Goal: Task Accomplishment & Management: Complete application form

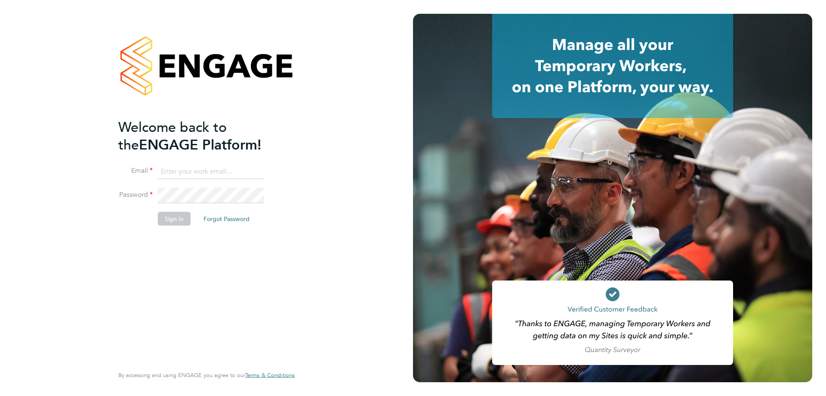
type input "l.moody@ionic.jobs"
click at [176, 224] on button "Sign In" at bounding box center [174, 218] width 33 height 14
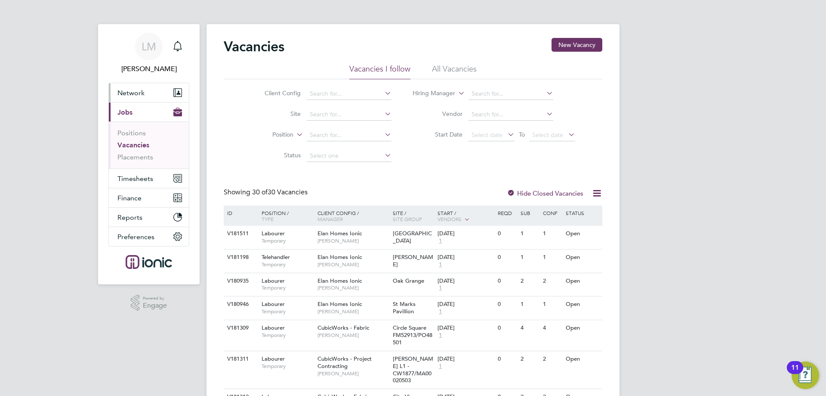
click at [130, 97] on button "Network" at bounding box center [149, 92] width 80 height 19
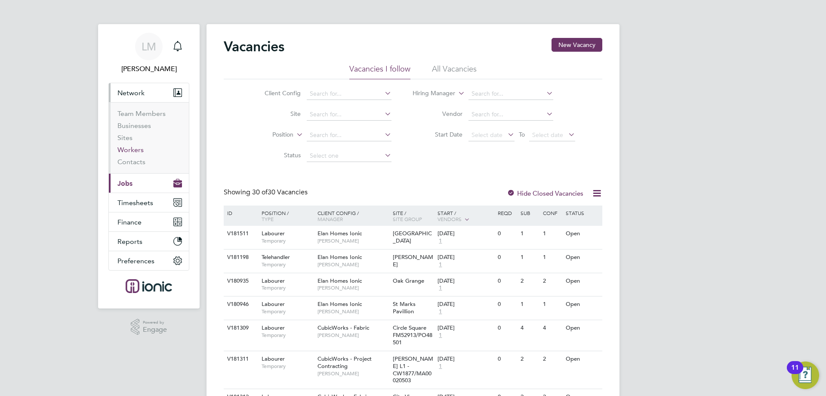
click at [134, 149] on link "Workers" at bounding box center [131, 149] width 26 height 8
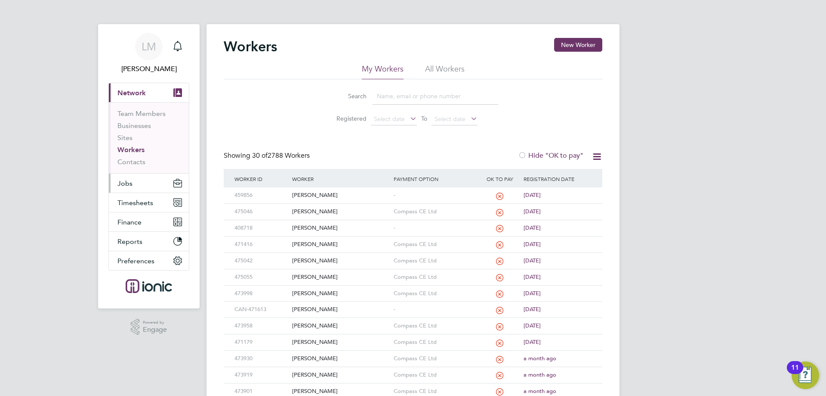
click at [138, 188] on button "Jobs" at bounding box center [149, 182] width 80 height 19
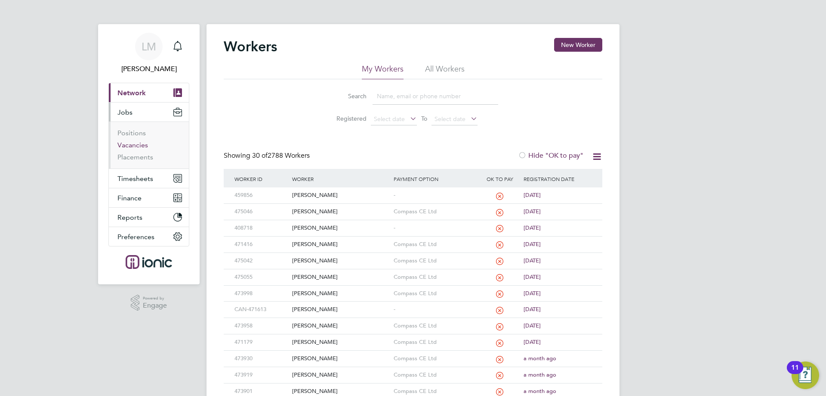
click at [136, 146] on link "Vacancies" at bounding box center [133, 145] width 31 height 8
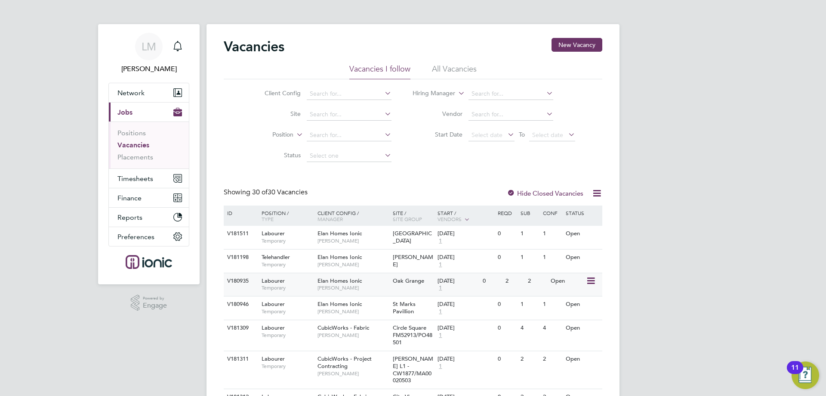
click at [399, 283] on span "Oak Grange" at bounding box center [408, 280] width 31 height 7
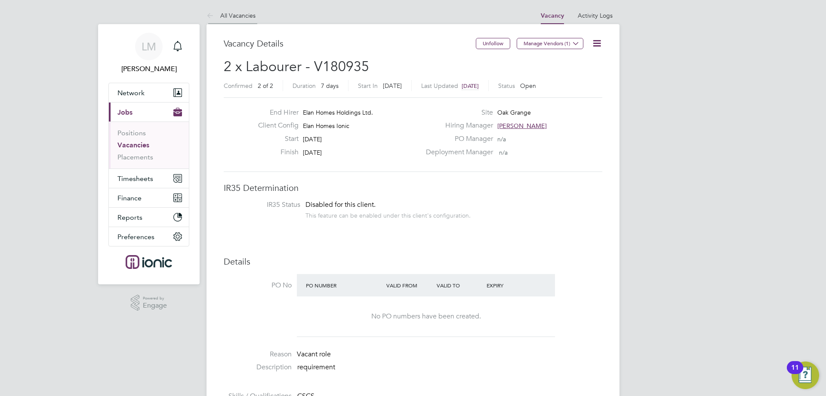
click at [225, 19] on li "All Vacancies" at bounding box center [231, 15] width 49 height 17
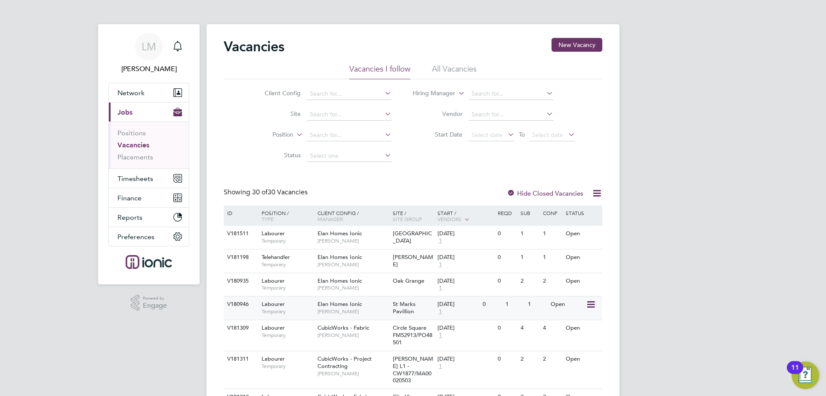
click at [362, 311] on span "[PERSON_NAME]" at bounding box center [353, 311] width 71 height 7
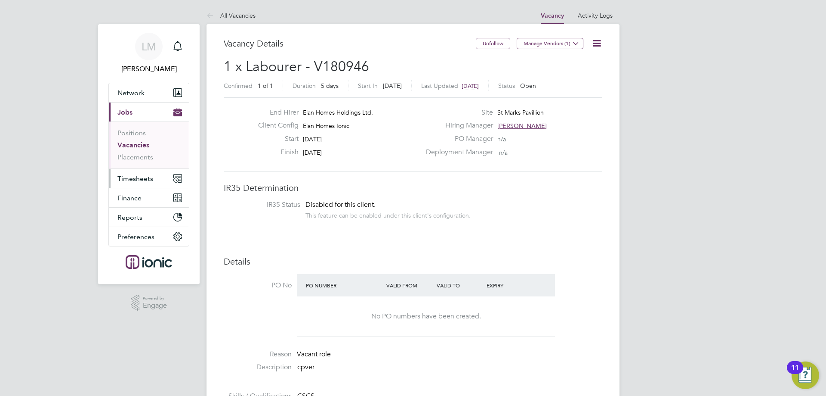
click at [138, 177] on span "Timesheets" at bounding box center [136, 178] width 36 height 8
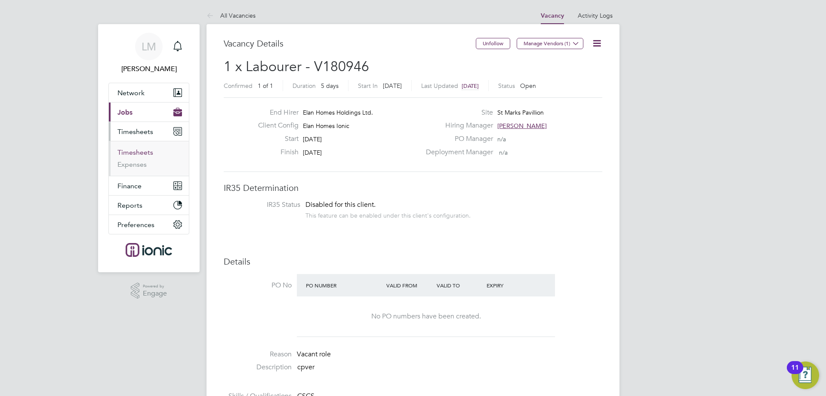
click at [140, 152] on link "Timesheets" at bounding box center [136, 152] width 36 height 8
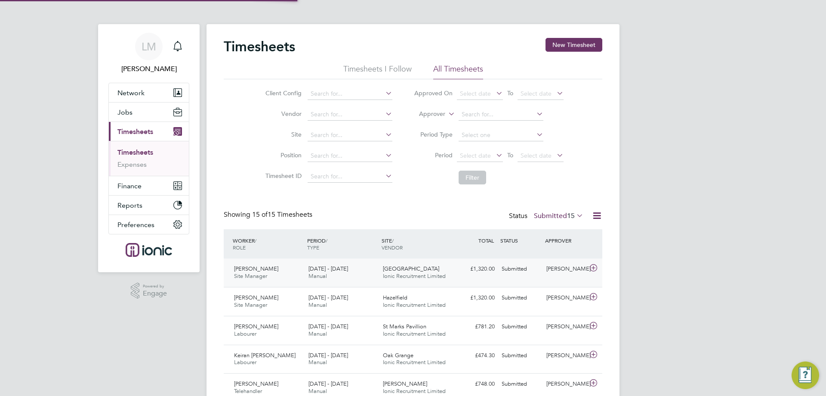
scroll to position [4, 4]
click at [487, 328] on div "£781.20 Submitted" at bounding box center [476, 326] width 45 height 14
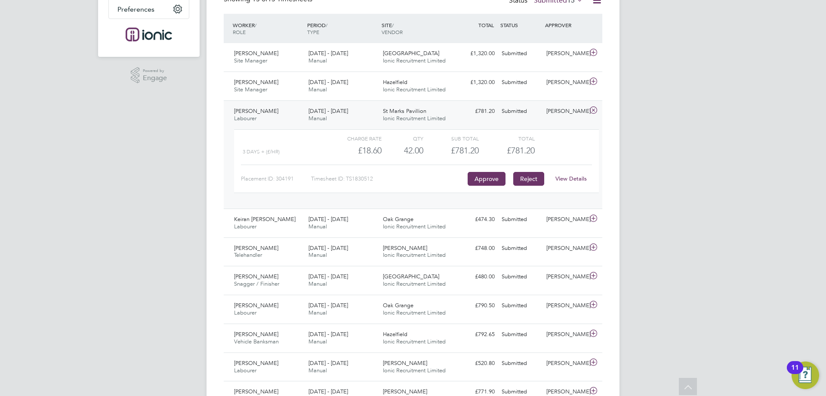
click at [529, 179] on button "Reject" at bounding box center [529, 179] width 31 height 14
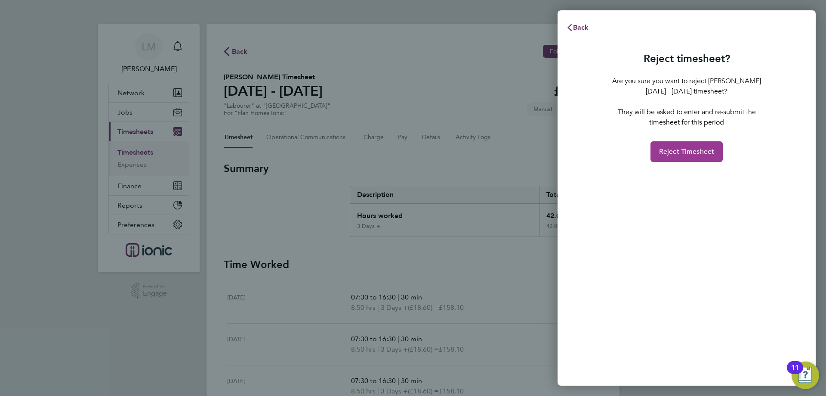
click at [679, 160] on button "Reject Timesheet" at bounding box center [687, 151] width 73 height 21
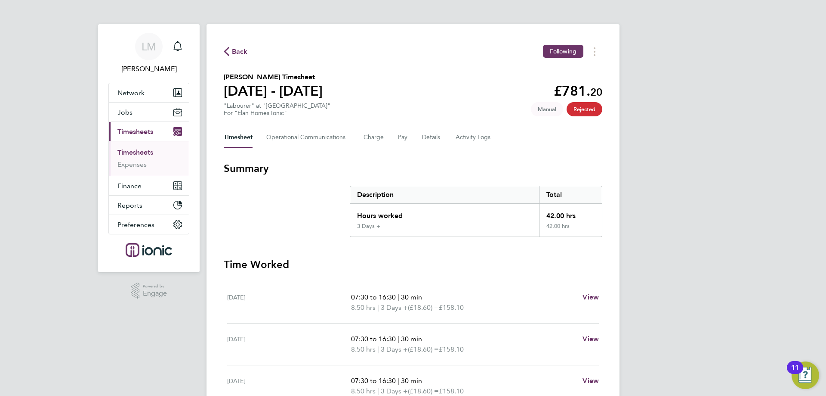
click at [238, 50] on span "Back" at bounding box center [240, 51] width 16 height 10
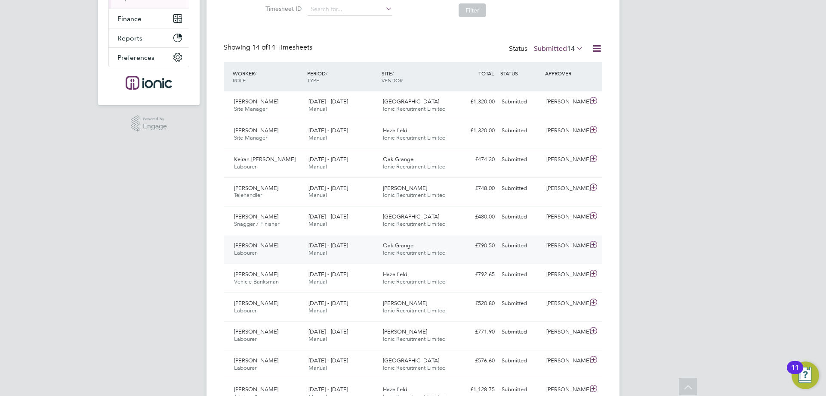
click at [301, 260] on div "Hadi Alshawi Labourer 22 - 28 Sep 2025" at bounding box center [268, 249] width 74 height 22
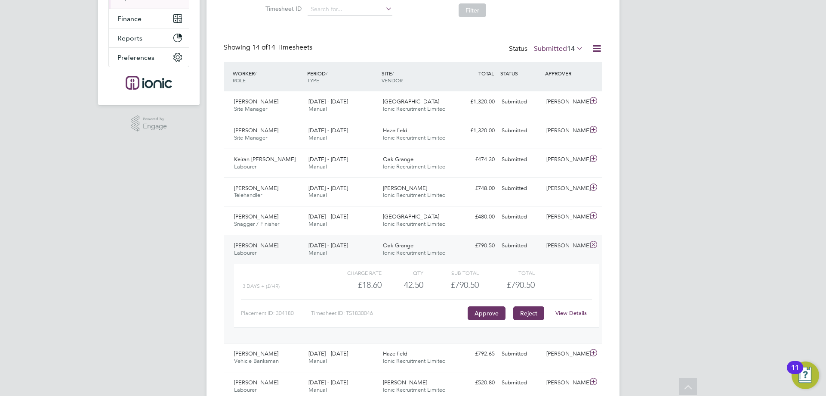
click at [531, 315] on button "Reject" at bounding box center [529, 313] width 31 height 14
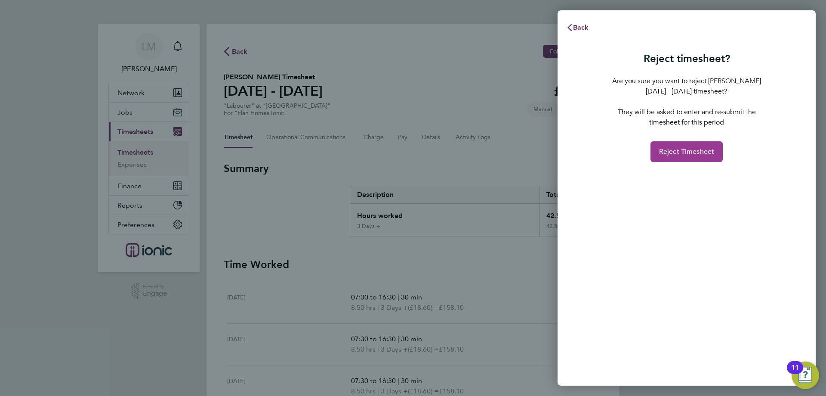
click at [677, 152] on span "Reject Timesheet" at bounding box center [687, 151] width 56 height 9
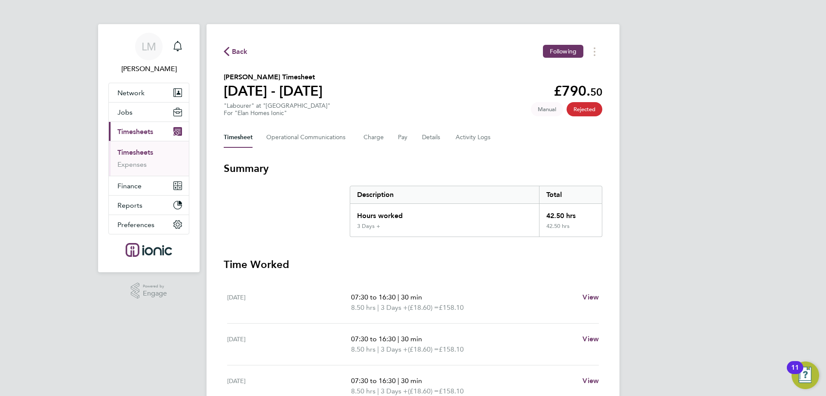
click at [245, 51] on span "Back" at bounding box center [240, 51] width 16 height 10
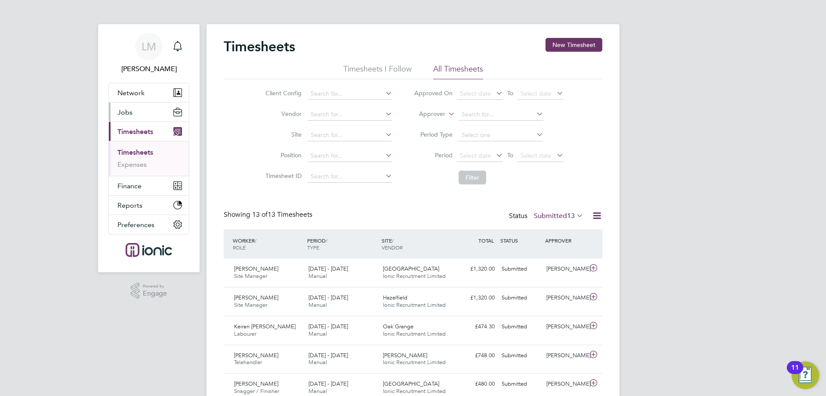
click at [156, 113] on button "Jobs" at bounding box center [149, 111] width 80 height 19
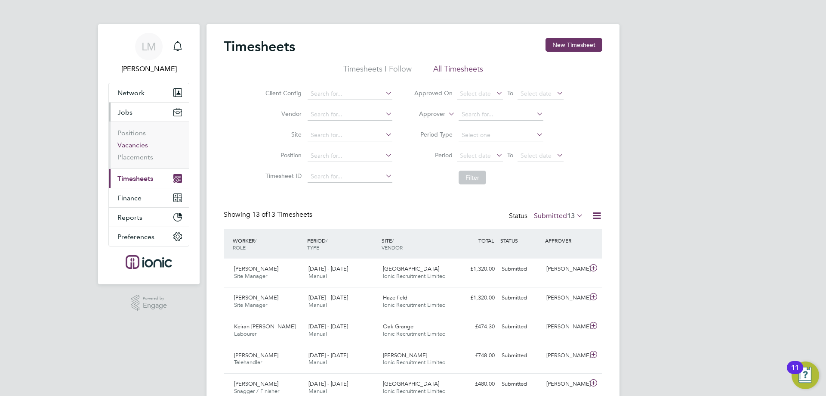
click at [130, 148] on link "Vacancies" at bounding box center [133, 145] width 31 height 8
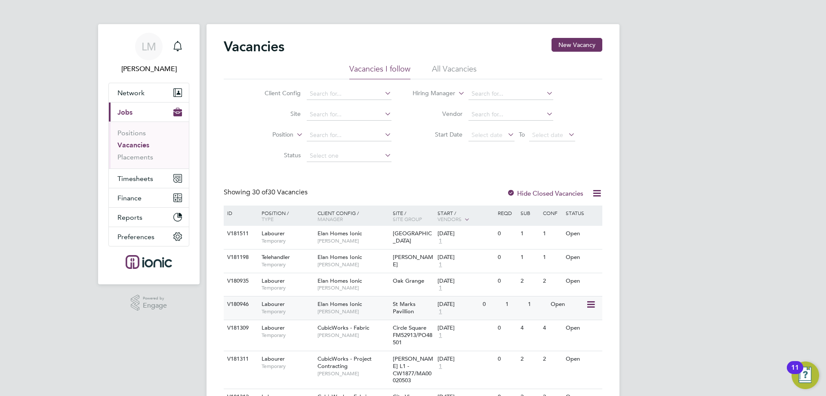
click at [368, 310] on span "[PERSON_NAME]" at bounding box center [353, 311] width 71 height 7
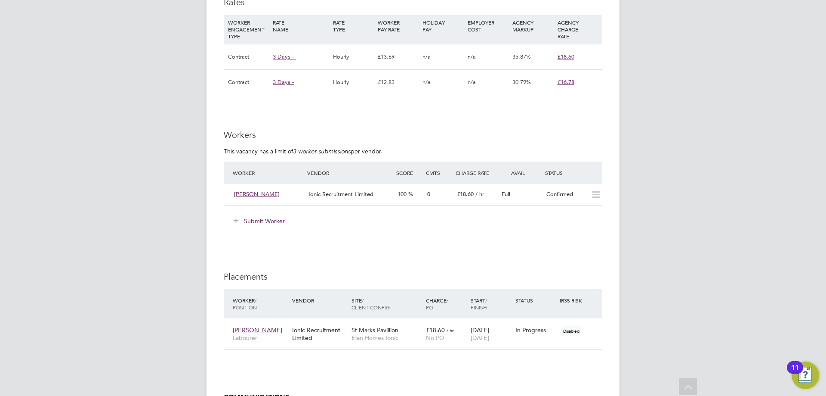
scroll to position [732, 0]
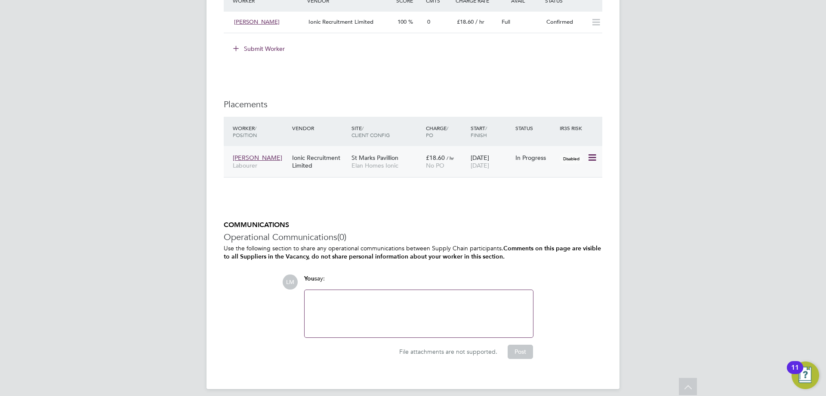
click at [594, 155] on icon at bounding box center [592, 157] width 9 height 10
drag, startPoint x: 536, startPoint y: 235, endPoint x: 521, endPoint y: 225, distance: 18.4
click at [536, 235] on li "Abandon" at bounding box center [553, 235] width 88 height 12
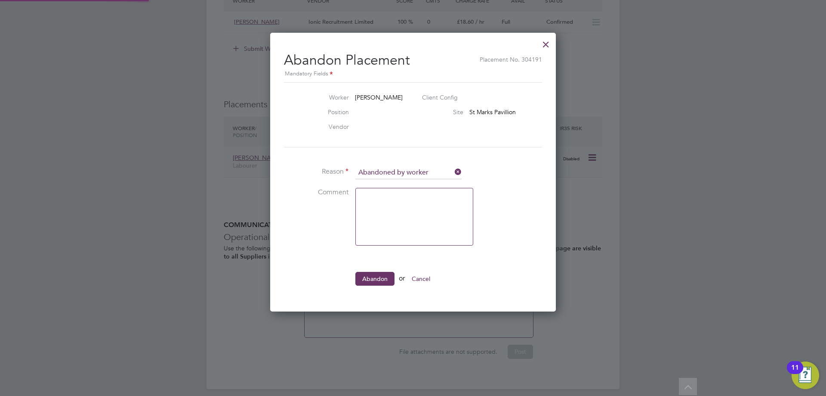
scroll to position [4, 4]
click at [397, 215] on textarea at bounding box center [415, 217] width 118 height 58
type textarea "wrong site"
click at [396, 155] on li "Worker David Burrell Client Config Position Site St Marks Pavillion Vendor" at bounding box center [413, 124] width 258 height 84
click at [397, 168] on input at bounding box center [409, 172] width 106 height 13
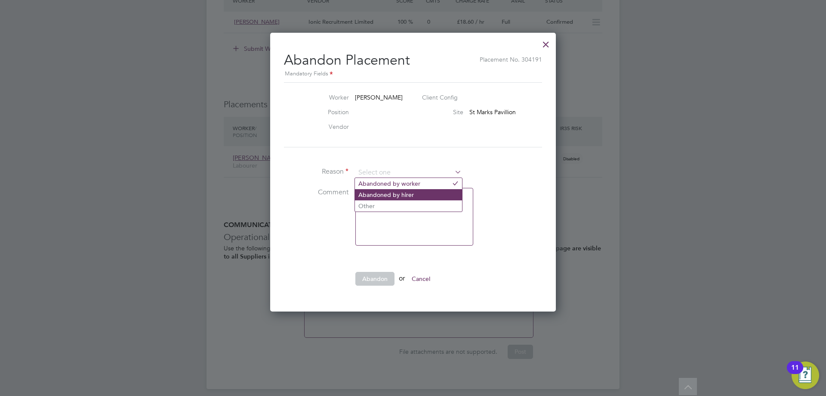
click at [397, 193] on li "Abandoned by hirer" at bounding box center [408, 194] width 107 height 11
type input "Abandoned by hirer"
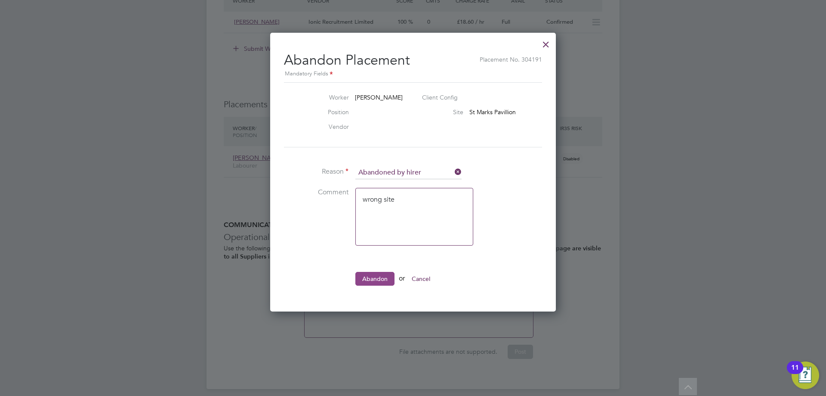
click at [373, 281] on button "Abandon" at bounding box center [375, 279] width 39 height 14
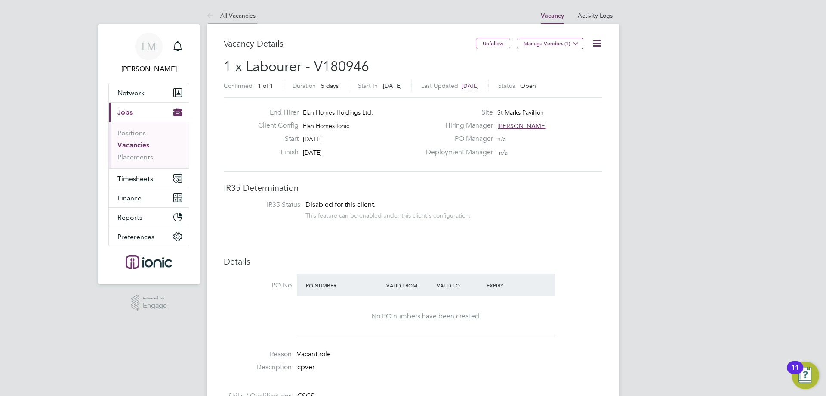
click at [228, 15] on link "All Vacancies" at bounding box center [231, 16] width 49 height 8
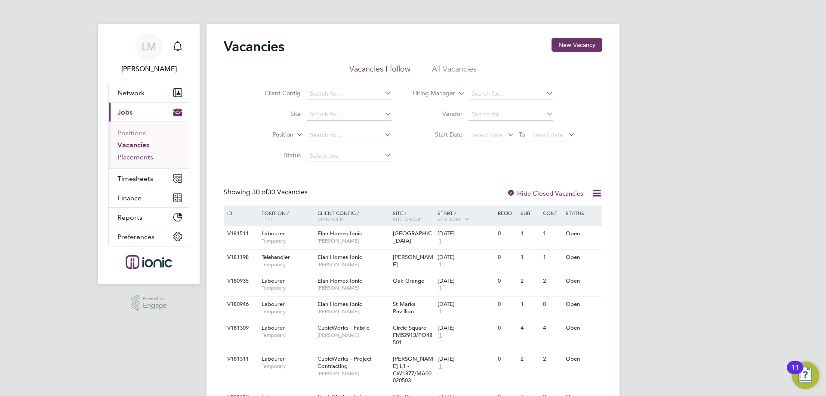
click at [145, 155] on link "Placements" at bounding box center [136, 157] width 36 height 8
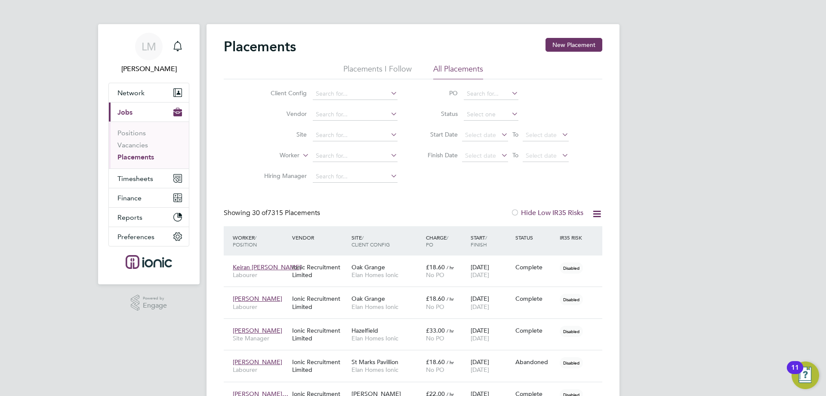
scroll to position [25, 60]
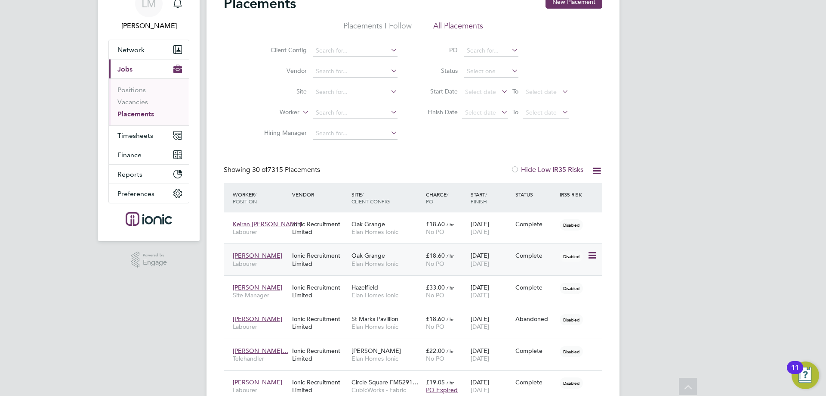
click at [595, 252] on icon at bounding box center [592, 255] width 9 height 10
click at [524, 333] on li "Abandon" at bounding box center [552, 333] width 89 height 12
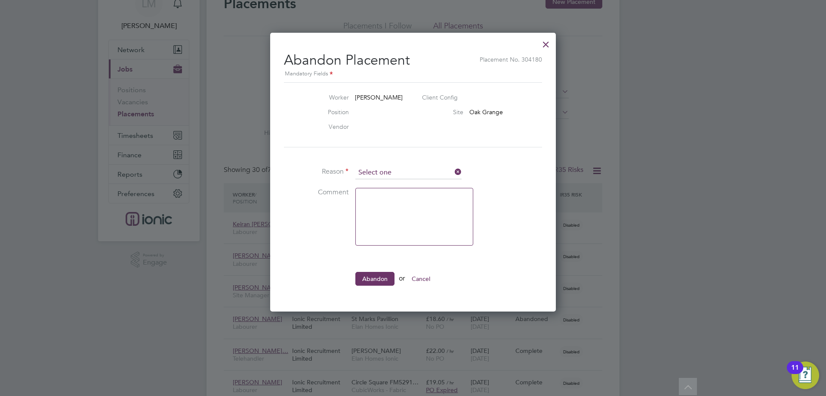
click at [405, 173] on input at bounding box center [409, 172] width 106 height 13
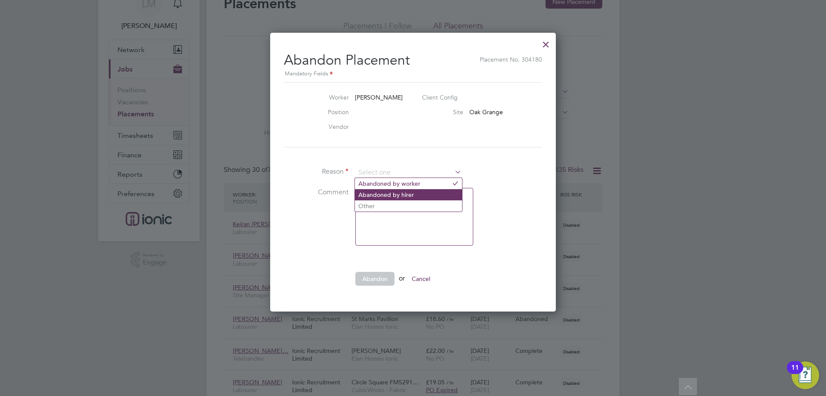
click at [400, 192] on li "Abandoned by hirer" at bounding box center [408, 194] width 107 height 11
type input "Abandoned by hirer"
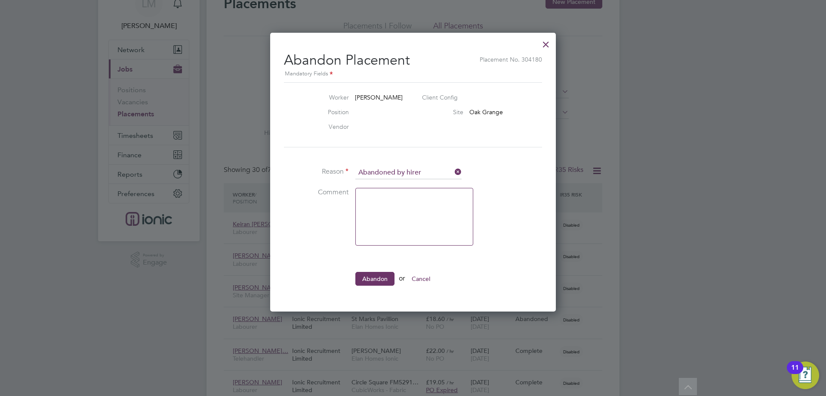
click at [414, 225] on textarea at bounding box center [415, 217] width 118 height 58
type textarea "wrong site"
click at [369, 277] on button "Abandon" at bounding box center [375, 279] width 39 height 14
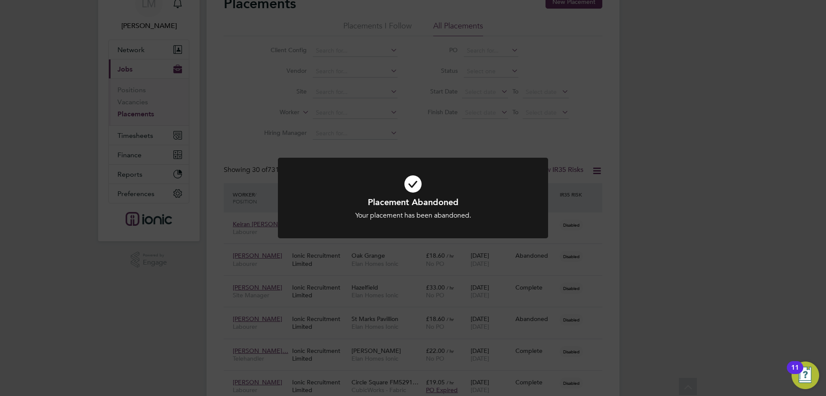
click at [677, 270] on div "Placement Abandoned Your placement has been abandoned. Cancel Okay" at bounding box center [413, 198] width 826 height 396
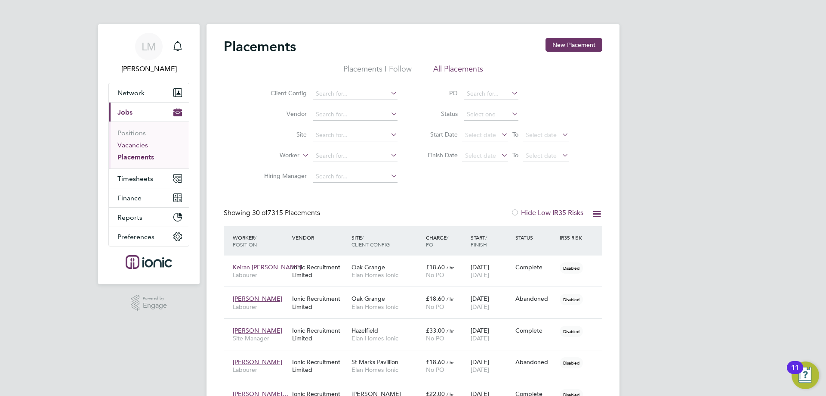
click at [134, 143] on link "Vacancies" at bounding box center [133, 145] width 31 height 8
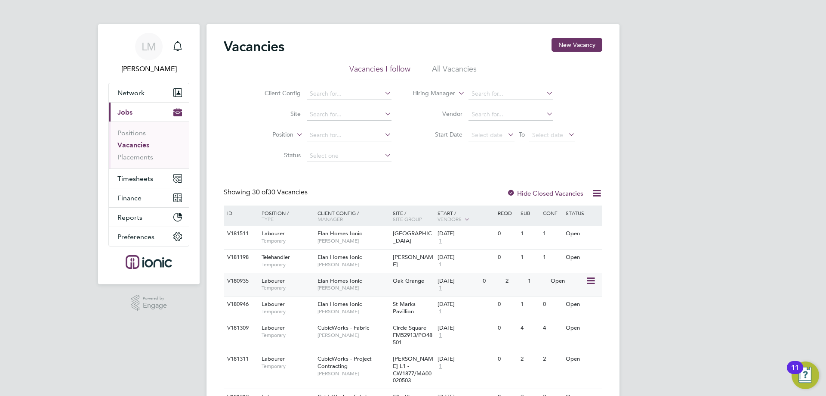
click at [354, 288] on span "[PERSON_NAME]" at bounding box center [353, 287] width 71 height 7
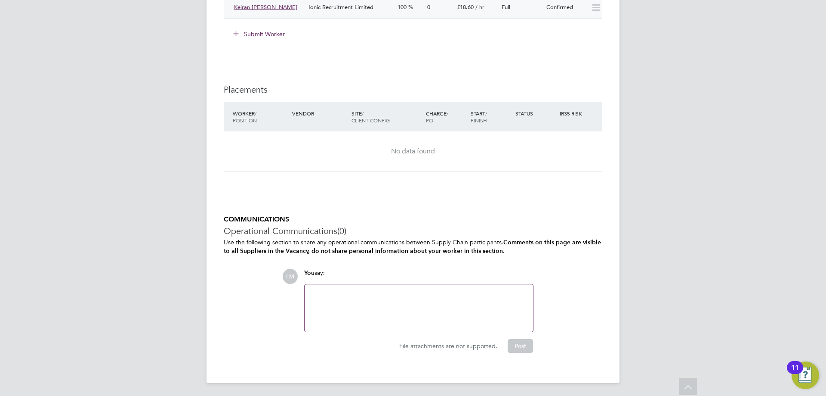
scroll to position [639, 0]
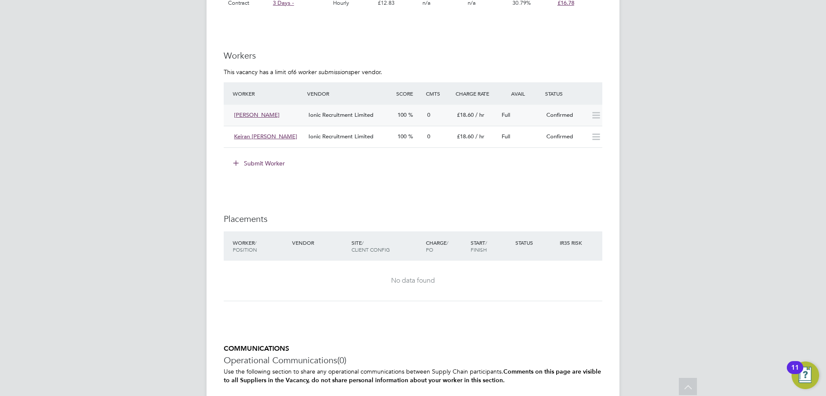
click at [596, 114] on icon at bounding box center [596, 115] width 11 height 7
drag, startPoint x: 258, startPoint y: 159, endPoint x: 269, endPoint y: 166, distance: 13.4
click at [259, 159] on button "Submit Worker" at bounding box center [259, 163] width 65 height 14
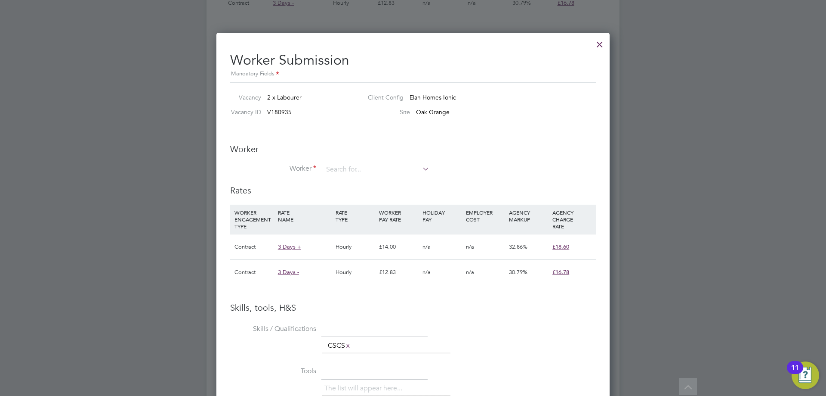
scroll to position [25, 59]
click at [374, 171] on input at bounding box center [376, 169] width 106 height 13
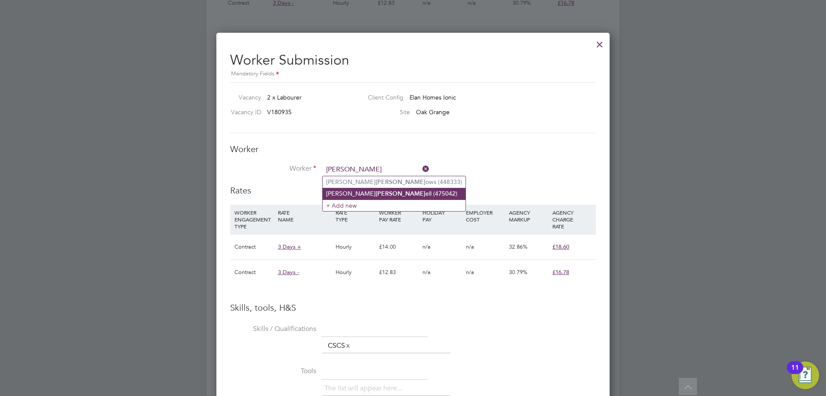
click at [379, 188] on li "David Burr ell (475042)" at bounding box center [394, 194] width 143 height 12
type input "David Burrell (475042)"
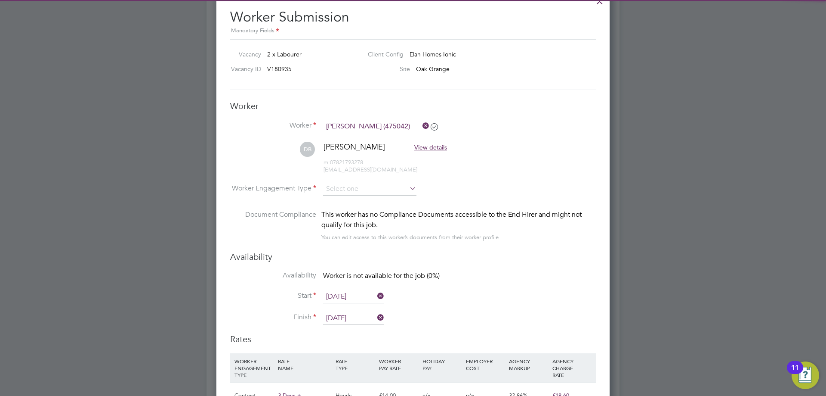
click at [363, 196] on li "Worker Engagement Type" at bounding box center [413, 196] width 366 height 27
click at [362, 193] on input at bounding box center [369, 189] width 93 height 13
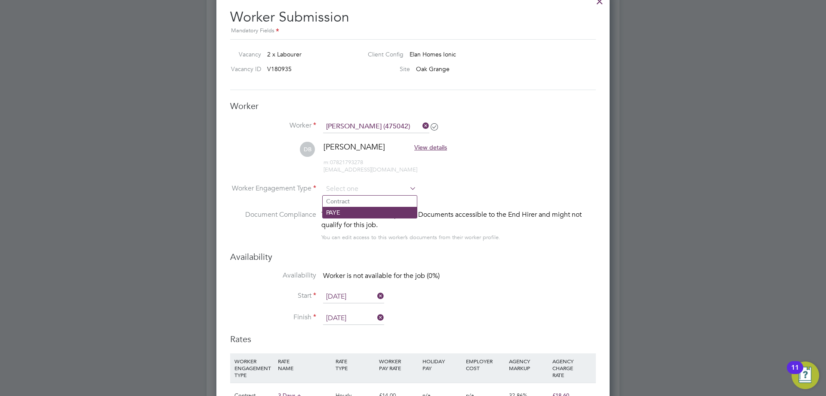
click at [361, 204] on li "Contract" at bounding box center [370, 200] width 94 height 11
type input "Contract"
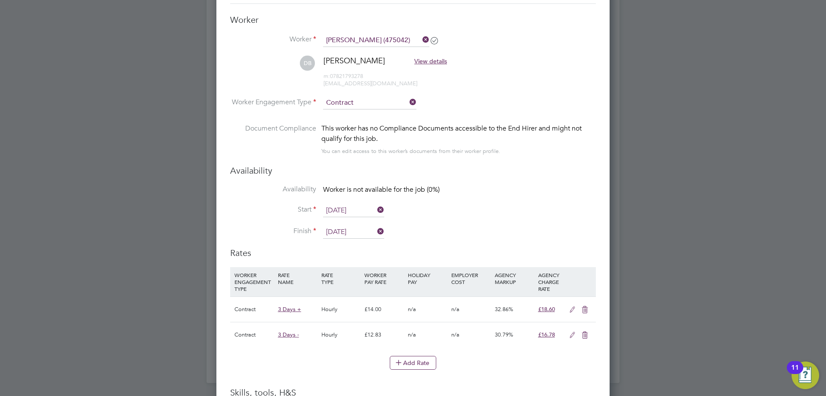
drag, startPoint x: 311, startPoint y: 233, endPoint x: 331, endPoint y: 232, distance: 20.7
click at [311, 232] on label "Finish" at bounding box center [273, 230] width 86 height 9
click at [337, 233] on input "28 Sep 2025" at bounding box center [353, 232] width 61 height 13
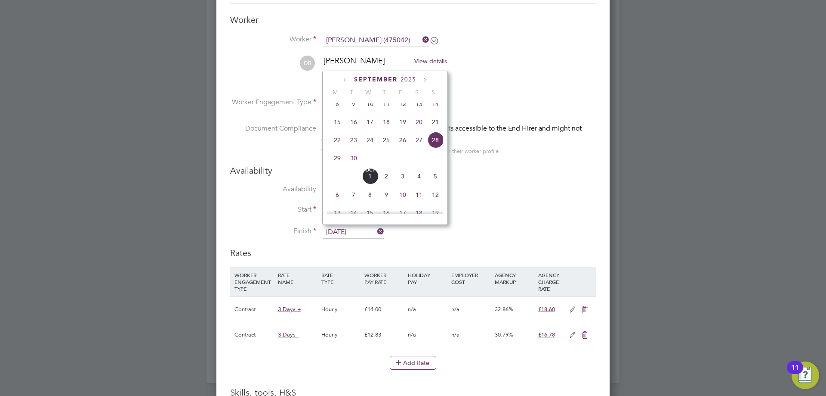
click at [405, 184] on span "3" at bounding box center [403, 176] width 16 height 16
type input "03 Oct 2025"
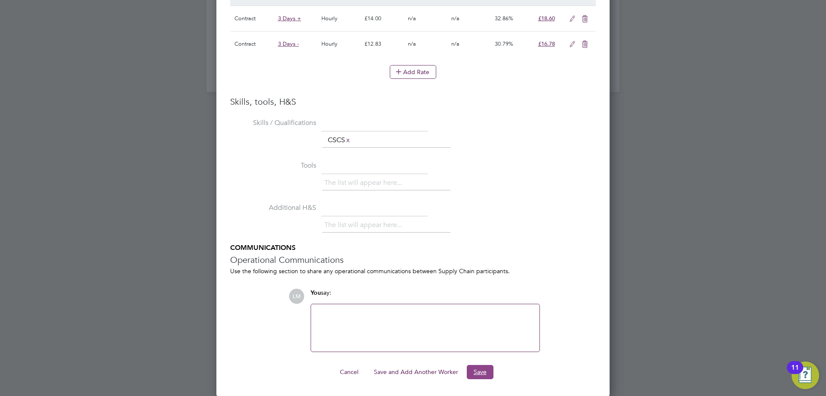
click at [484, 371] on button "Save" at bounding box center [480, 372] width 27 height 14
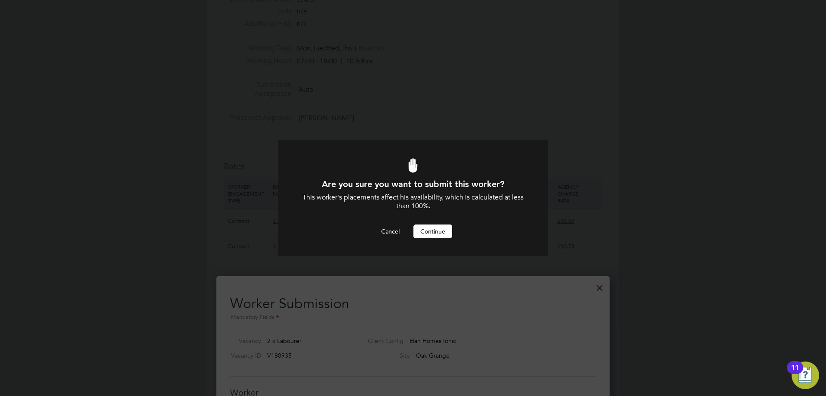
click at [442, 241] on div at bounding box center [413, 197] width 270 height 117
click at [440, 232] on button "Continue" at bounding box center [433, 231] width 39 height 14
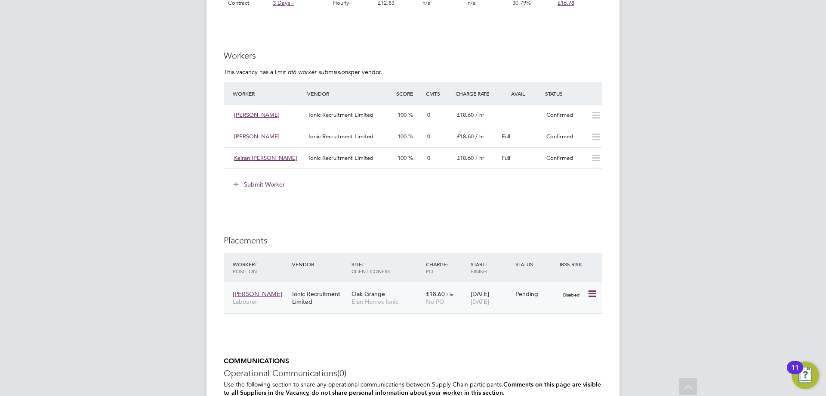
click at [593, 292] on icon at bounding box center [592, 293] width 9 height 10
click at [546, 346] on li "Start" at bounding box center [553, 347] width 88 height 12
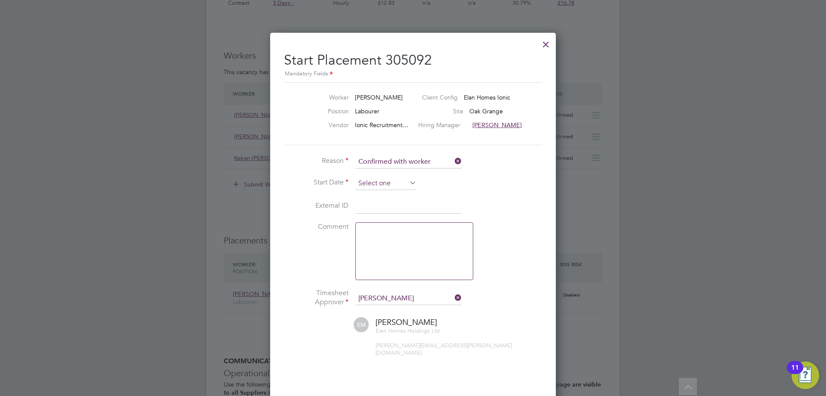
click at [376, 186] on input at bounding box center [386, 183] width 61 height 13
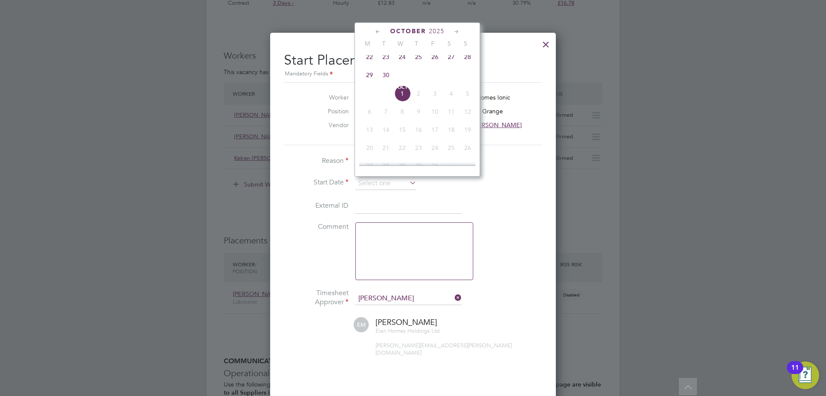
click at [368, 59] on span "22" at bounding box center [370, 57] width 16 height 16
type input "[DATE]"
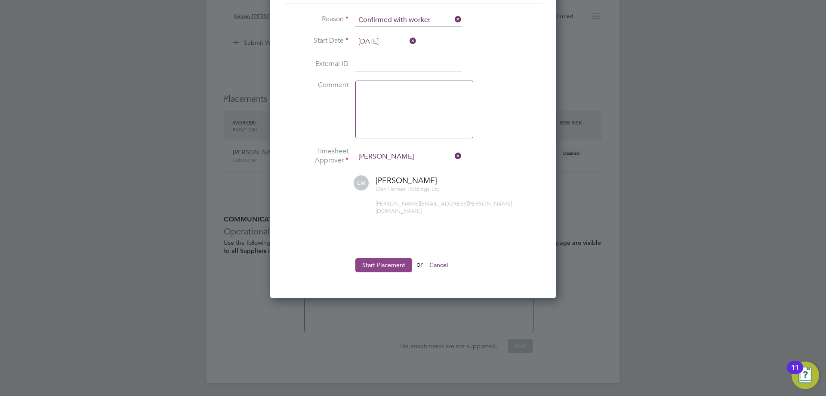
click at [394, 260] on button "Start Placement" at bounding box center [384, 265] width 57 height 14
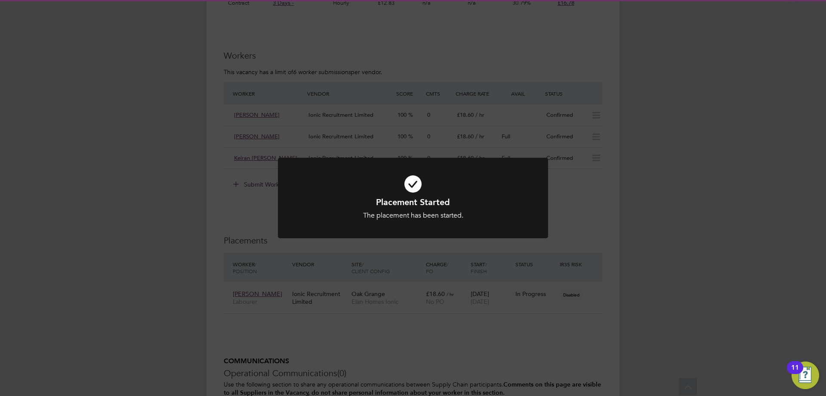
click at [303, 270] on div "Placement Started The placement has been started. Cancel Okay" at bounding box center [413, 198] width 826 height 396
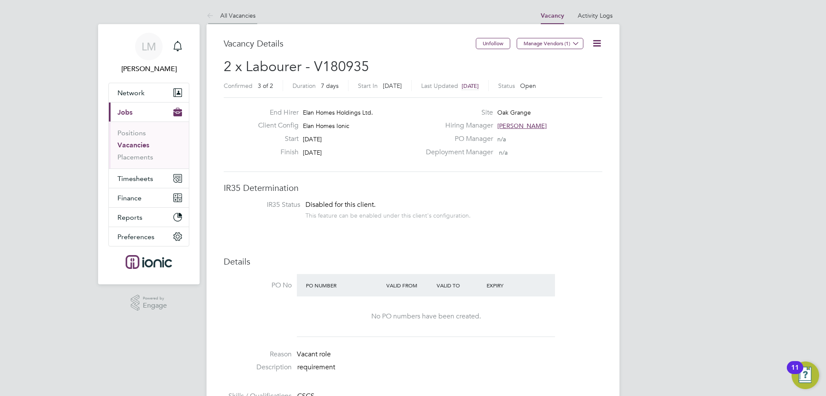
click at [234, 19] on li "All Vacancies" at bounding box center [231, 15] width 49 height 17
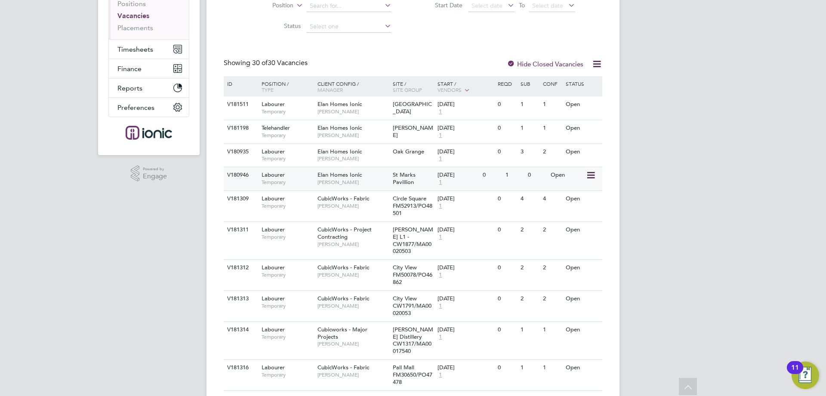
click at [365, 180] on span "[PERSON_NAME]" at bounding box center [353, 182] width 71 height 7
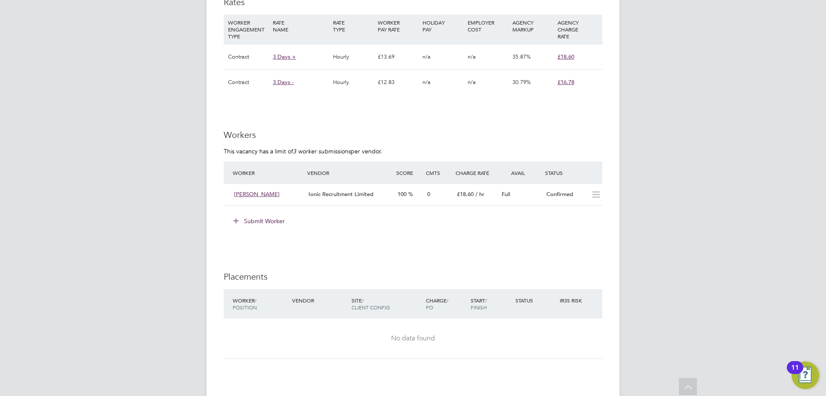
click at [270, 217] on button "Submit Worker" at bounding box center [259, 221] width 65 height 14
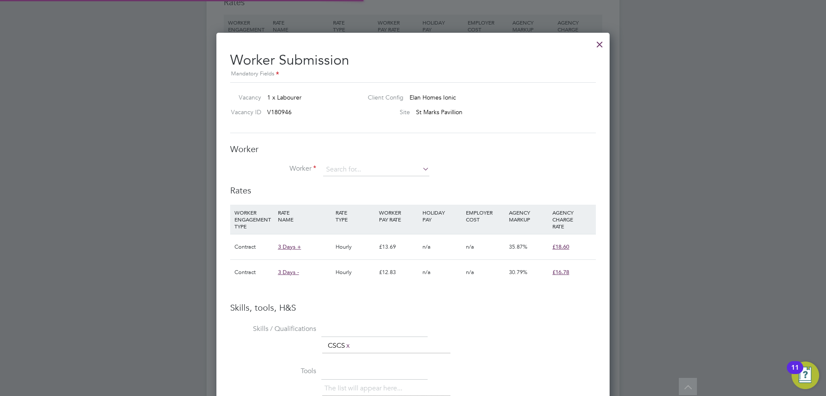
scroll to position [25, 59]
click at [372, 160] on div "Worker Worker Worker Engagement Type" at bounding box center [413, 163] width 366 height 41
click at [373, 168] on input at bounding box center [376, 169] width 106 height 13
click at [399, 178] on li "[PERSON_NAME] (471416)" at bounding box center [389, 182] width 132 height 12
type input "[PERSON_NAME] (471416)"
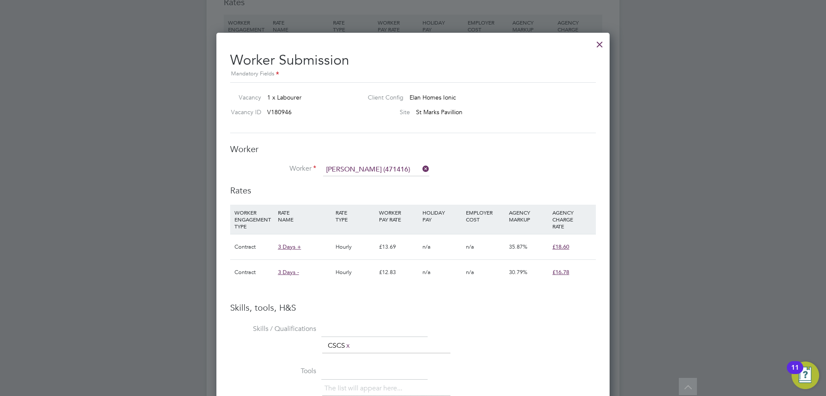
scroll to position [651, 394]
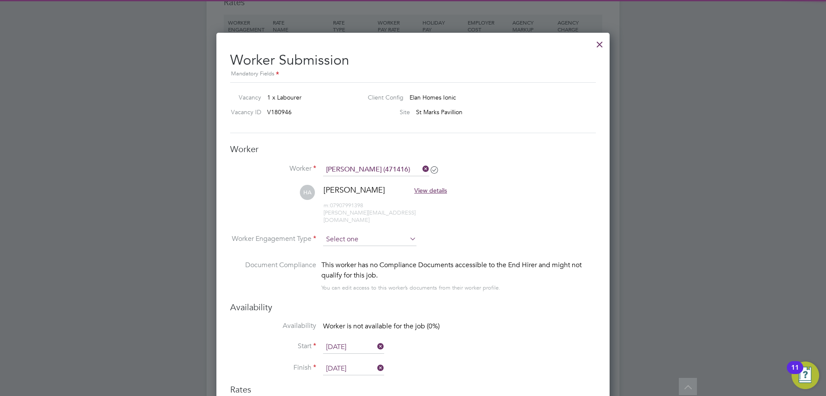
click at [359, 233] on input at bounding box center [369, 239] width 93 height 13
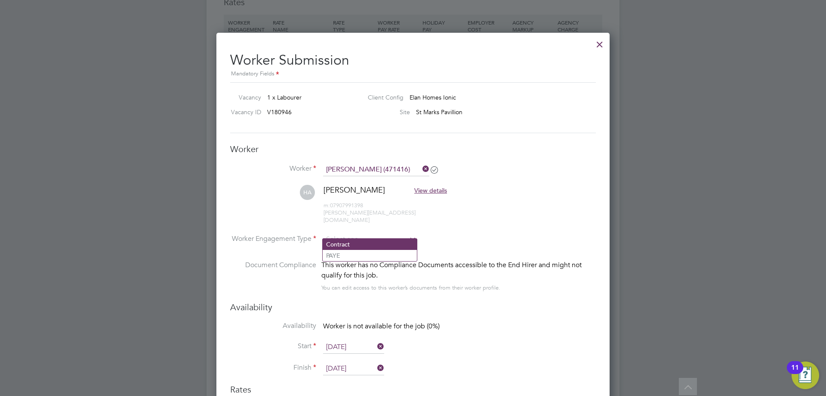
click at [357, 246] on li "Contract" at bounding box center [370, 243] width 94 height 11
type input "Contract"
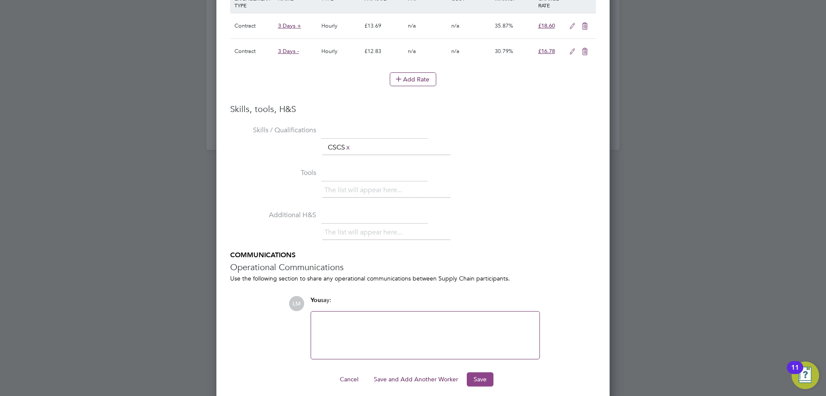
click at [470, 373] on button "Save" at bounding box center [480, 379] width 27 height 14
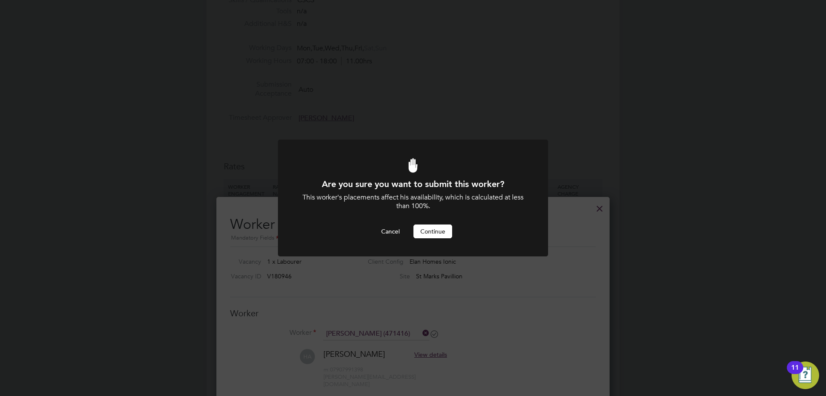
click at [442, 232] on button "Continue" at bounding box center [433, 231] width 39 height 14
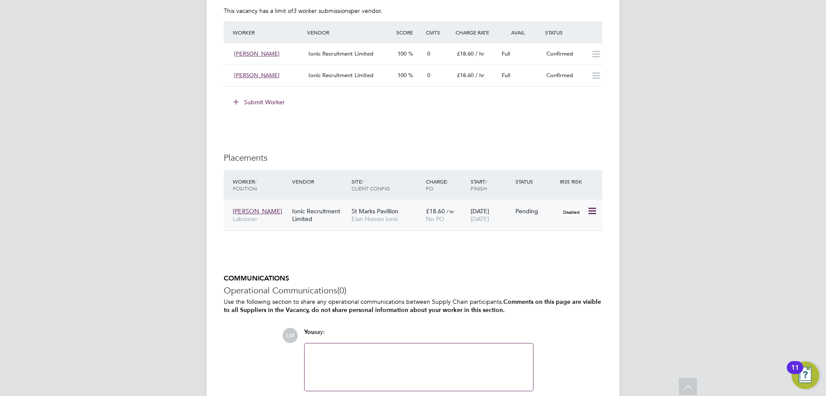
click at [588, 211] on icon at bounding box center [592, 211] width 9 height 10
drag, startPoint x: 547, startPoint y: 263, endPoint x: 537, endPoint y: 259, distance: 10.5
click at [546, 263] on li "Start" at bounding box center [553, 264] width 88 height 12
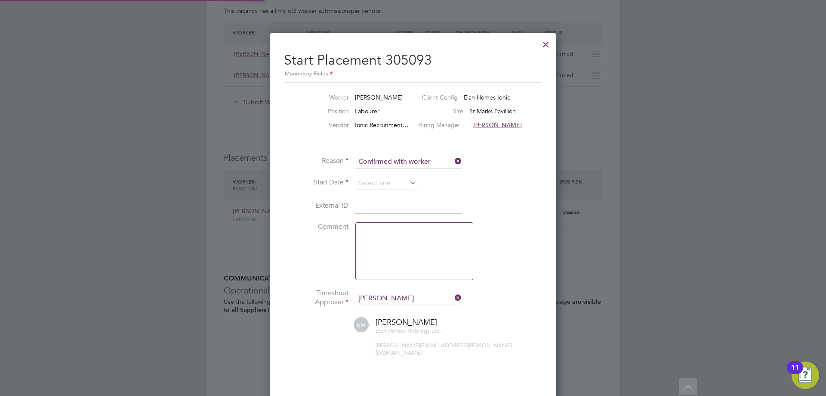
scroll to position [4, 4]
click at [363, 179] on input at bounding box center [386, 183] width 61 height 13
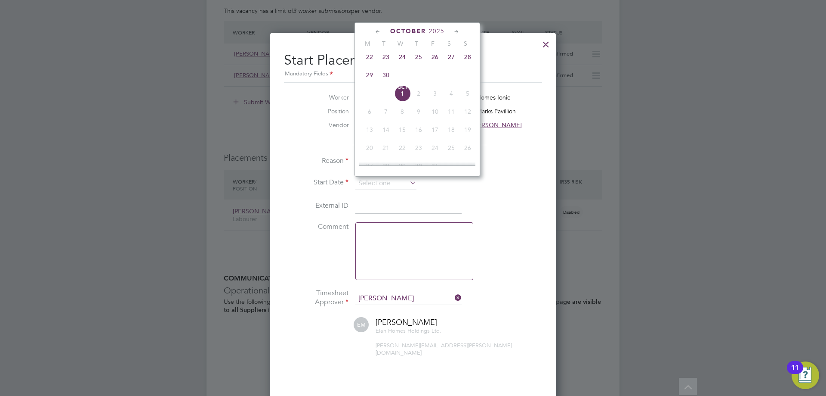
click at [371, 62] on span "22" at bounding box center [370, 57] width 16 height 16
type input "[DATE]"
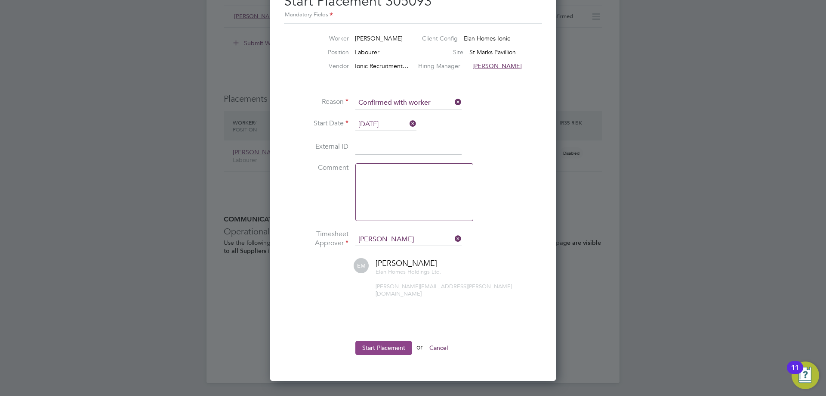
click at [378, 340] on button "Start Placement" at bounding box center [384, 347] width 57 height 14
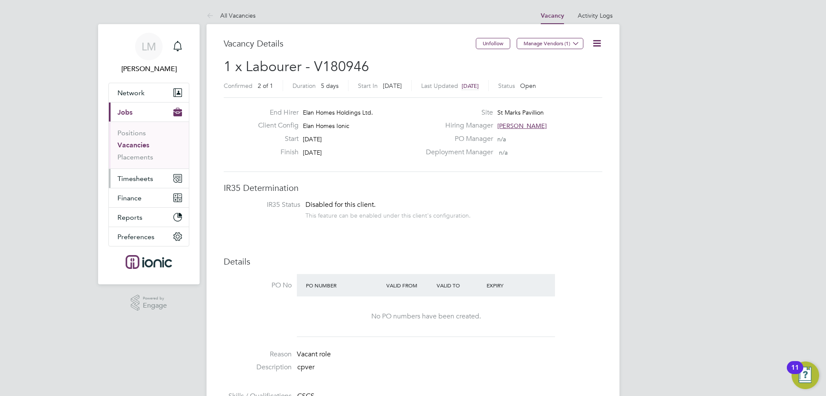
click at [142, 180] on span "Timesheets" at bounding box center [136, 178] width 36 height 8
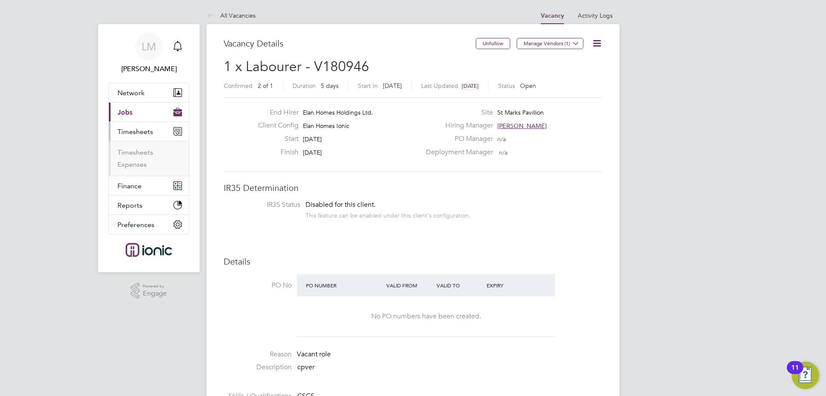
click at [141, 146] on ul "Timesheets Expenses" at bounding box center [149, 158] width 80 height 35
drag, startPoint x: 141, startPoint y: 149, endPoint x: 699, endPoint y: 19, distance: 572.4
click at [142, 150] on link "Timesheets" at bounding box center [136, 152] width 36 height 8
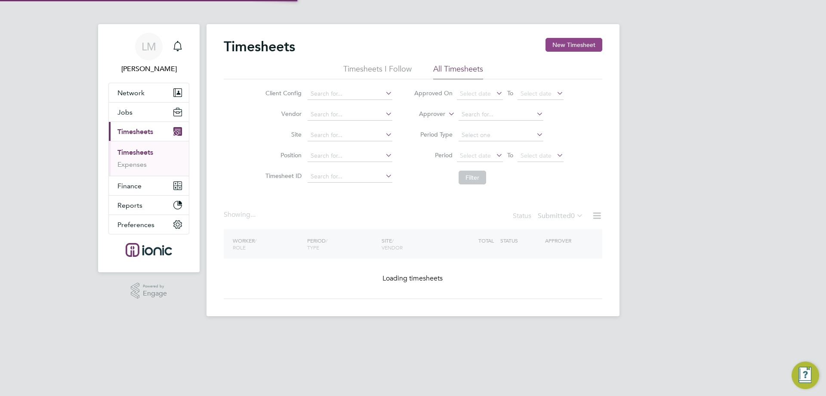
click at [572, 48] on button "New Timesheet" at bounding box center [574, 45] width 57 height 14
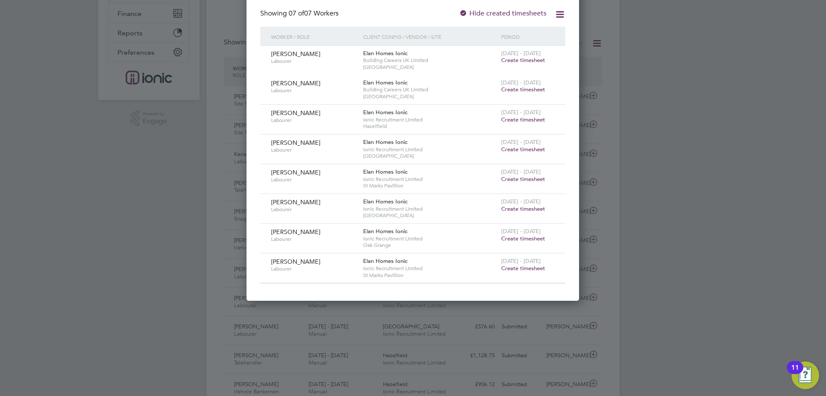
click at [521, 266] on span "Create timesheet" at bounding box center [523, 267] width 44 height 7
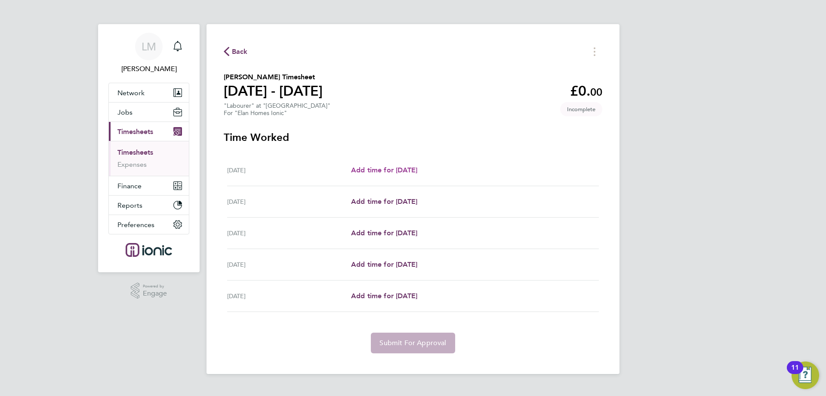
click at [418, 172] on span "Add time for Mon 22 Sep" at bounding box center [384, 170] width 66 height 8
select select "30"
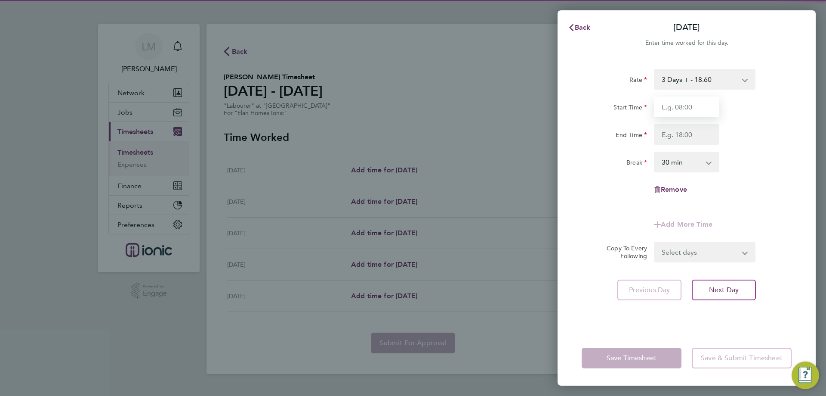
click at [679, 104] on input "Start Time" at bounding box center [686, 106] width 65 height 21
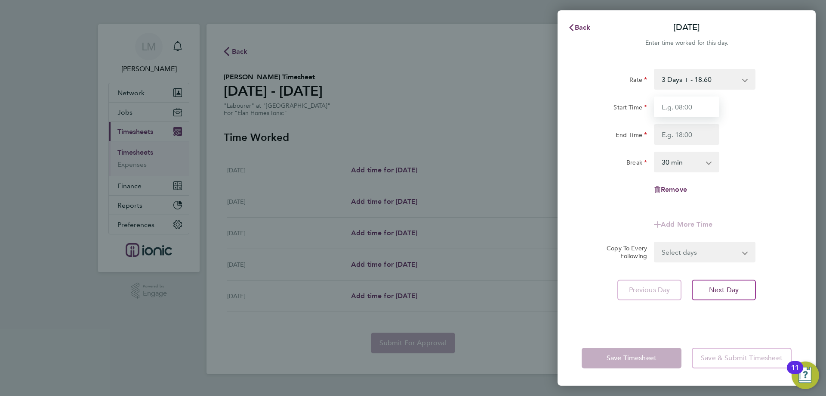
type input "07:30"
click at [688, 135] on input "End Time" at bounding box center [686, 134] width 65 height 21
type input "16:30"
click at [703, 245] on form "Rate 3 Days + - 18.60 3 Days - - 16.78 Start Time 07:30 End Time 16:30 Break 0 …" at bounding box center [687, 165] width 210 height 193
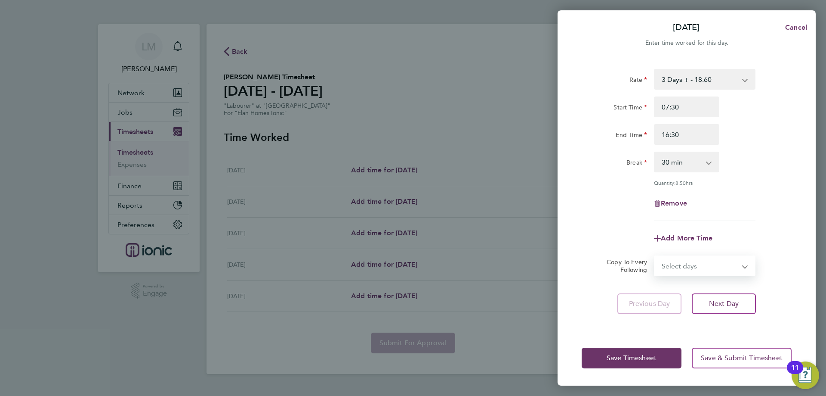
select select "TUE"
click at [655, 256] on select "Select days Day Tuesday Wednesday Thursday Friday" at bounding box center [700, 265] width 90 height 19
select select "2025-09-26"
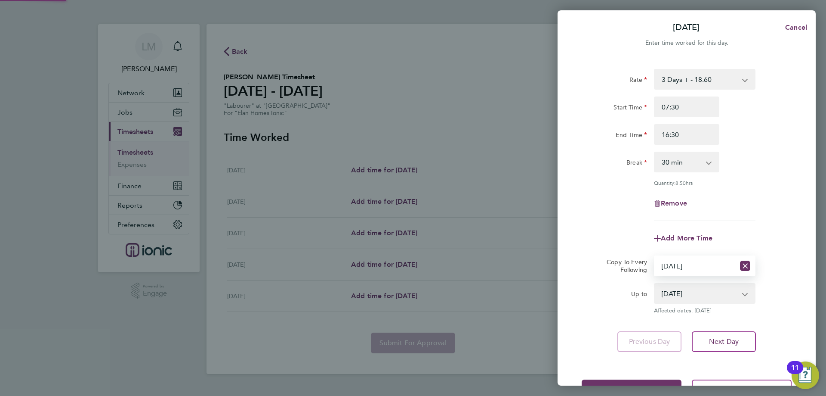
click at [731, 323] on div "Rate 3 Days + - 18.60 3 Days - - 16.78 Start Time 07:30 End Time 16:30 Break 0 …" at bounding box center [687, 210] width 258 height 303
click at [733, 334] on button "Next Day" at bounding box center [724, 341] width 64 height 21
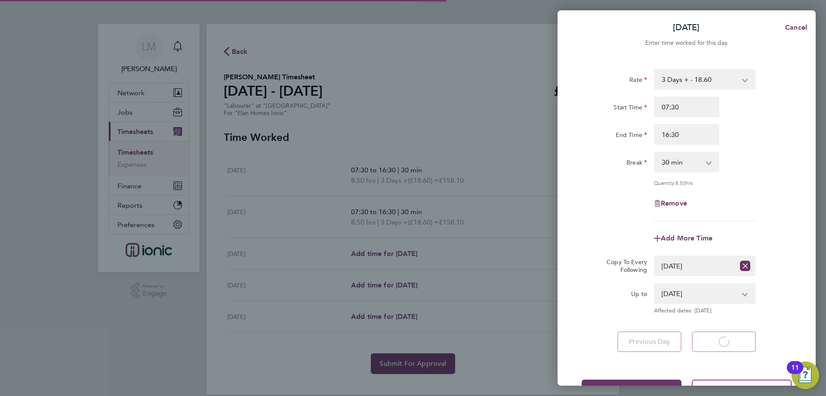
select select "30"
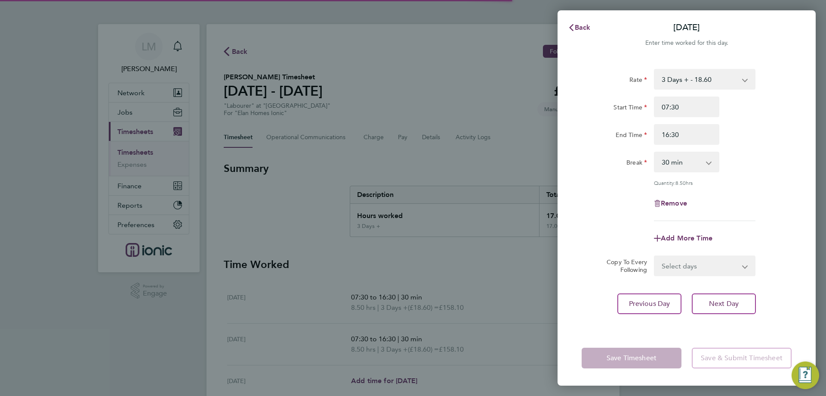
click at [680, 269] on select "Select days Day Wednesday Thursday Friday" at bounding box center [700, 265] width 90 height 19
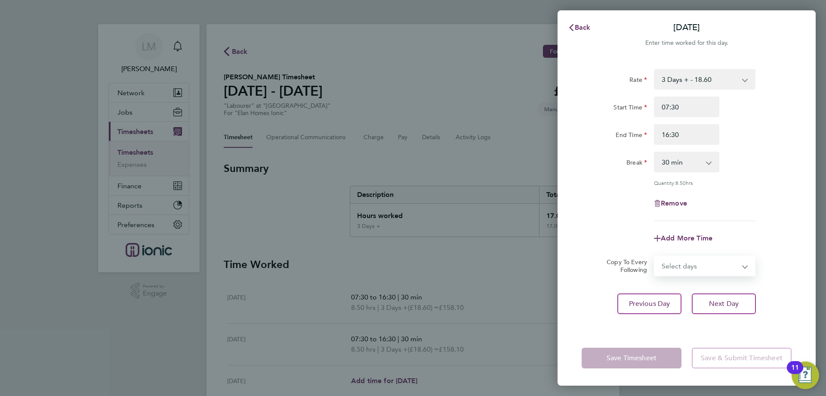
select select "WED"
click at [655, 256] on select "Select days Day Wednesday Thursday Friday" at bounding box center [700, 265] width 90 height 19
select select "2025-09-26"
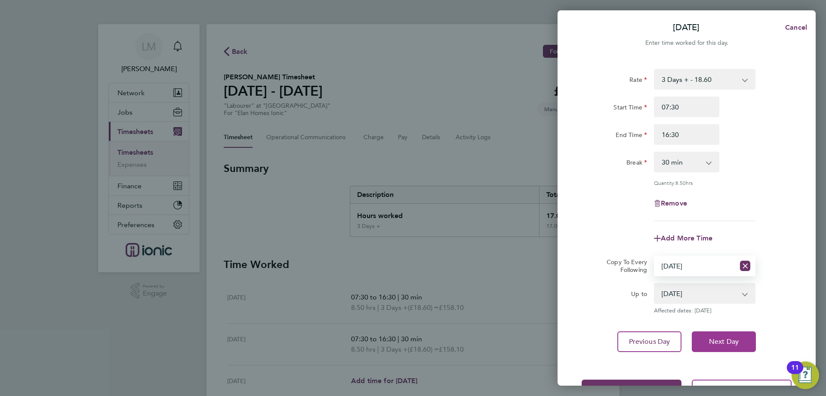
click at [731, 340] on span "Next Day" at bounding box center [724, 341] width 30 height 9
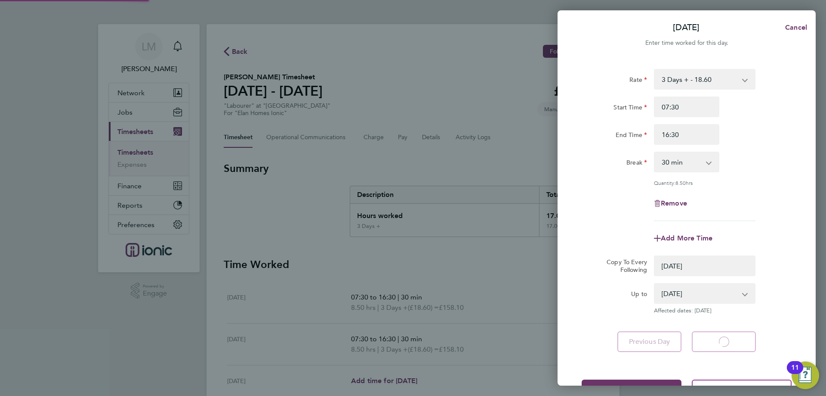
select select "30"
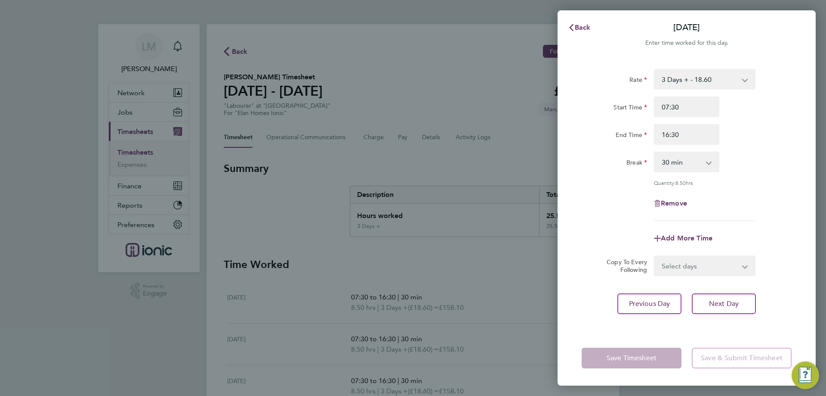
click at [679, 262] on select "Select days Day Thursday Friday" at bounding box center [700, 265] width 90 height 19
select select "THU"
click at [655, 256] on select "Select days Day Thursday Friday" at bounding box center [700, 265] width 90 height 19
select select "2025-09-26"
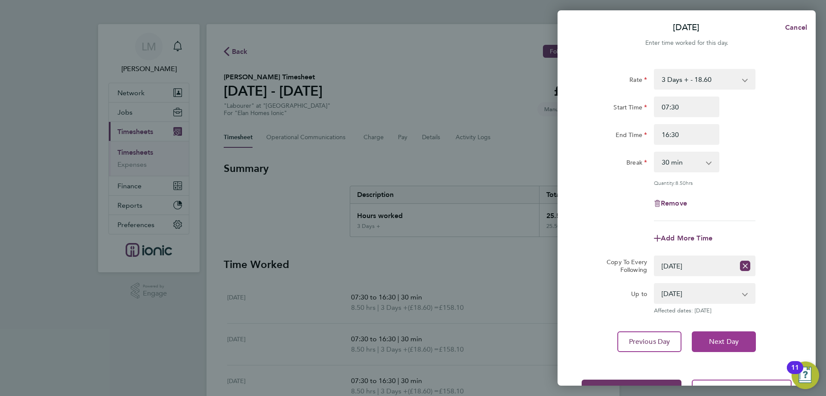
click at [727, 345] on button "Next Day" at bounding box center [724, 341] width 64 height 21
select select "0: null"
select select "30"
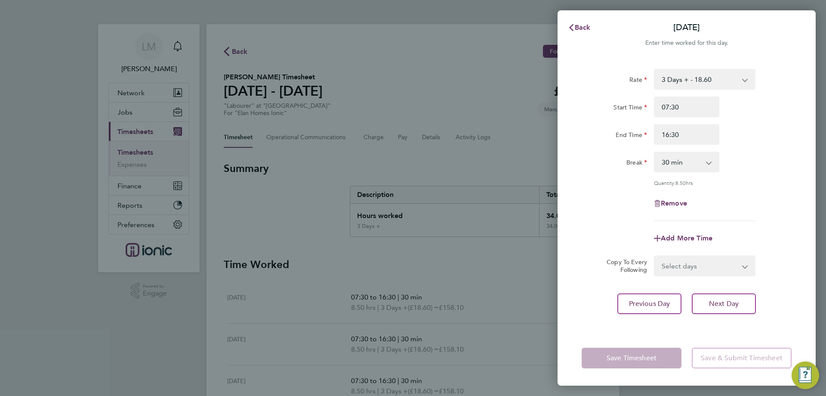
click at [689, 261] on select "Select days Friday" at bounding box center [700, 265] width 90 height 19
select select "FRI"
click at [655, 256] on select "Select days Friday" at bounding box center [700, 265] width 90 height 19
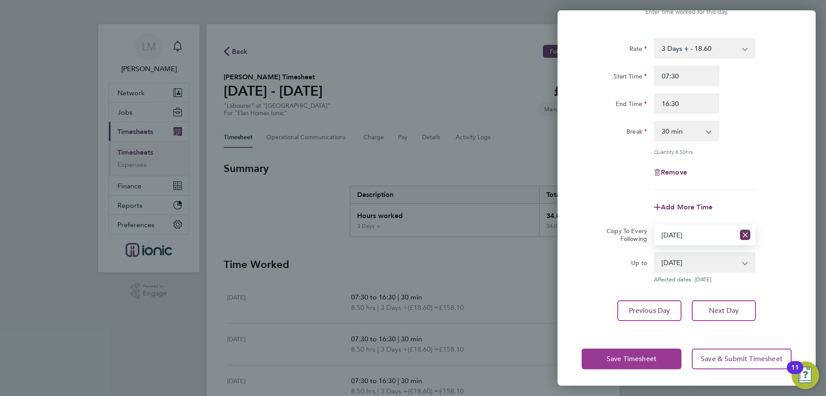
click at [645, 356] on span "Save Timesheet" at bounding box center [632, 358] width 50 height 9
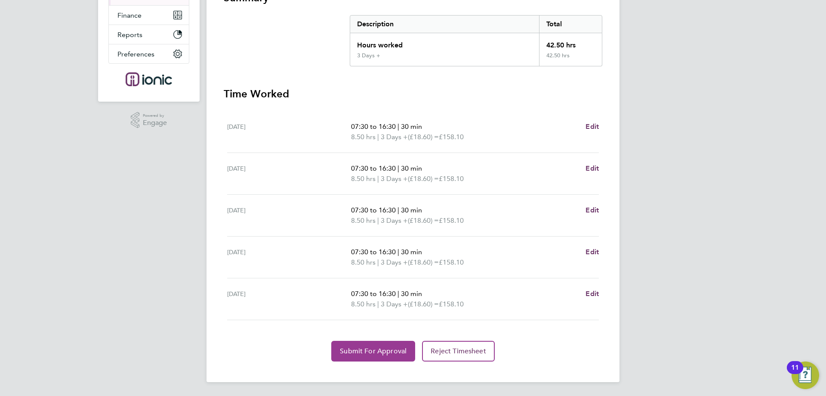
click at [357, 356] on button "Submit For Approval" at bounding box center [373, 350] width 84 height 21
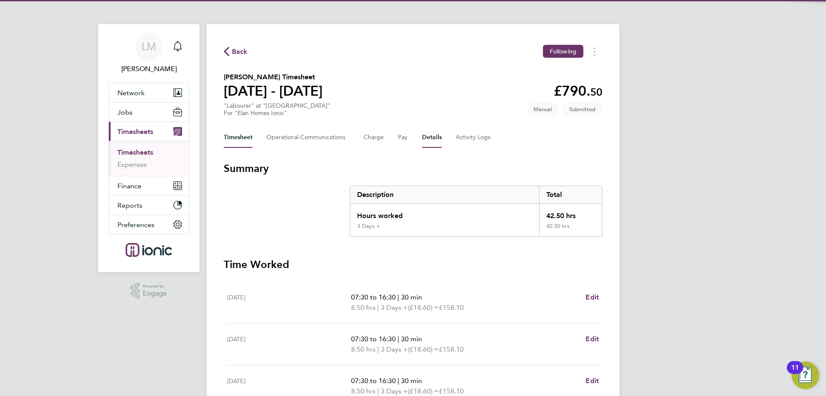
click at [433, 134] on button "Details" at bounding box center [432, 137] width 20 height 21
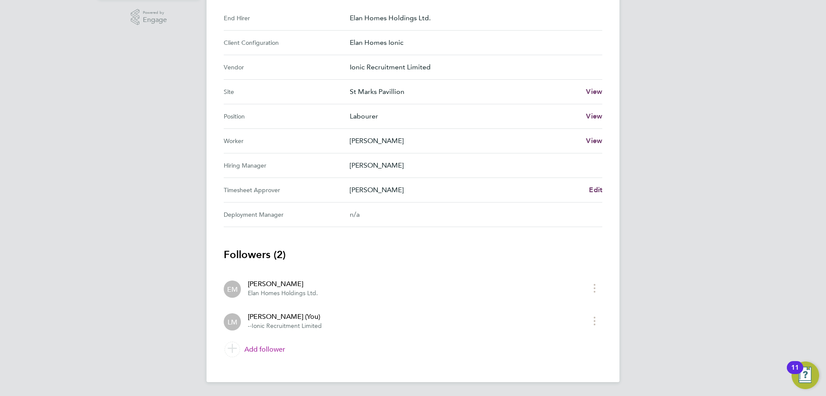
click at [276, 352] on link "Add follower" at bounding box center [413, 349] width 379 height 24
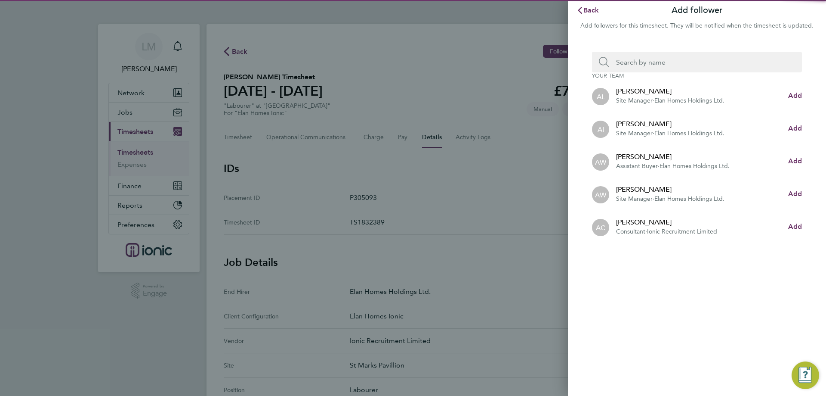
click at [650, 70] on input "Search team member by name:" at bounding box center [701, 62] width 183 height 21
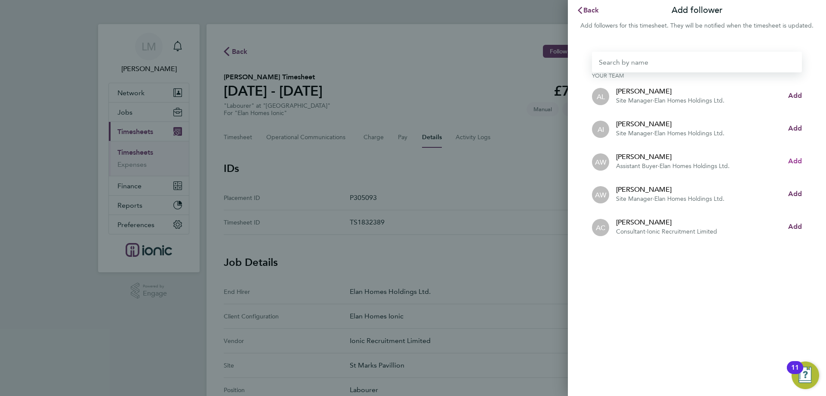
click at [795, 163] on span "Add" at bounding box center [796, 161] width 14 height 8
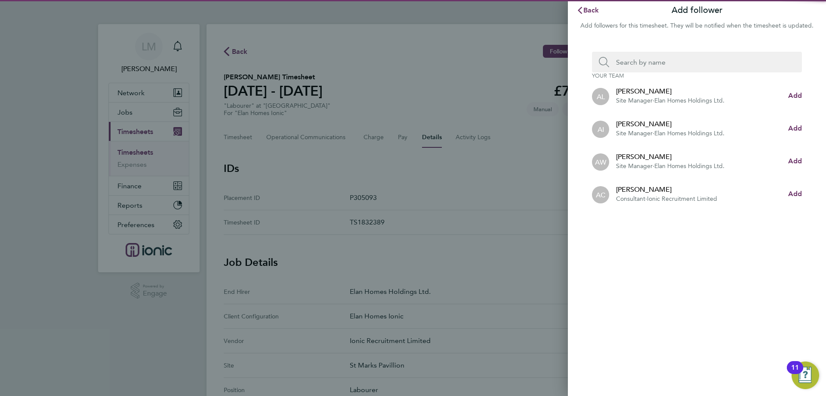
click at [681, 65] on input "Search team member by name:" at bounding box center [701, 62] width 183 height 21
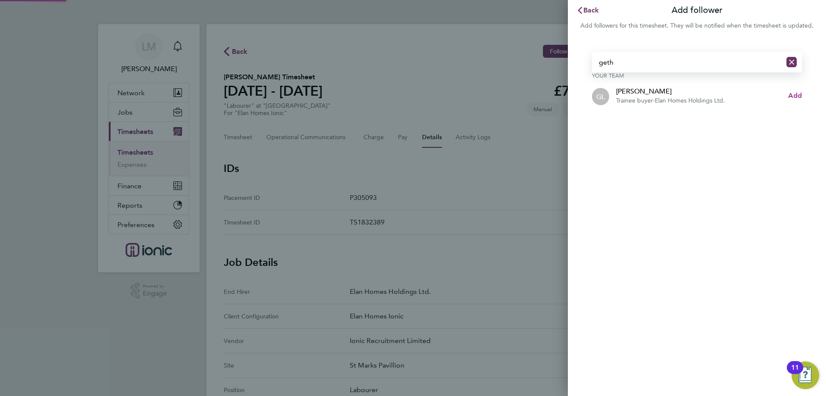
type input "geth"
drag, startPoint x: 799, startPoint y: 96, endPoint x: 698, endPoint y: 55, distance: 108.7
click at [799, 95] on span "Add" at bounding box center [796, 95] width 14 height 8
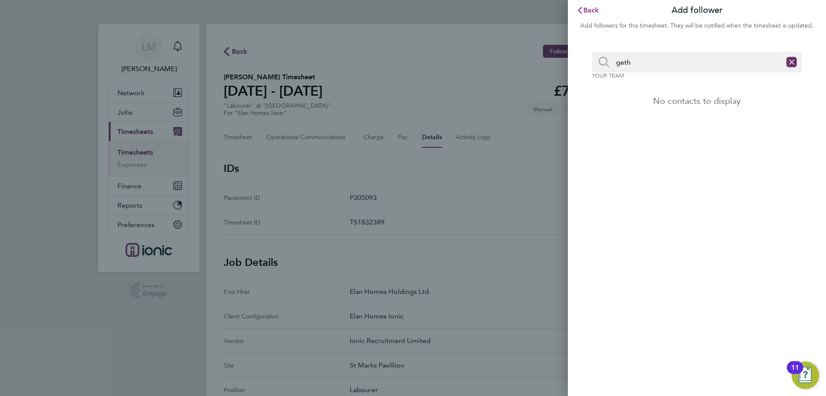
drag, startPoint x: 593, startPoint y: 10, endPoint x: 509, endPoint y: 11, distance: 83.9
click at [594, 10] on span "Back" at bounding box center [592, 10] width 16 height 8
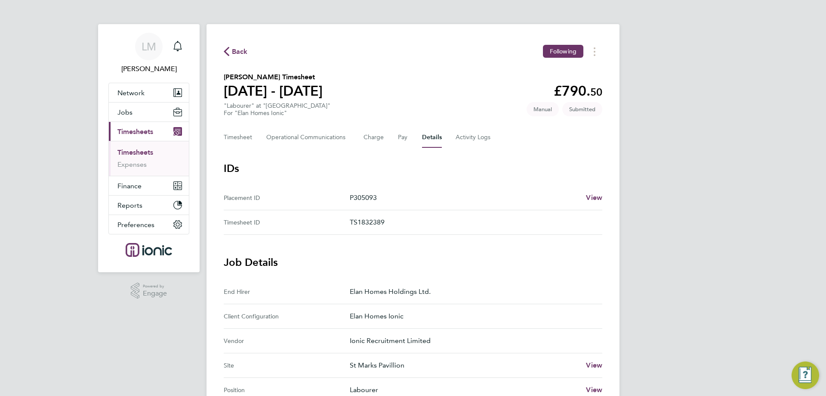
click at [236, 50] on span "Back" at bounding box center [240, 51] width 16 height 10
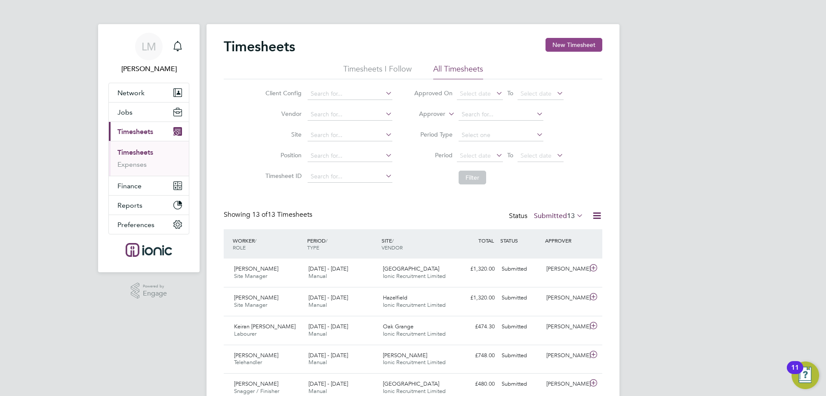
click at [584, 40] on button "New Timesheet" at bounding box center [574, 45] width 57 height 14
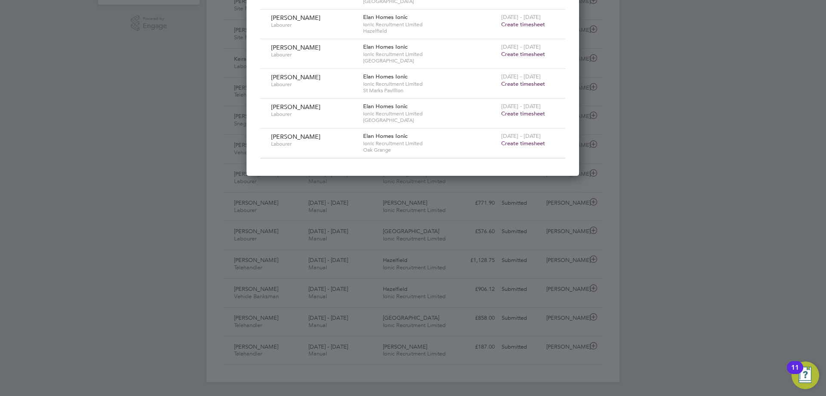
click at [519, 142] on span "Create timesheet" at bounding box center [523, 142] width 44 height 7
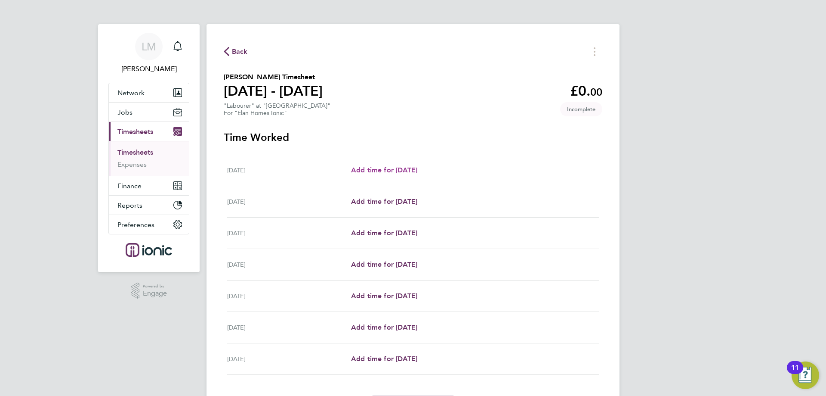
click at [410, 170] on span "Add time for Mon 22 Sep" at bounding box center [384, 170] width 66 height 8
select select "30"
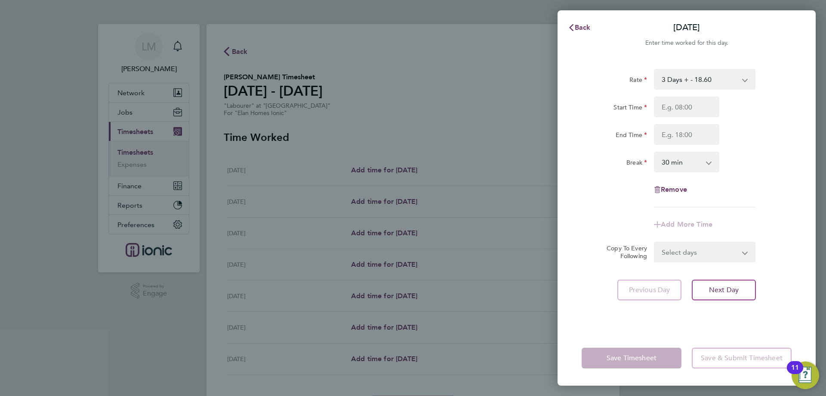
click at [684, 96] on div "Rate 3 Days + - 18.60 3 Days - - 16.78 Start Time End Time Break 0 min 15 min 3…" at bounding box center [687, 138] width 210 height 138
click at [684, 105] on input "Start Time" at bounding box center [686, 106] width 65 height 21
type input "07:30"
drag, startPoint x: 681, startPoint y: 139, endPoint x: 683, endPoint y: 144, distance: 5.4
click at [681, 139] on input "End Time" at bounding box center [686, 134] width 65 height 21
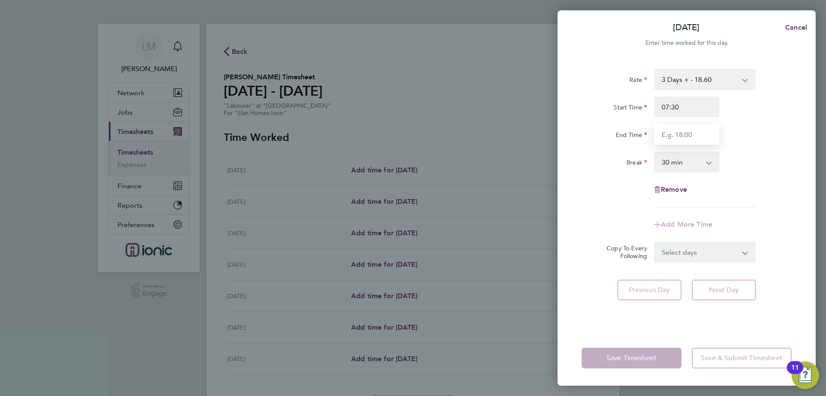
type input "16:30"
click at [692, 249] on form "Rate 3 Days + - 18.60 3 Days - - 16.78 Start Time 07:30 End Time 16:30 Break 0 …" at bounding box center [687, 165] width 210 height 193
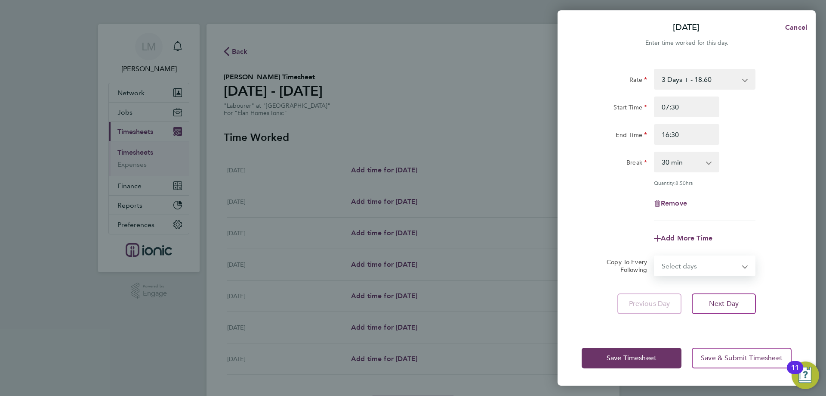
select select "WEEKDAY"
click at [655, 256] on select "Select days Day Weekday (Mon-Fri) Weekend (Sat-Sun) Tuesday Wednesday Thursday …" at bounding box center [700, 265] width 90 height 19
select select "2025-09-28"
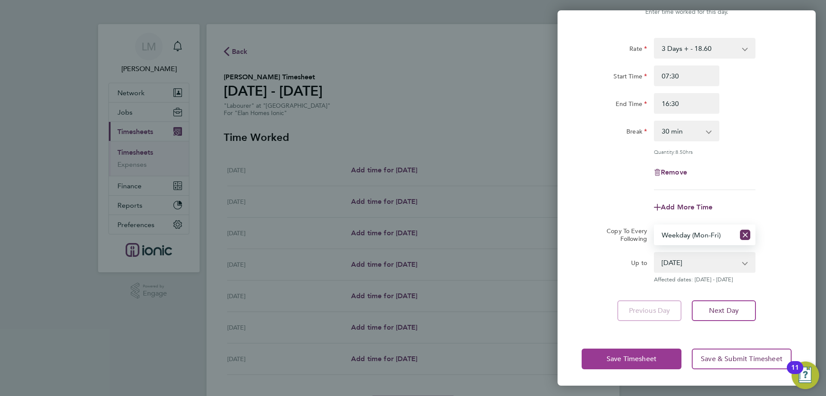
click at [627, 376] on div "Save Timesheet Save & Submit Timesheet" at bounding box center [687, 358] width 258 height 55
click at [624, 357] on span "Save Timesheet" at bounding box center [632, 358] width 50 height 9
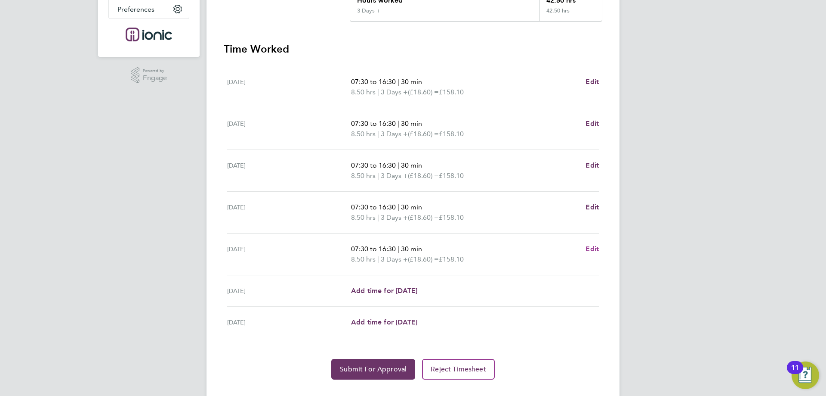
click at [597, 251] on span "Edit" at bounding box center [592, 249] width 13 height 8
select select "30"
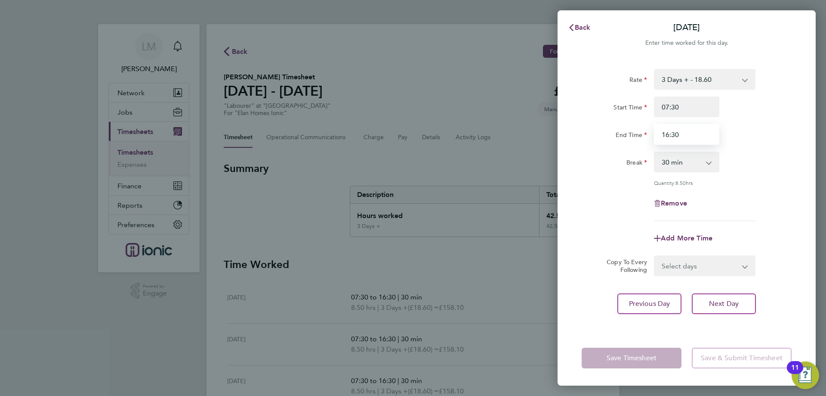
drag, startPoint x: 676, startPoint y: 133, endPoint x: 696, endPoint y: 153, distance: 28.3
click at [676, 133] on input "16:30" at bounding box center [686, 134] width 65 height 21
type input "16:00"
click at [639, 197] on div "Remove" at bounding box center [687, 203] width 217 height 21
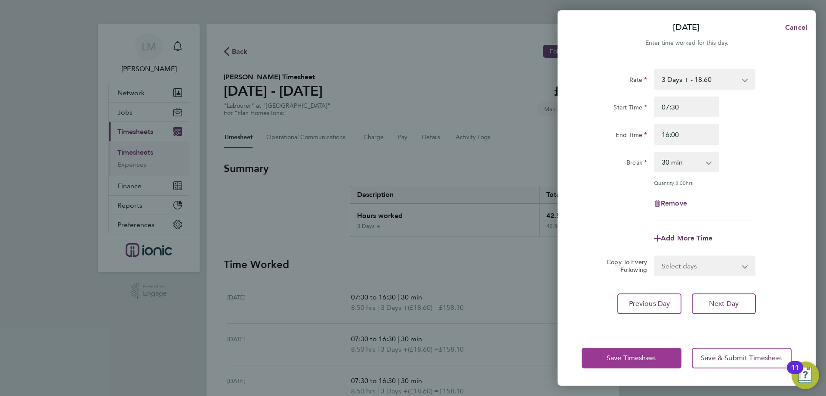
click at [645, 363] on button "Save Timesheet" at bounding box center [632, 357] width 100 height 21
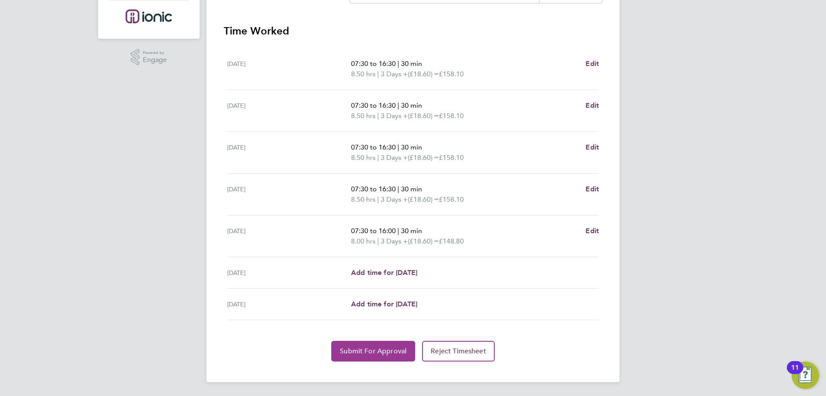
click at [372, 352] on span "Submit For Approval" at bounding box center [373, 351] width 67 height 9
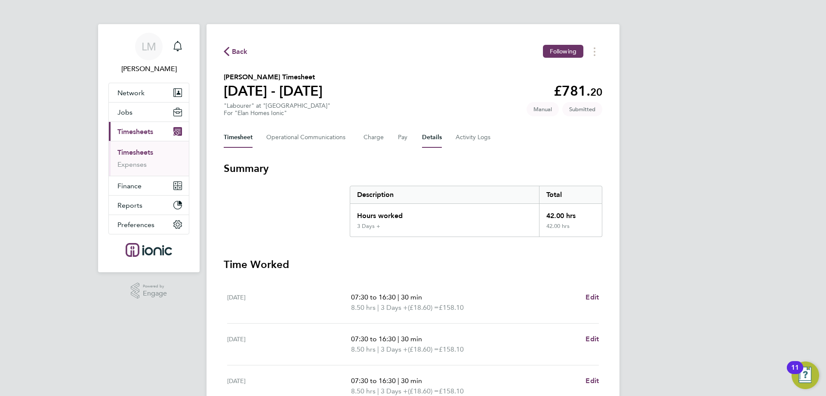
click at [430, 137] on button "Details" at bounding box center [432, 137] width 20 height 21
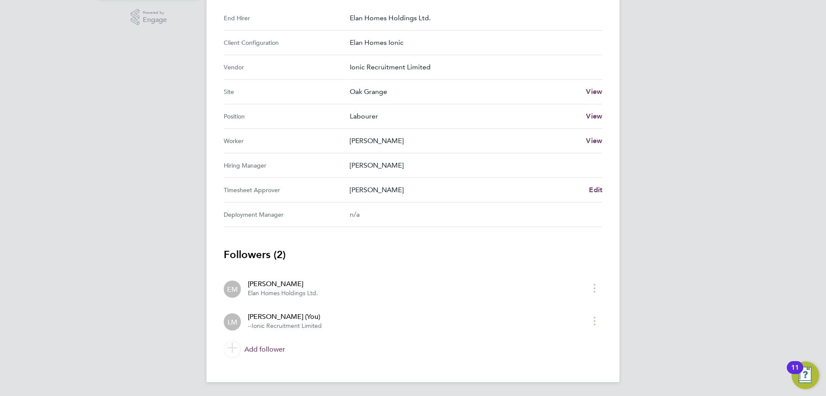
click at [273, 362] on div "Back Following David Burrell's Timesheet 22 - 28 Sept 2025 £781. 20 "Labourer" …" at bounding box center [413, 66] width 413 height 631
click at [269, 348] on link "Add follower" at bounding box center [413, 349] width 379 height 24
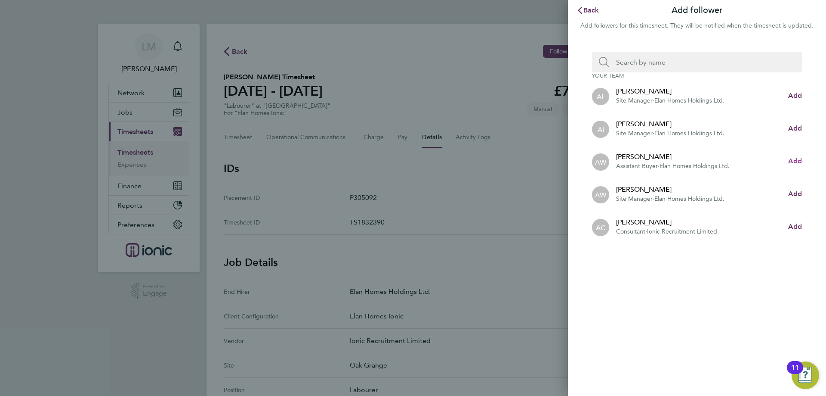
click at [801, 158] on span "Add" at bounding box center [796, 161] width 14 height 8
click at [592, 6] on button "Back" at bounding box center [588, 10] width 40 height 17
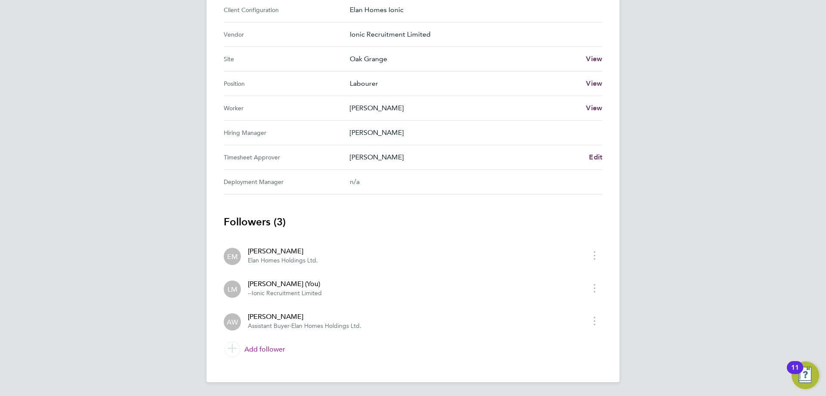
click at [275, 350] on link "Add follower" at bounding box center [413, 349] width 379 height 24
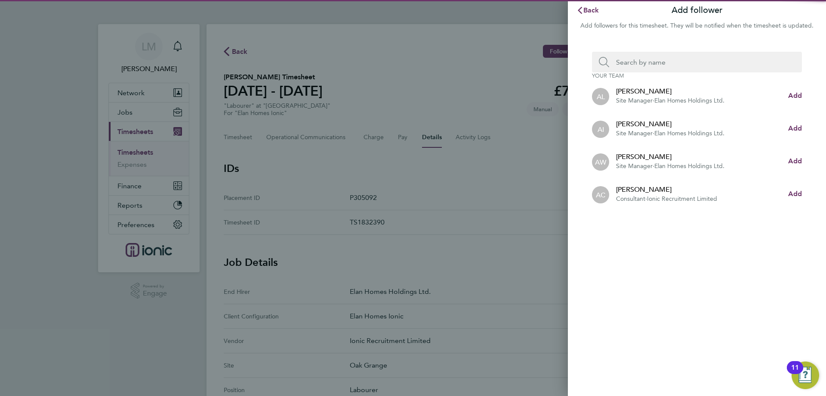
click at [707, 65] on input "Search team member by name:" at bounding box center [701, 62] width 183 height 21
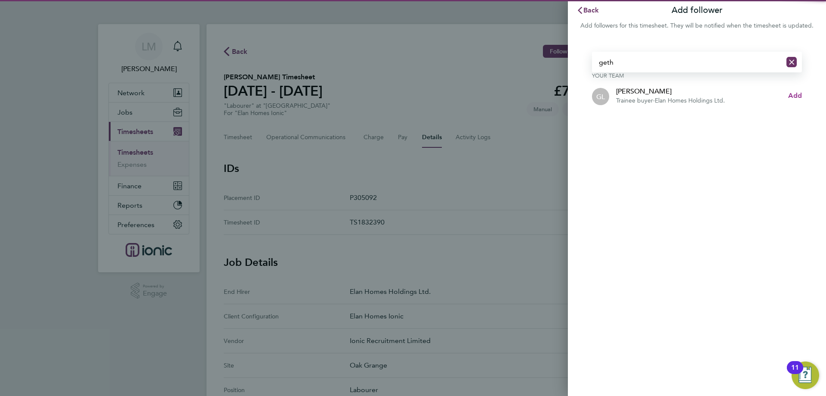
type input "geth"
click at [795, 93] on span "Add" at bounding box center [796, 95] width 14 height 8
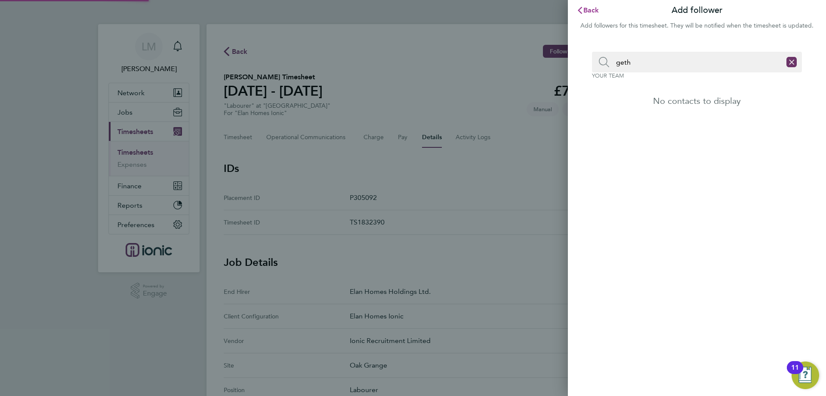
click at [595, 12] on span "Back" at bounding box center [592, 10] width 16 height 8
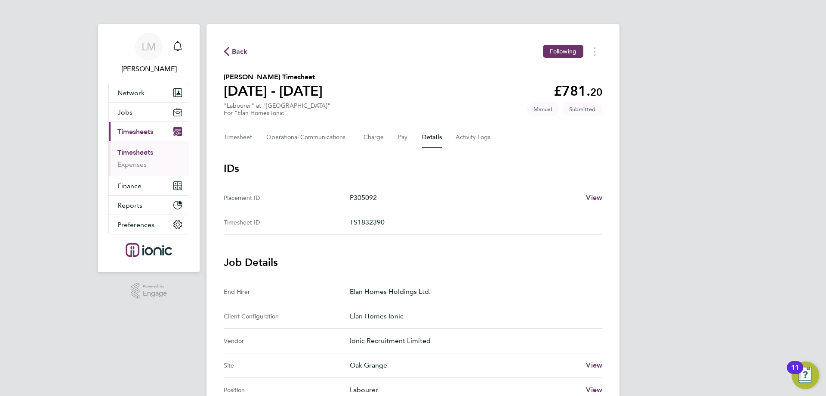
click at [239, 51] on span "Back" at bounding box center [240, 51] width 16 height 10
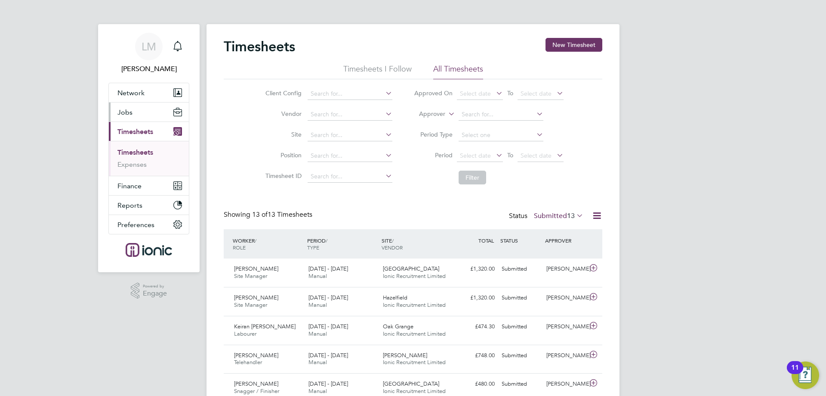
click at [126, 115] on span "Jobs" at bounding box center [125, 112] width 15 height 8
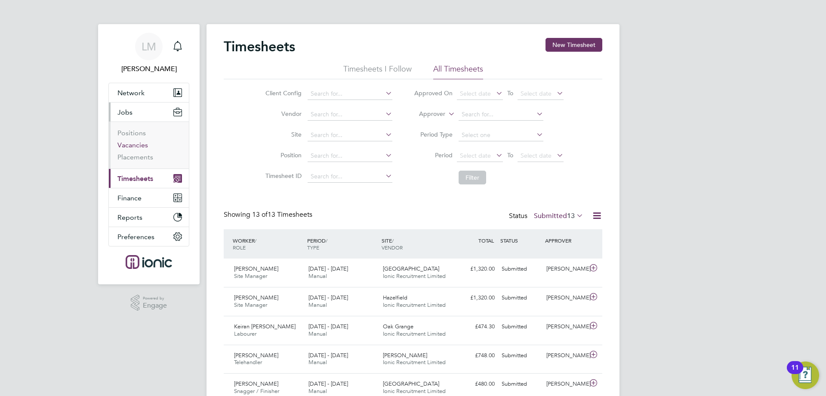
click at [136, 148] on link "Vacancies" at bounding box center [133, 145] width 31 height 8
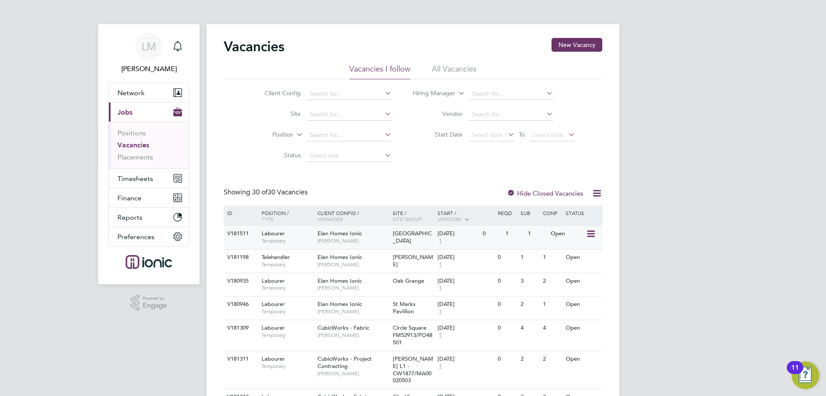
click at [425, 229] on div "[GEOGRAPHIC_DATA]" at bounding box center [413, 237] width 45 height 23
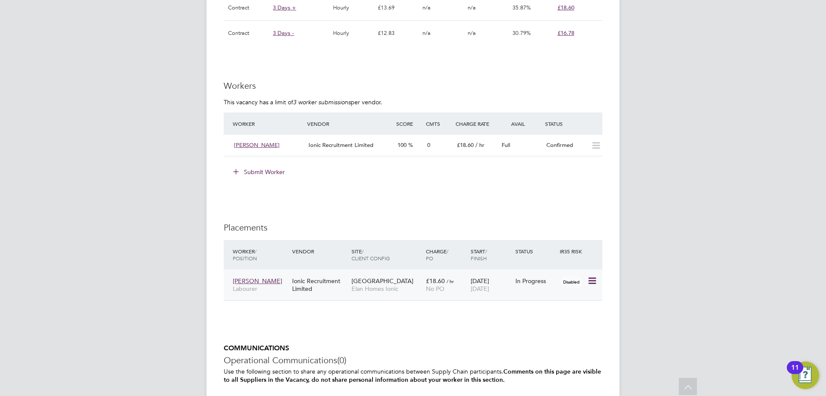
click at [364, 290] on span "Elan Homes Ionic" at bounding box center [387, 289] width 70 height 8
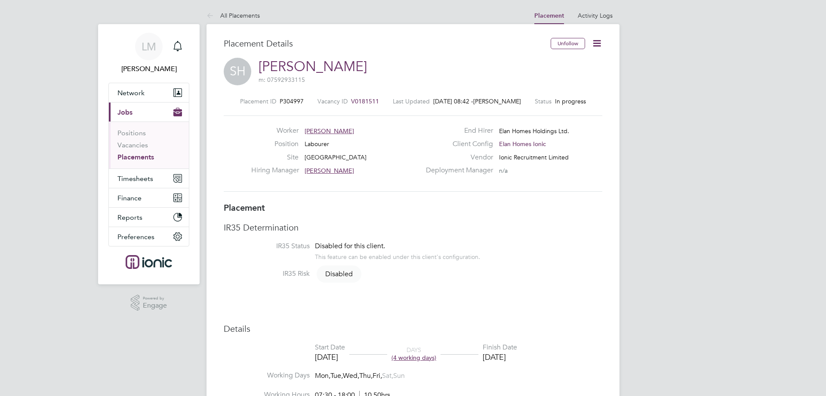
click at [597, 46] on icon at bounding box center [597, 43] width 11 height 11
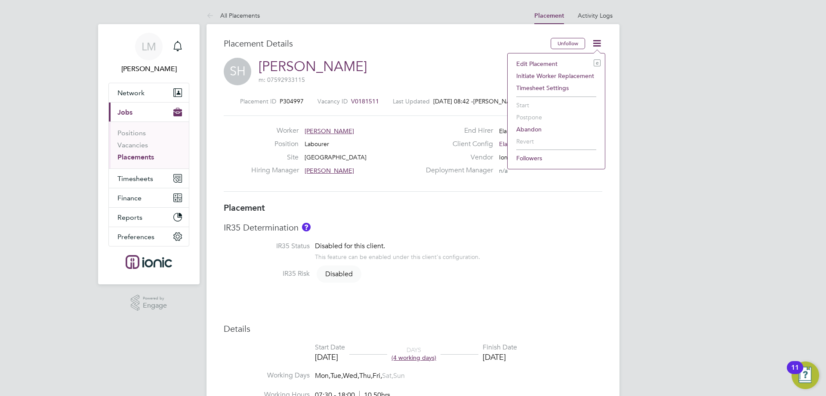
click at [537, 62] on li "Edit Placement e" at bounding box center [556, 64] width 89 height 12
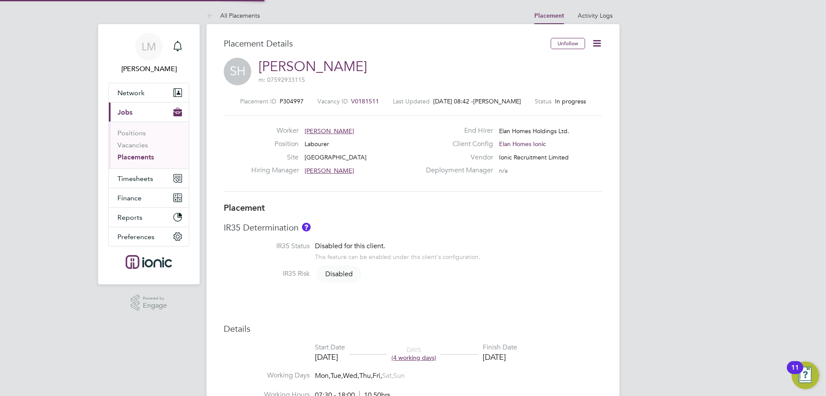
type input "[PERSON_NAME]"
type input "[DATE]"
type input "07:30"
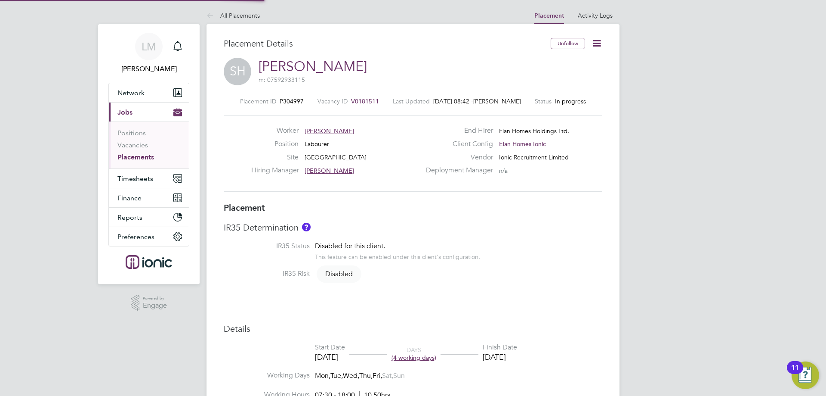
type input "18:00"
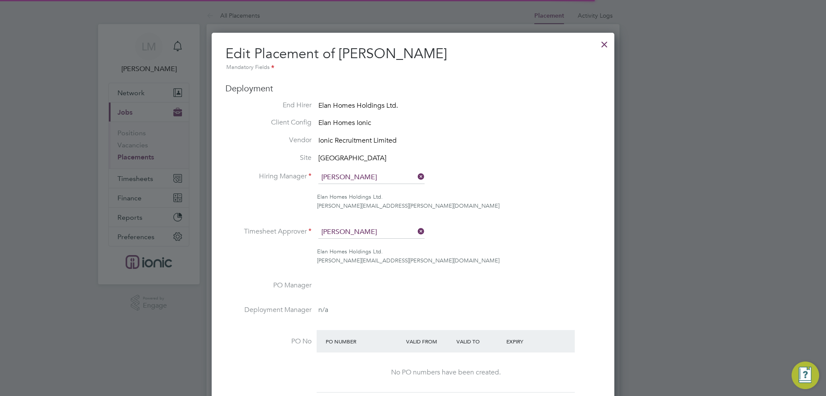
scroll to position [4, 4]
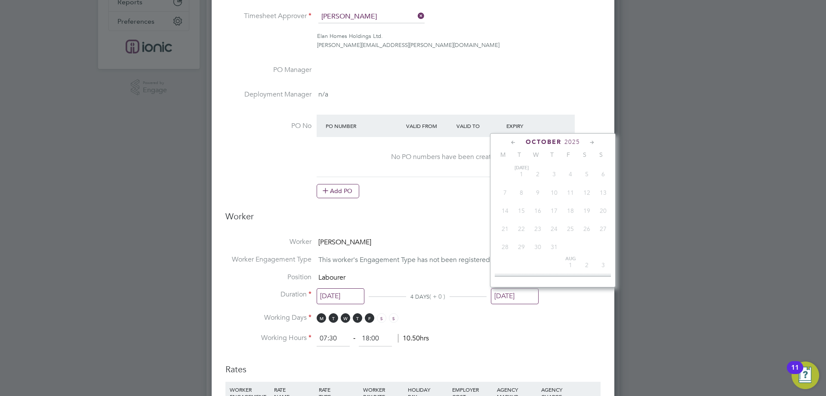
click at [519, 290] on input "[DATE]" at bounding box center [515, 296] width 48 height 16
click at [523, 191] on span "30" at bounding box center [522, 186] width 16 height 16
type input "[DATE]"
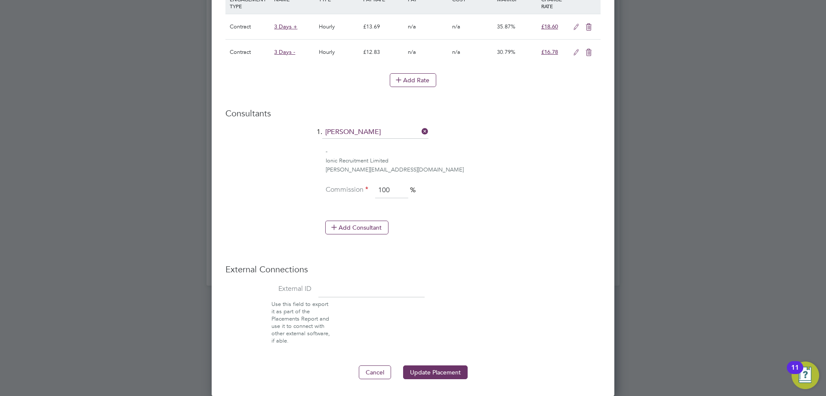
drag, startPoint x: 429, startPoint y: 370, endPoint x: 427, endPoint y: 364, distance: 6.4
click at [428, 370] on button "Update Placement" at bounding box center [435, 372] width 65 height 14
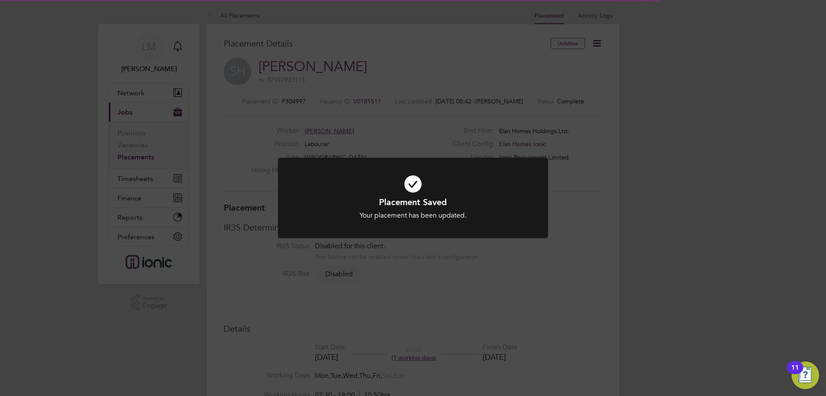
click at [440, 275] on div "Placement Saved Your placement has been updated. Cancel Okay" at bounding box center [413, 198] width 826 height 396
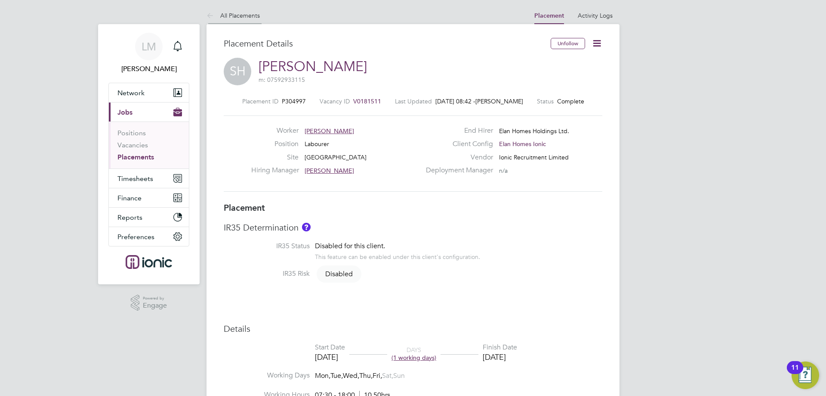
click at [236, 13] on link "All Placements" at bounding box center [233, 16] width 53 height 8
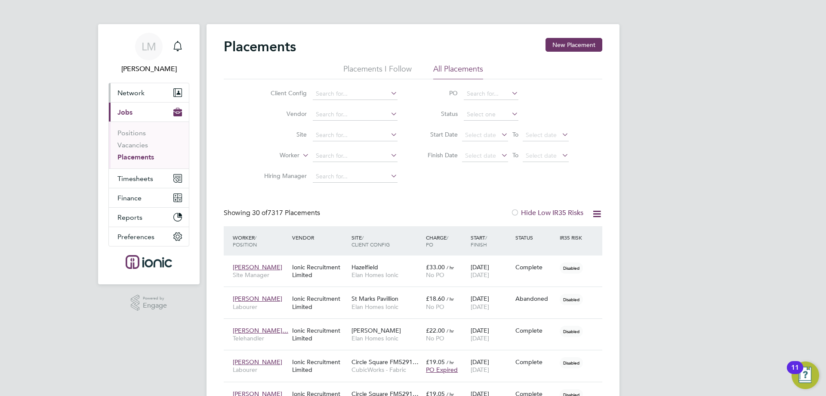
click at [134, 90] on span "Network" at bounding box center [131, 93] width 27 height 8
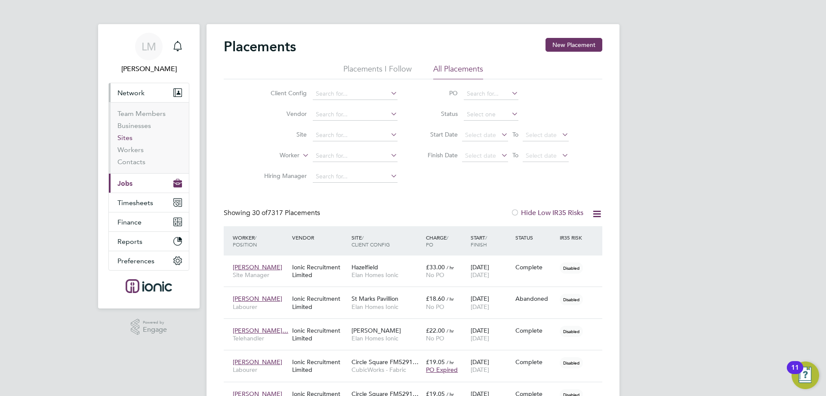
click at [118, 136] on link "Sites" at bounding box center [125, 137] width 15 height 8
click at [128, 149] on link "Workers" at bounding box center [131, 149] width 26 height 8
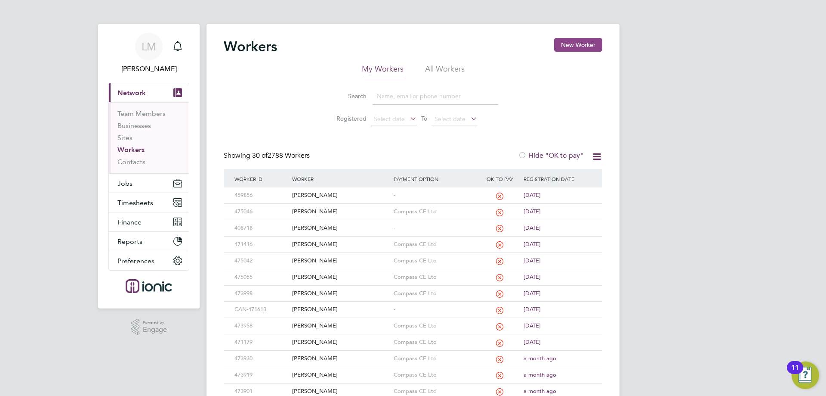
click at [576, 47] on button "New Worker" at bounding box center [578, 45] width 48 height 14
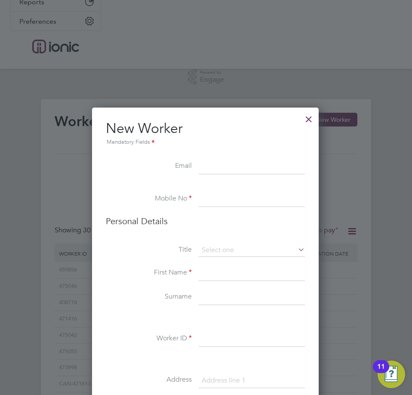
click at [228, 171] on input at bounding box center [252, 166] width 106 height 15
paste input "[EMAIL_ADDRESS][DOMAIN_NAME]"
type input "[EMAIL_ADDRESS][DOMAIN_NAME]"
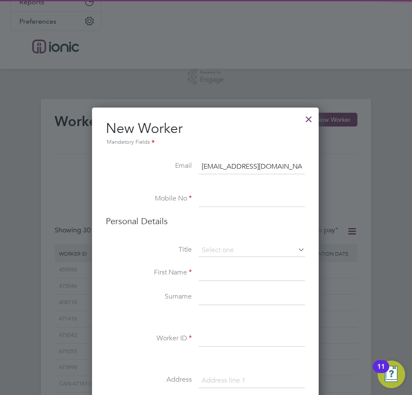
click at [234, 204] on input at bounding box center [252, 199] width 106 height 15
paste input "07956406082"
type input "07956406082"
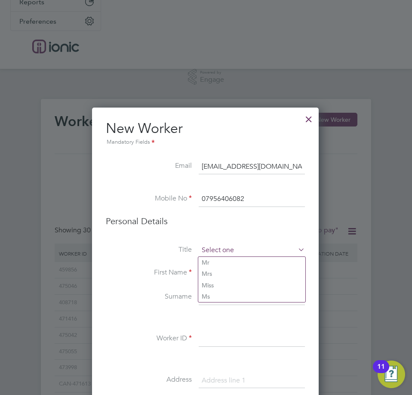
click at [225, 254] on input at bounding box center [252, 250] width 106 height 13
click at [222, 262] on li "Mr" at bounding box center [251, 262] width 107 height 11
type input "Mr"
click at [221, 276] on input at bounding box center [252, 273] width 106 height 15
paste input "Oluwatamulore"
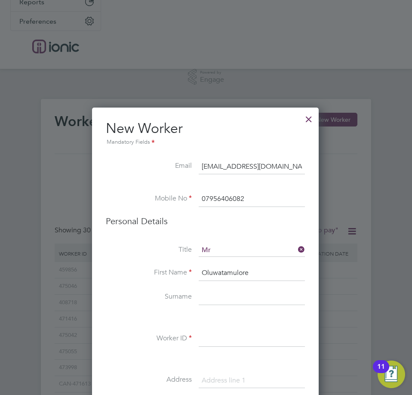
type input "Oluwatamulore"
click at [225, 305] on li "Surname" at bounding box center [205, 302] width 199 height 24
click at [225, 300] on input at bounding box center [252, 297] width 106 height 15
paste input "Abiola"
type input "Abiola"
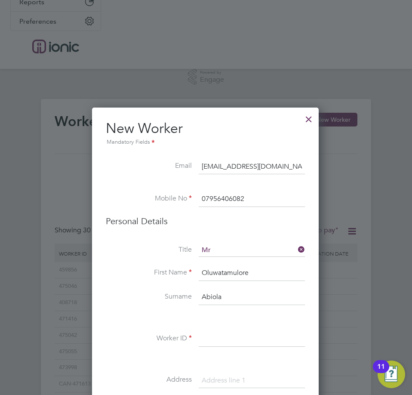
click at [226, 337] on input at bounding box center [252, 338] width 106 height 15
paste input "475137"
type input "475137"
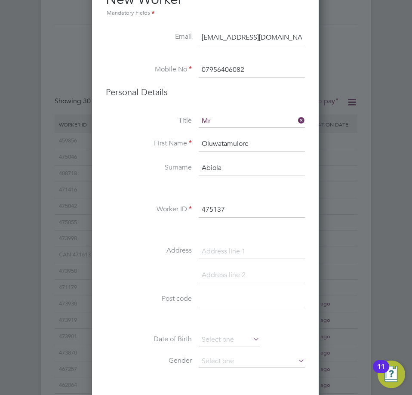
click at [274, 245] on input at bounding box center [252, 251] width 106 height 15
paste input "1A The Parade"
type input "1A The Parade"
click at [219, 301] on input at bounding box center [252, 299] width 106 height 15
paste input "BB4 4HD"
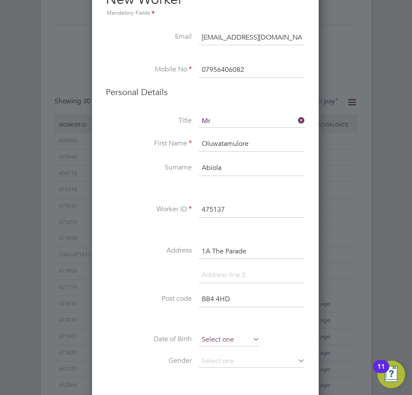
type input "BB4 4HD"
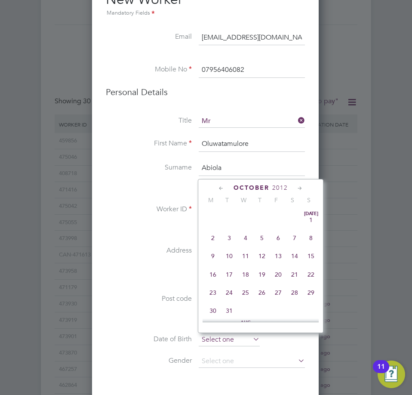
click at [229, 342] on input at bounding box center [229, 340] width 61 height 13
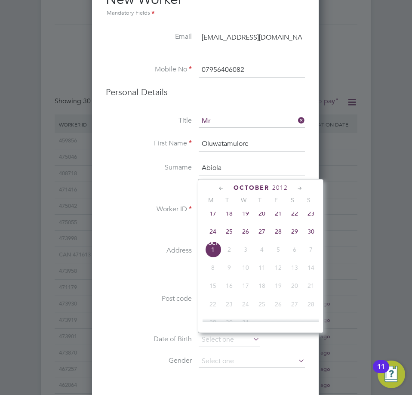
click at [284, 185] on span "2012" at bounding box center [279, 187] width 15 height 7
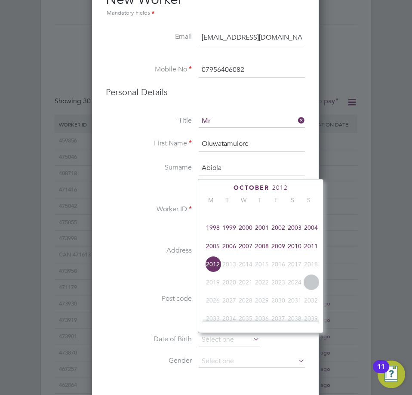
click at [275, 189] on span "2012" at bounding box center [279, 187] width 15 height 7
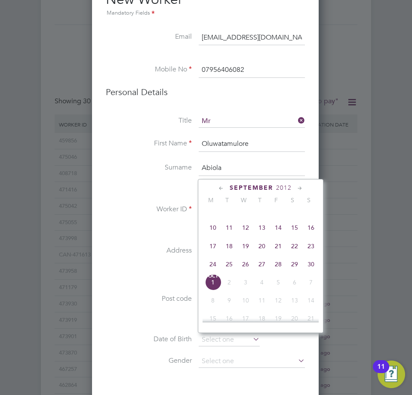
click at [282, 187] on span "2012" at bounding box center [283, 187] width 15 height 7
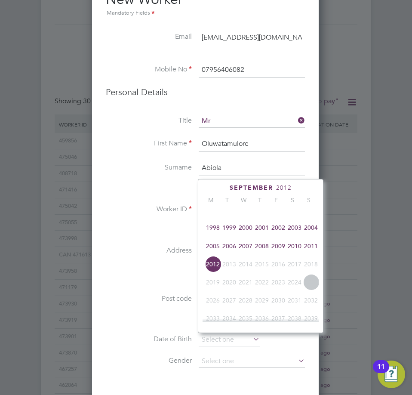
click at [294, 232] on span "2003" at bounding box center [295, 228] width 16 height 16
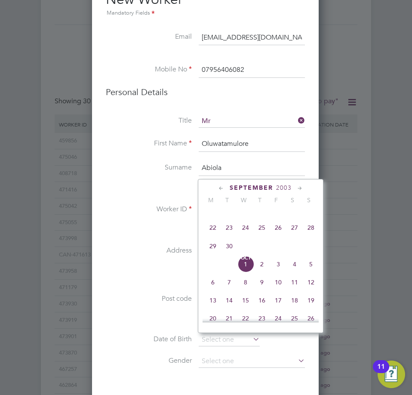
click at [223, 188] on icon at bounding box center [221, 188] width 8 height 9
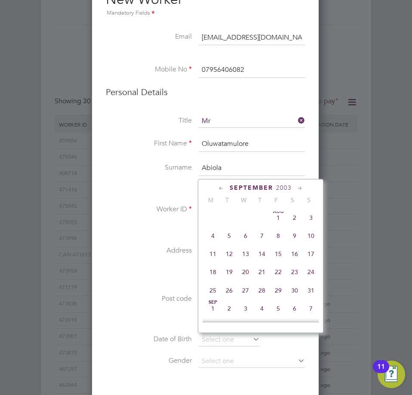
click at [223, 188] on icon at bounding box center [221, 188] width 8 height 9
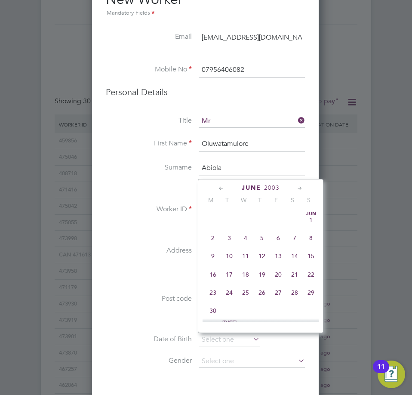
click at [223, 188] on icon at bounding box center [221, 188] width 8 height 9
click at [279, 274] on span "23" at bounding box center [278, 274] width 16 height 16
type input "23 May 2003"
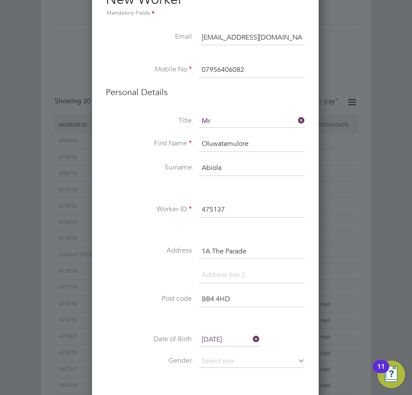
scroll to position [517, 0]
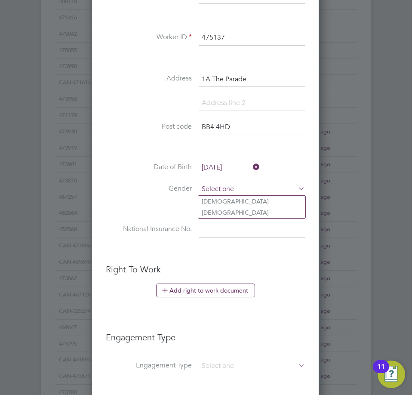
click at [221, 186] on input at bounding box center [252, 189] width 106 height 13
click at [228, 200] on li "Male" at bounding box center [251, 201] width 107 height 11
type input "Male"
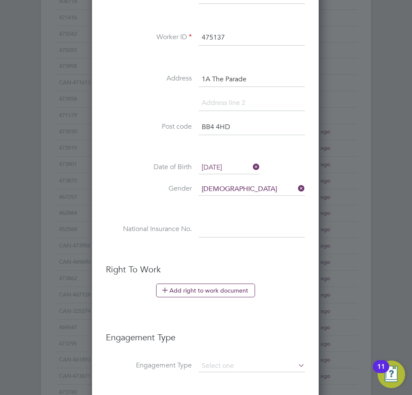
click at [231, 230] on input at bounding box center [252, 229] width 106 height 15
paste input "RZ 77 36 87 D"
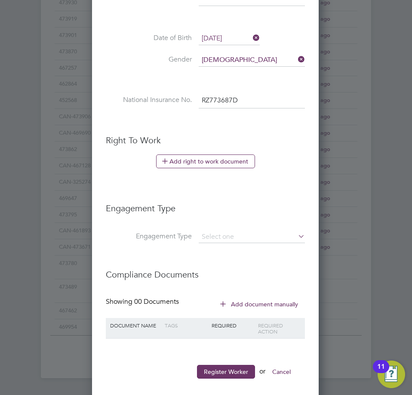
scroll to position [655, 0]
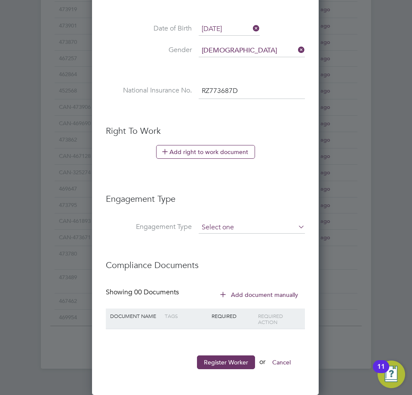
type input "RZ 77 36 87 D"
click at [215, 222] on input at bounding box center [252, 228] width 106 height 12
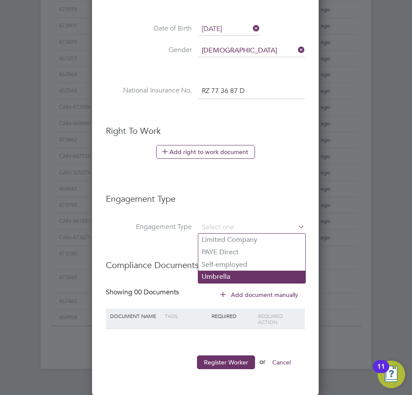
click at [235, 275] on li "Umbrella" at bounding box center [251, 277] width 107 height 12
type input "Umbrella"
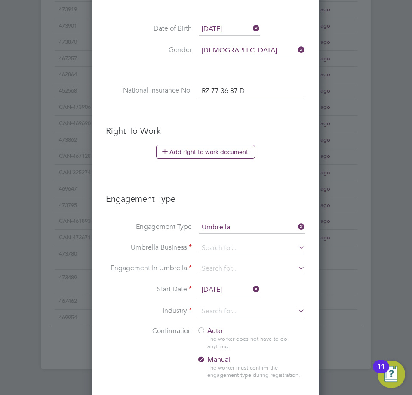
scroll to position [888, 228]
click at [230, 245] on input at bounding box center [252, 248] width 106 height 12
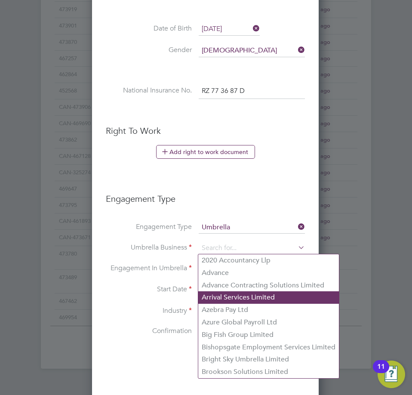
scroll to position [698, 0]
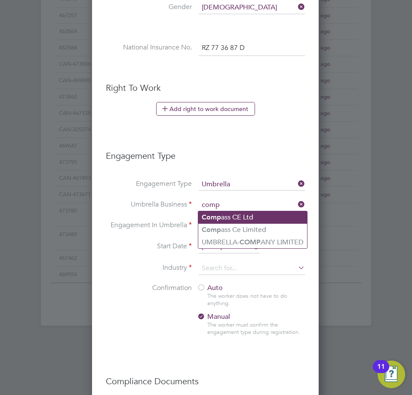
click at [254, 215] on li "Comp ass CE Ltd" at bounding box center [252, 217] width 109 height 12
type input "Compass CE Ltd"
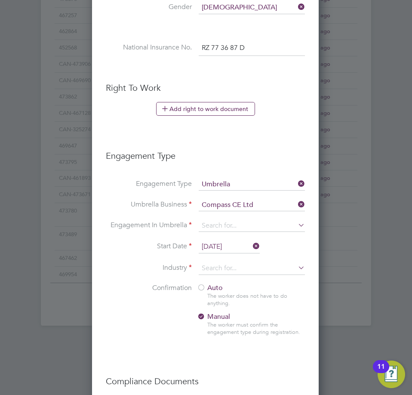
click at [231, 219] on li "Umbrella Business Compass CE Ltd" at bounding box center [205, 209] width 199 height 21
click at [230, 223] on input at bounding box center [252, 226] width 106 height 12
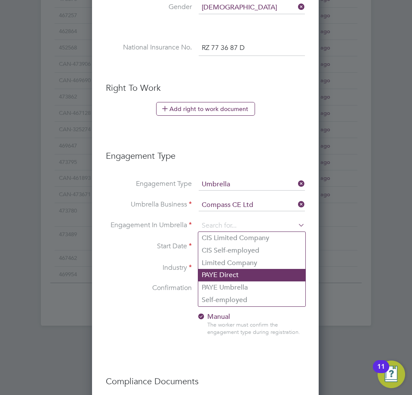
drag, startPoint x: 231, startPoint y: 288, endPoint x: 229, endPoint y: 280, distance: 8.4
click at [231, 288] on li "PAYE Umbrella" at bounding box center [251, 288] width 107 height 12
type input "PAYE Umbrella"
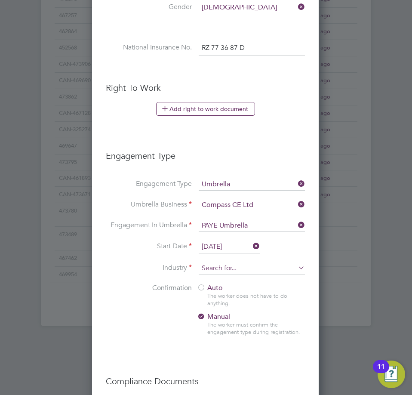
click at [217, 273] on input at bounding box center [252, 268] width 106 height 13
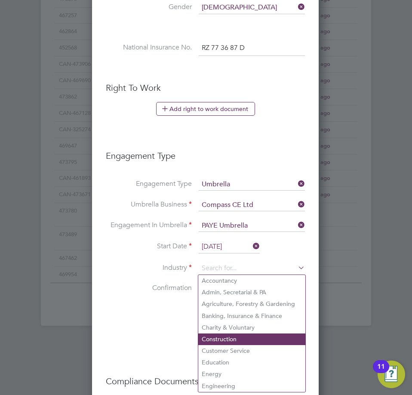
click at [225, 334] on li "Construction" at bounding box center [251, 340] width 107 height 12
type input "Construction"
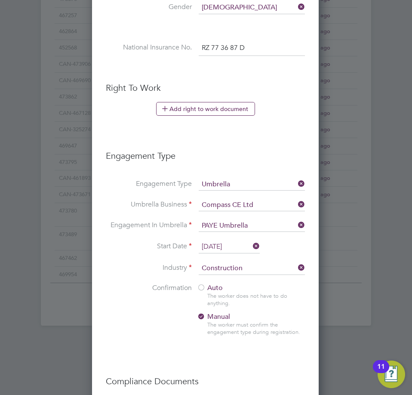
click at [202, 286] on div at bounding box center [201, 288] width 9 height 9
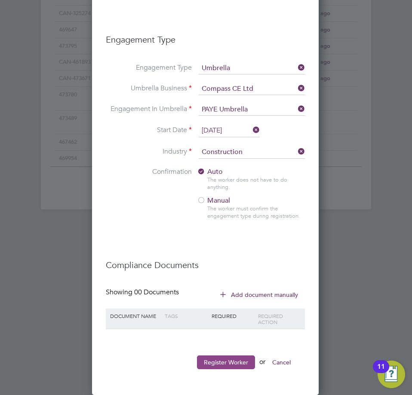
click at [229, 361] on button "Register Worker" at bounding box center [226, 363] width 58 height 14
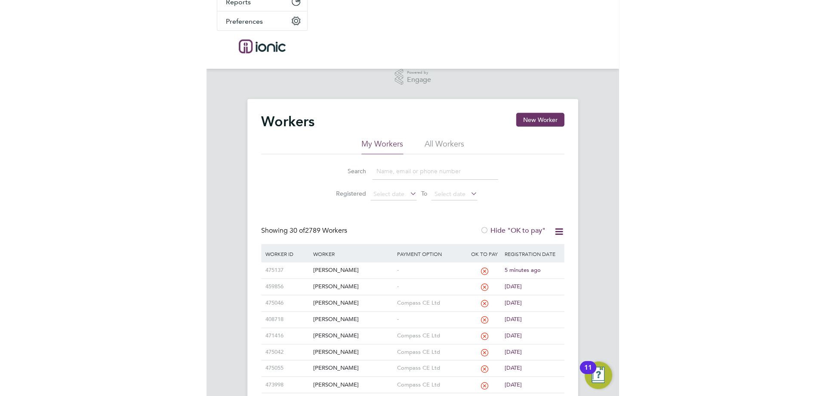
scroll to position [0, 0]
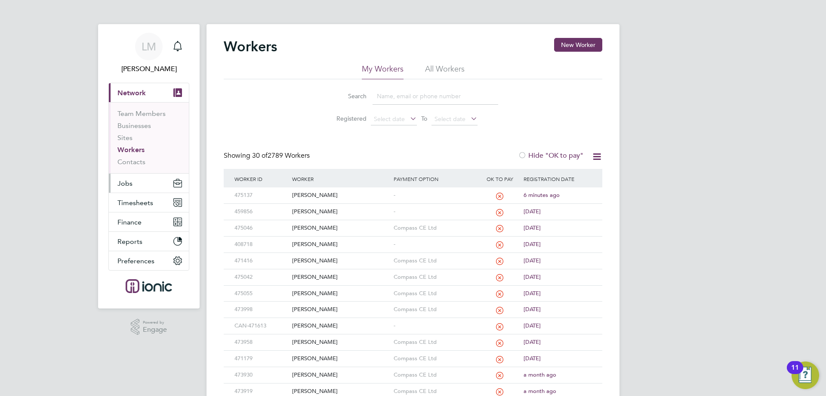
click at [136, 174] on button "Jobs" at bounding box center [149, 182] width 80 height 19
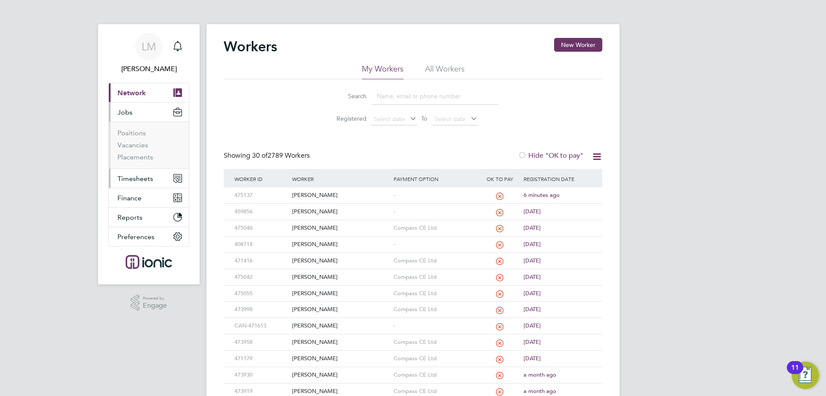
click at [137, 168] on app-navbar-apps-list-group "Jobs Positions Vacancies Placements" at bounding box center [149, 135] width 80 height 66
click at [138, 146] on link "Vacancies" at bounding box center [133, 145] width 31 height 8
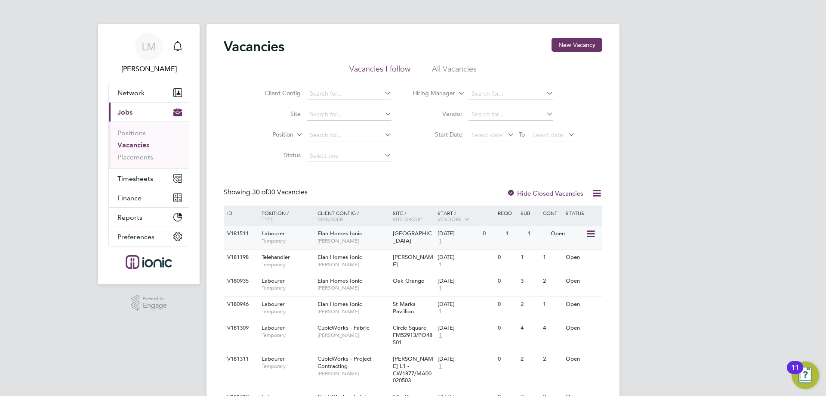
click at [376, 240] on span "[PERSON_NAME]" at bounding box center [353, 240] width 71 height 7
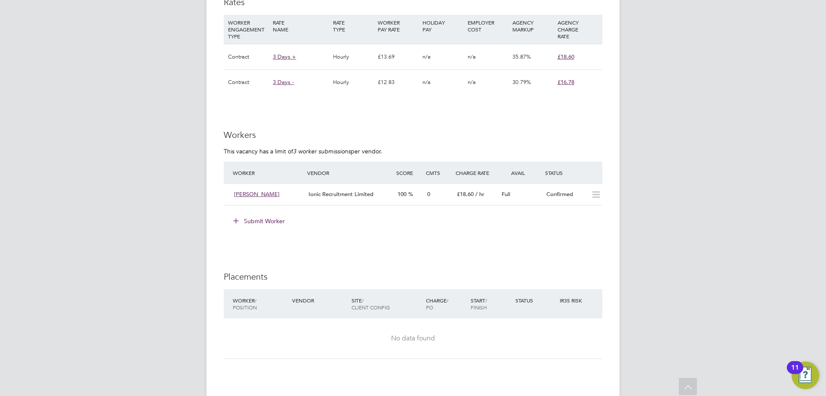
scroll to position [603, 0]
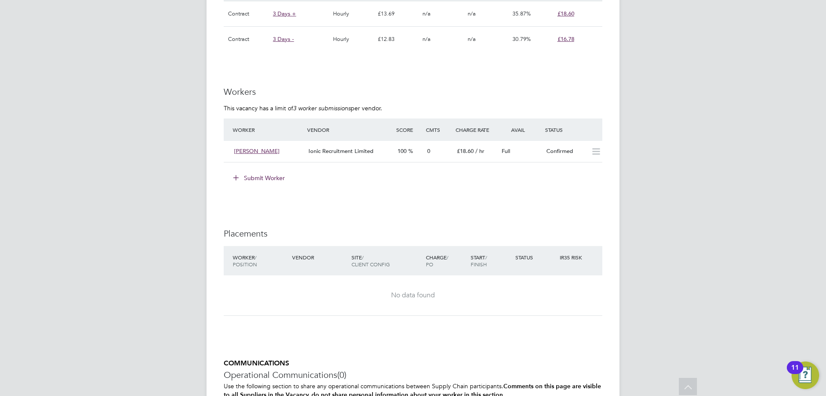
click at [258, 177] on button "Submit Worker" at bounding box center [259, 178] width 65 height 14
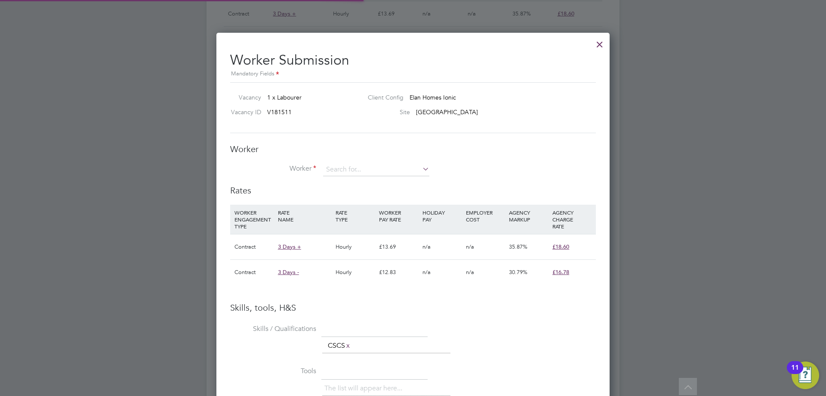
scroll to position [25, 59]
click at [387, 164] on input at bounding box center [376, 169] width 106 height 13
click at [370, 193] on b "Abiola" at bounding box center [377, 193] width 19 height 7
type input "[PERSON_NAME] (475137)"
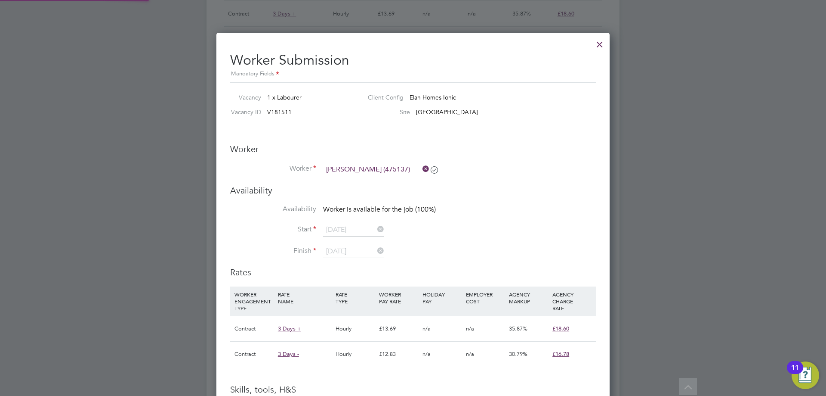
scroll to position [651, 394]
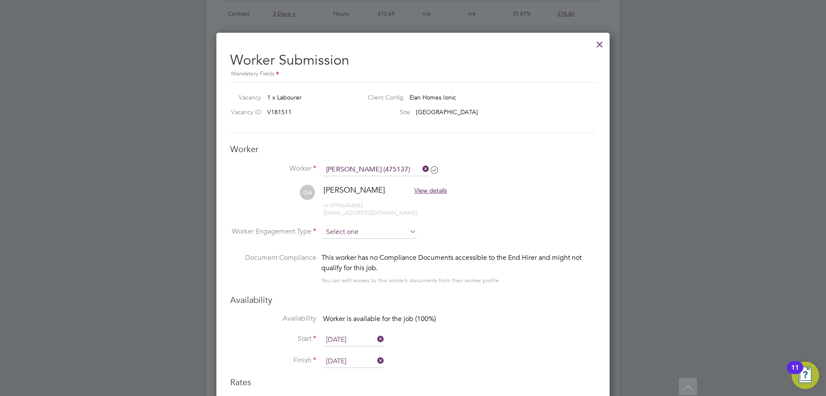
click at [357, 232] on input at bounding box center [369, 232] width 93 height 13
click at [353, 243] on li "Contract" at bounding box center [370, 243] width 94 height 11
type input "Contract"
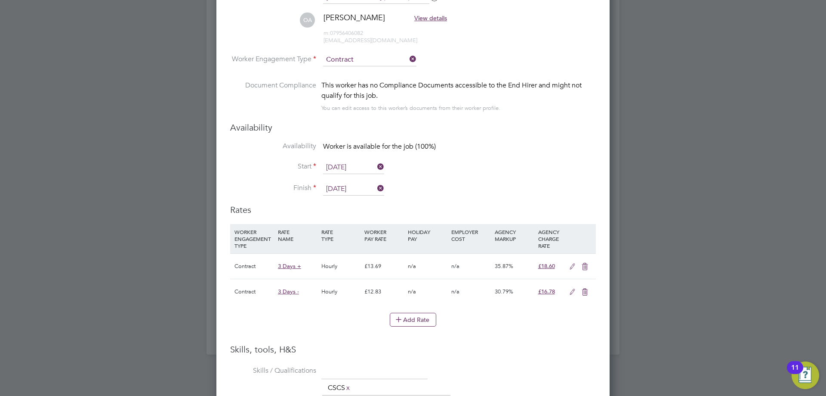
click at [343, 168] on input "[DATE]" at bounding box center [353, 167] width 61 height 13
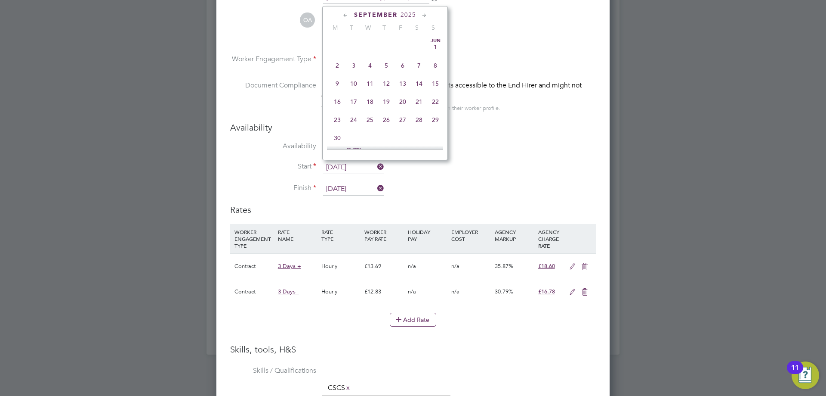
scroll to position [335, 0]
click at [369, 89] on span "Oct" at bounding box center [370, 87] width 16 height 4
type input "[DATE]"
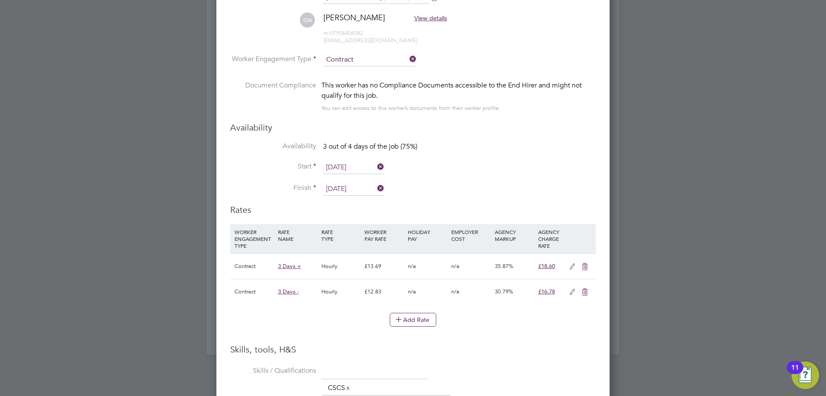
scroll to position [1022, 0]
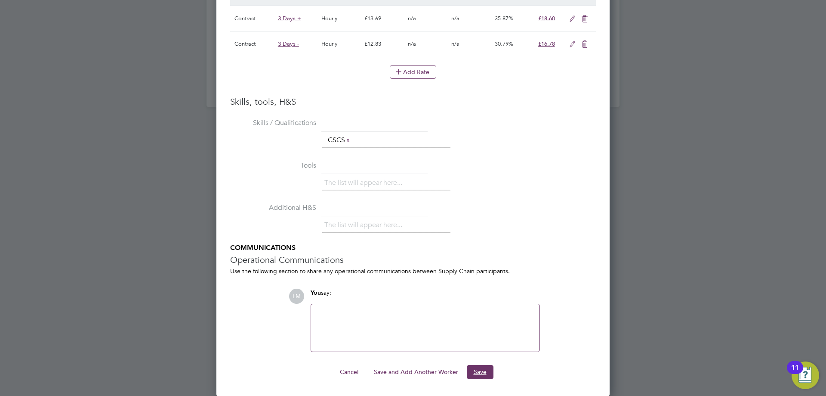
drag, startPoint x: 477, startPoint y: 370, endPoint x: 472, endPoint y: 363, distance: 8.4
click at [477, 370] on button "Save" at bounding box center [480, 372] width 27 height 14
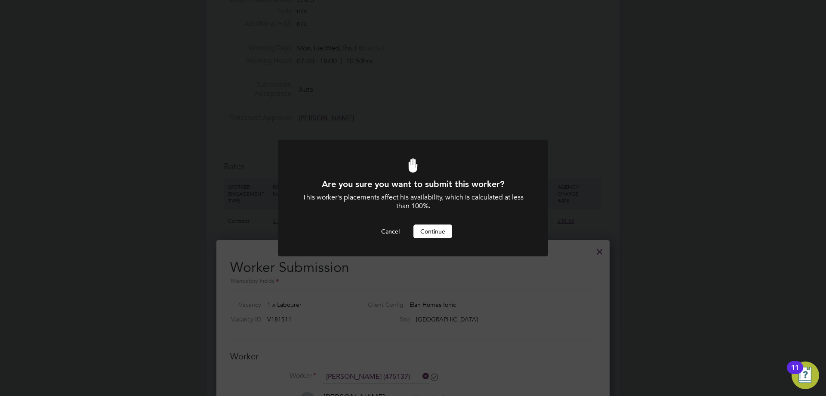
click at [436, 227] on button "Continue" at bounding box center [433, 231] width 39 height 14
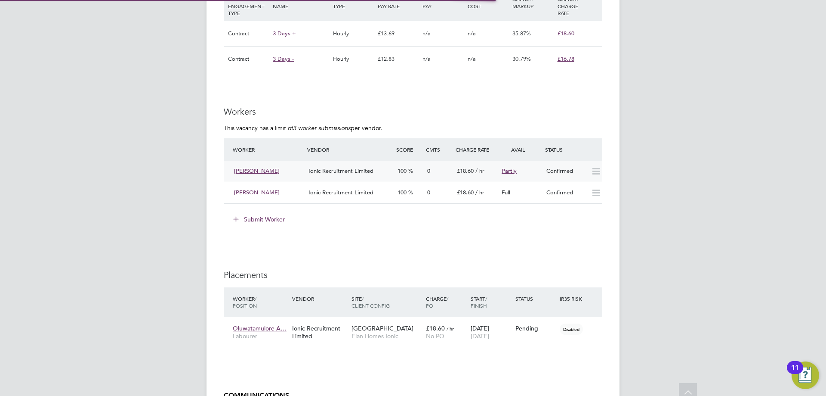
scroll to position [689, 0]
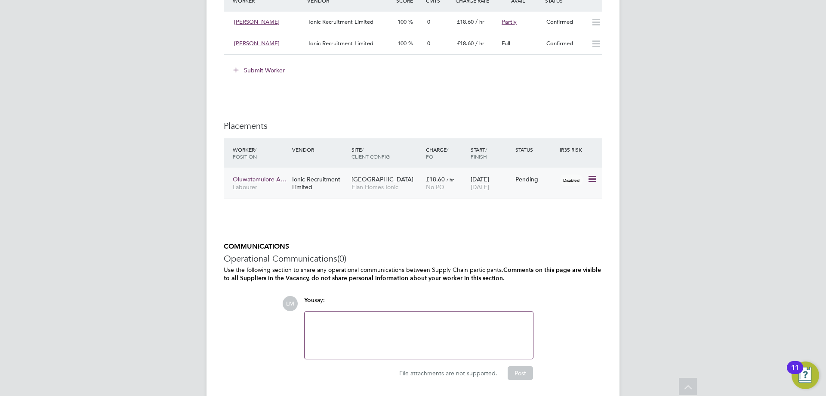
click at [591, 180] on icon at bounding box center [592, 179] width 9 height 10
click at [521, 232] on li "Start" at bounding box center [553, 232] width 88 height 12
type input "[PERSON_NAME]"
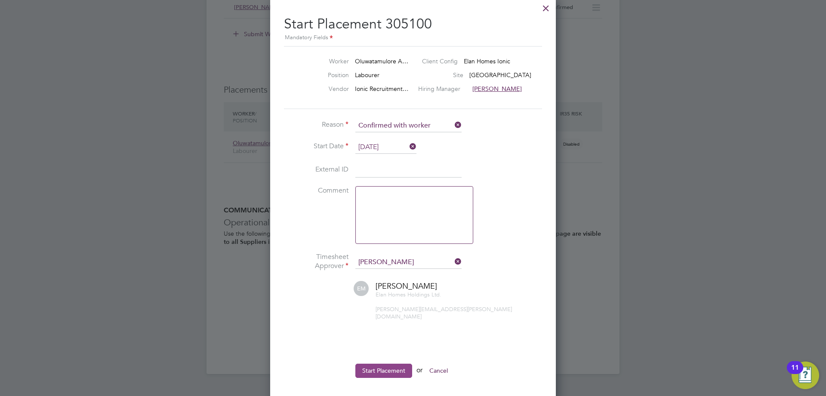
click at [375, 365] on button "Start Placement" at bounding box center [384, 370] width 57 height 14
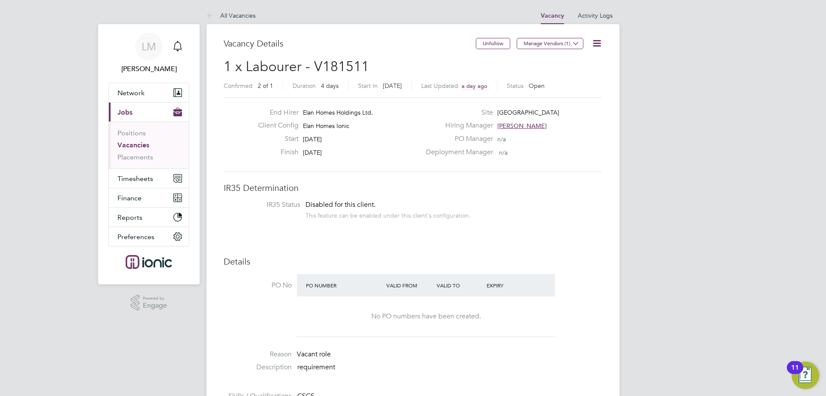
click at [137, 145] on link "Vacancies" at bounding box center [134, 145] width 32 height 8
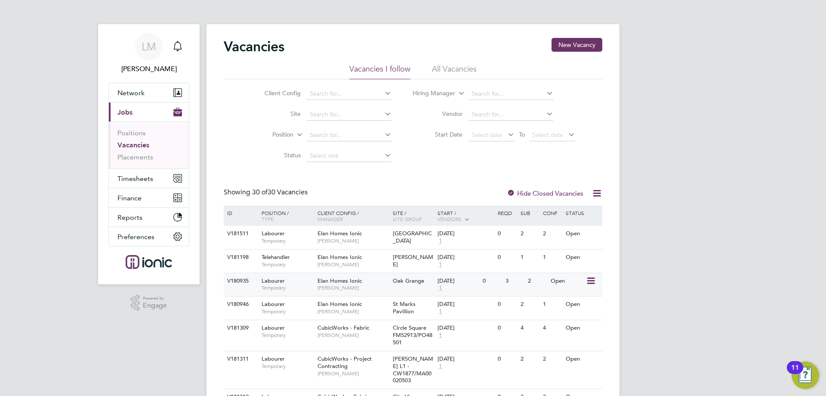
click at [405, 287] on div "Oak Grange" at bounding box center [413, 281] width 45 height 16
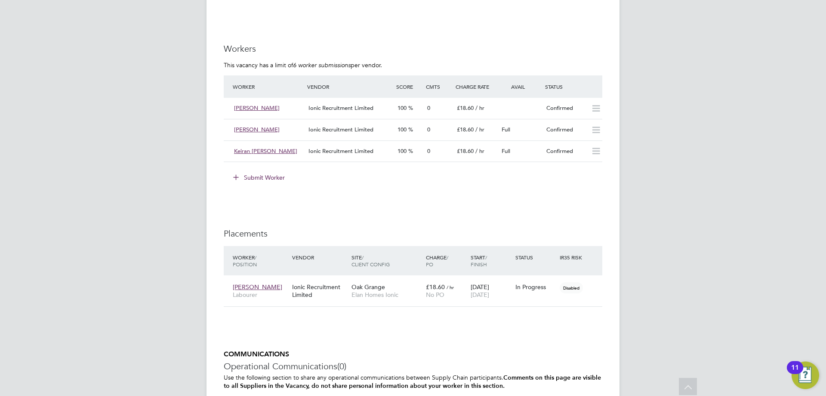
click at [261, 175] on button "Submit Worker" at bounding box center [259, 177] width 65 height 14
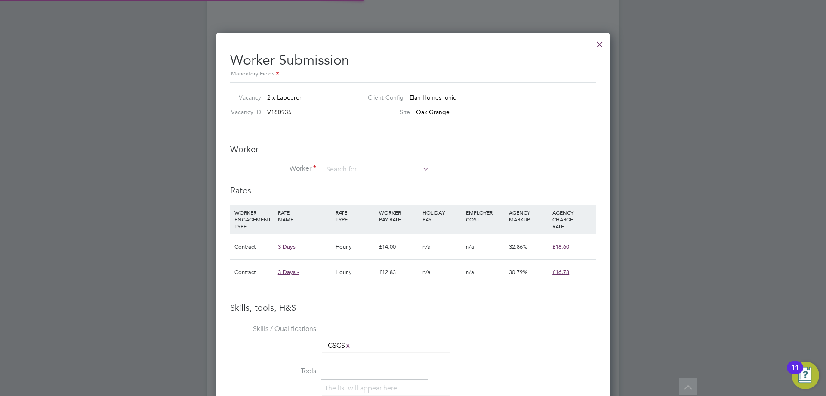
scroll to position [4, 4]
click at [393, 173] on input at bounding box center [376, 169] width 106 height 13
type input "a"
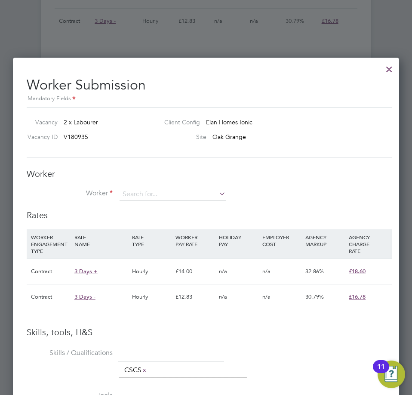
scroll to position [990, 0]
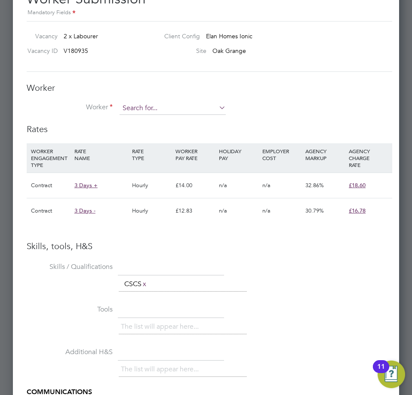
click at [184, 108] on input at bounding box center [173, 108] width 106 height 13
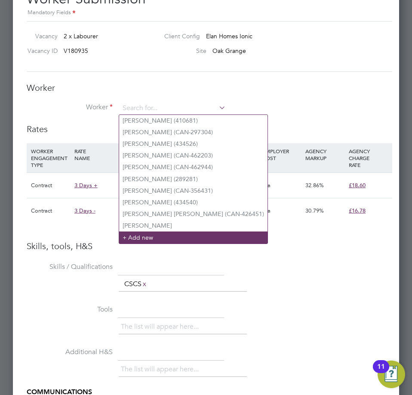
click at [164, 237] on li "+ Add new" at bounding box center [193, 238] width 149 height 12
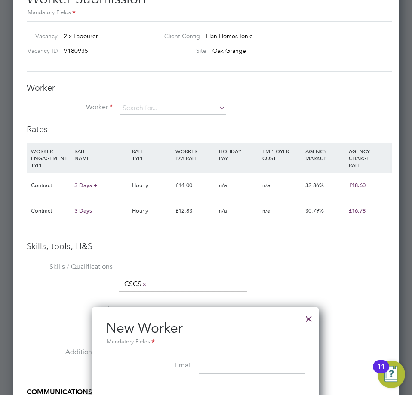
scroll to position [1119, 0]
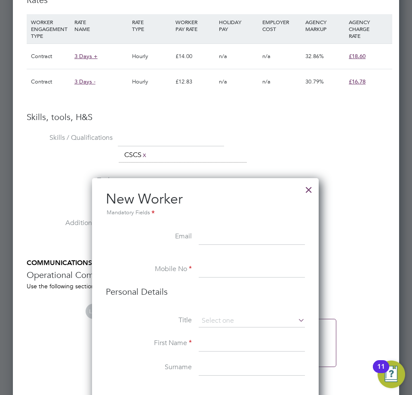
drag, startPoint x: 213, startPoint y: 236, endPoint x: 224, endPoint y: 229, distance: 13.6
click at [213, 236] on input at bounding box center [252, 237] width 106 height 15
paste input "ardern.john@yahoo.co.uk"
type input "ardern.john@yahoo.co.uk"
click at [245, 270] on input at bounding box center [252, 269] width 106 height 15
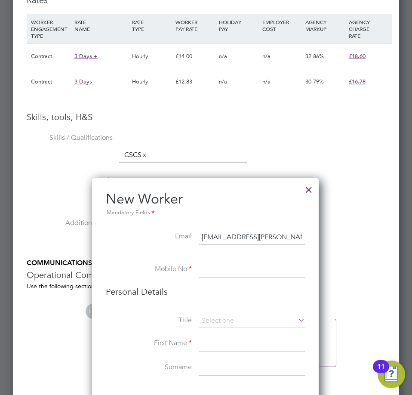
paste input "07873250451"
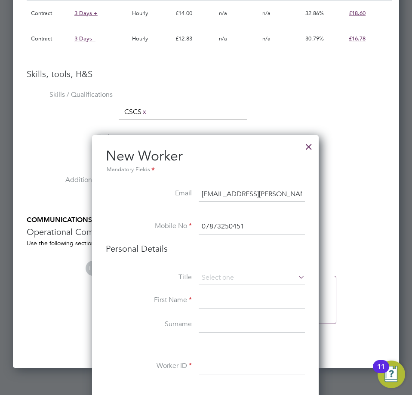
scroll to position [1205, 0]
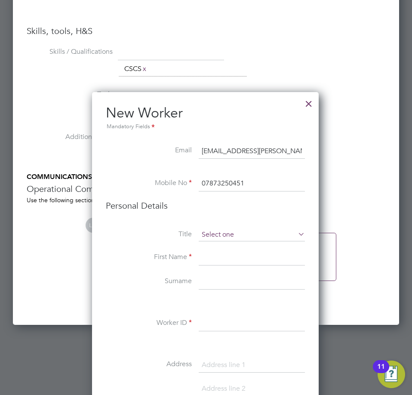
type input "07873250451"
click at [237, 233] on input at bounding box center [252, 235] width 106 height 13
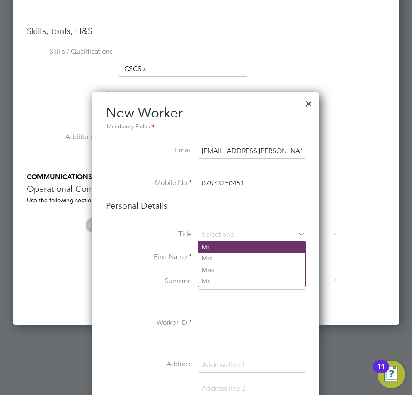
click at [239, 251] on li "Mr" at bounding box center [251, 246] width 107 height 11
type input "Mr"
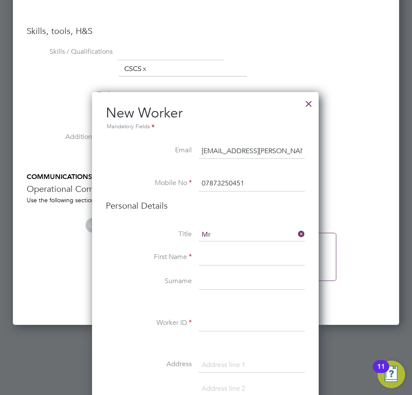
click at [214, 260] on input at bounding box center [252, 257] width 106 height 15
paste input "John"
type input "John"
click at [229, 291] on li "Surname" at bounding box center [205, 286] width 199 height 24
click at [228, 285] on input at bounding box center [252, 281] width 106 height 15
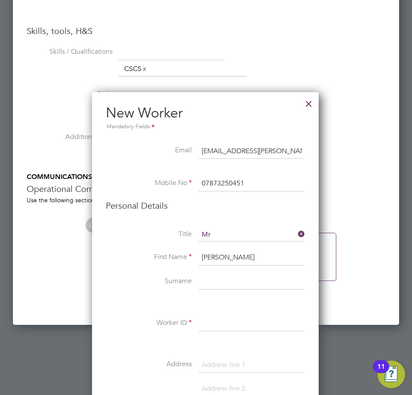
paste input "Ardern"
type input "Ardern"
click at [227, 332] on li "Worker ID" at bounding box center [205, 328] width 199 height 24
paste input "458453"
click at [231, 325] on input at bounding box center [252, 323] width 106 height 15
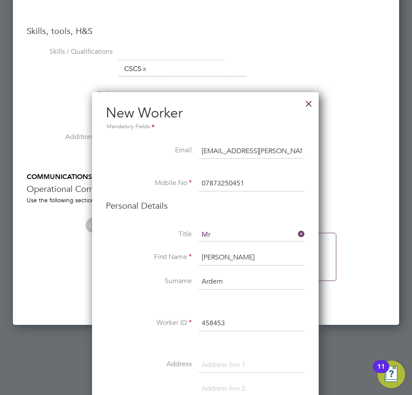
type input "458453"
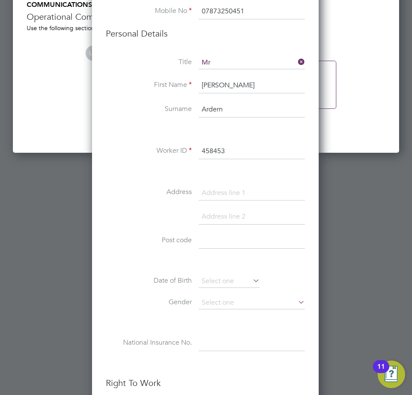
click at [229, 189] on input at bounding box center [252, 193] width 106 height 15
paste input "125A Nantwich Road"
type input "125A Nantwich Road"
click at [223, 235] on input at bounding box center [252, 240] width 106 height 15
paste input "CW2 6BA"
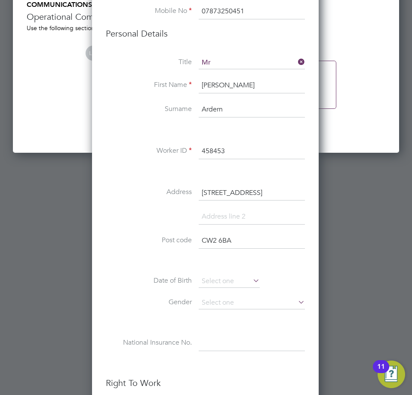
scroll to position [1550, 0]
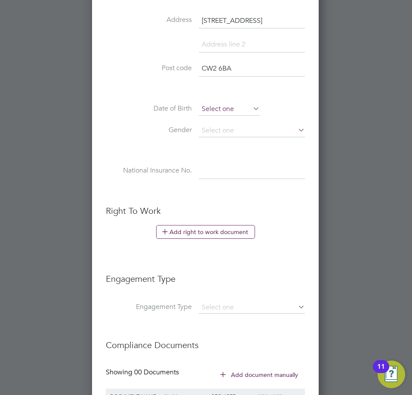
type input "CW2 6BA"
click at [230, 103] on input at bounding box center [229, 109] width 61 height 13
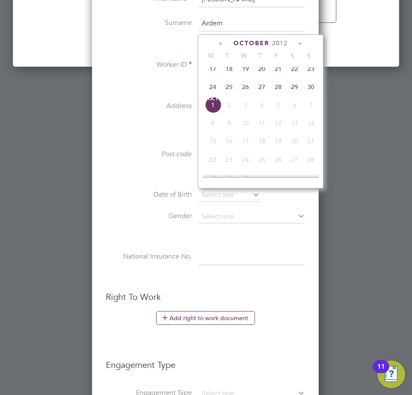
scroll to position [1421, 0]
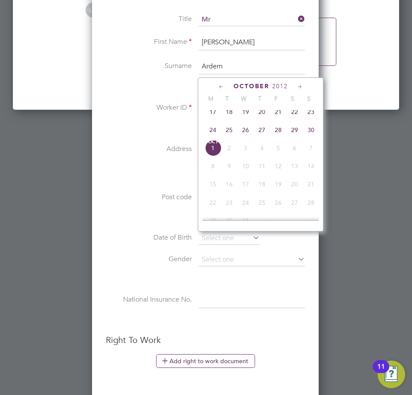
click at [286, 86] on span "2012" at bounding box center [279, 86] width 15 height 7
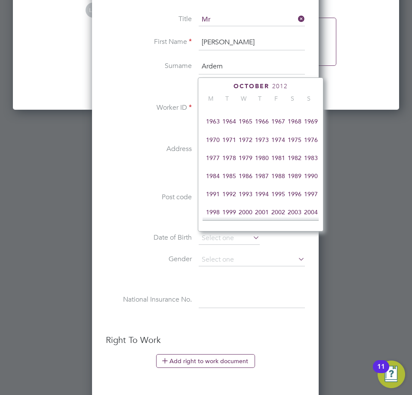
scroll to position [99, 0]
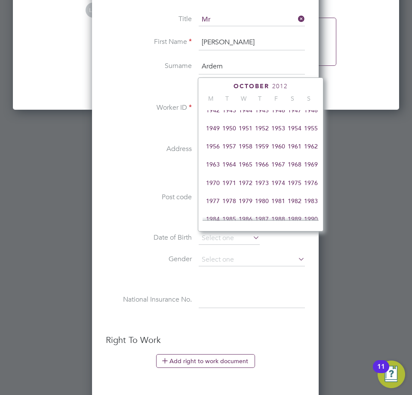
click at [282, 167] on span "1967" at bounding box center [278, 164] width 16 height 16
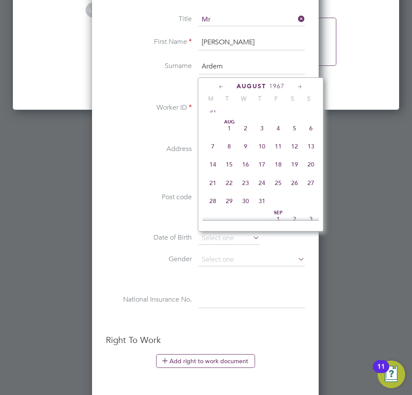
click at [299, 85] on icon at bounding box center [300, 86] width 8 height 9
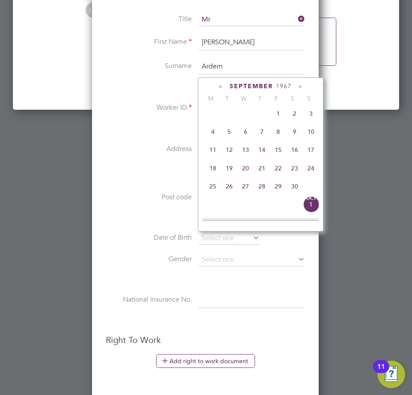
click at [299, 85] on icon at bounding box center [300, 86] width 8 height 9
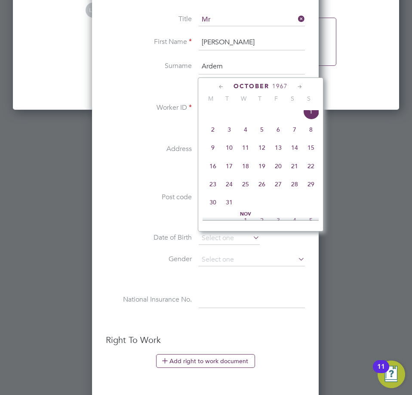
click at [299, 85] on icon at bounding box center [300, 86] width 8 height 9
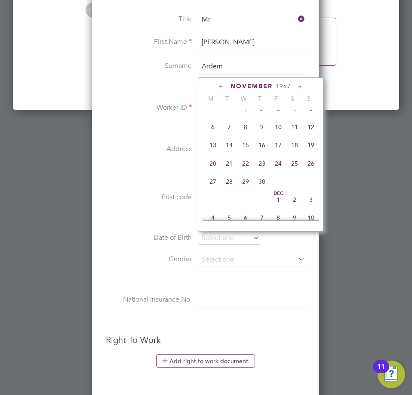
click at [232, 135] on span "7" at bounding box center [229, 127] width 16 height 16
type input "07 Nov 1967"
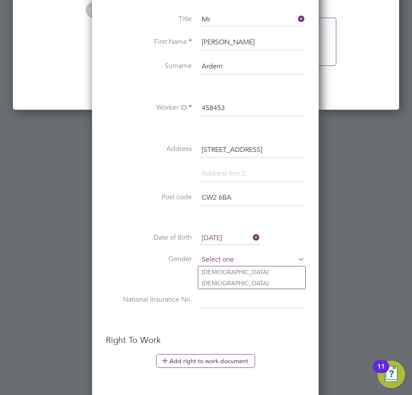
click at [252, 260] on input at bounding box center [252, 260] width 106 height 13
click at [250, 272] on li "Male" at bounding box center [251, 271] width 107 height 11
type input "Male"
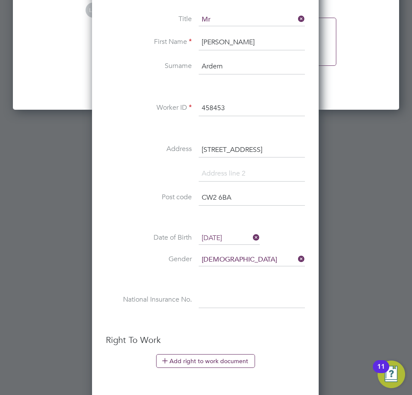
click at [242, 302] on input at bounding box center [252, 300] width 106 height 15
paste input "np367309a"
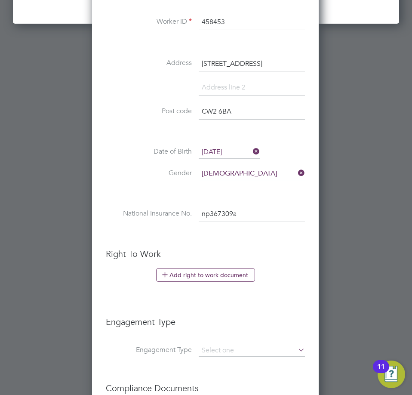
scroll to position [1630, 0]
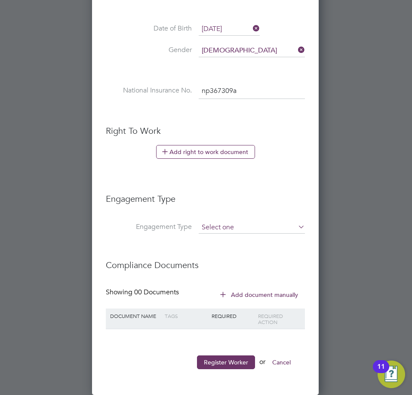
type input "NP 36 73 09 A"
click at [251, 229] on input at bounding box center [252, 228] width 106 height 12
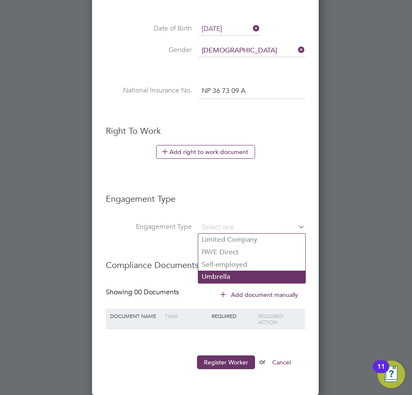
click at [221, 278] on li "Umbrella" at bounding box center [251, 277] width 107 height 12
type input "Umbrella"
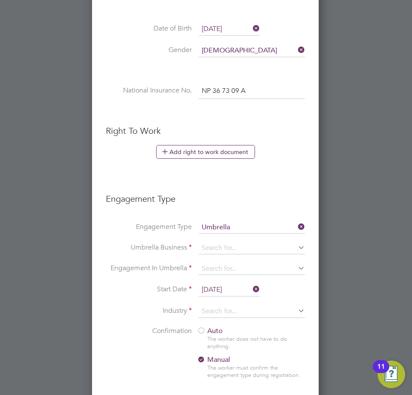
scroll to position [888, 228]
click at [243, 247] on input at bounding box center [252, 248] width 106 height 12
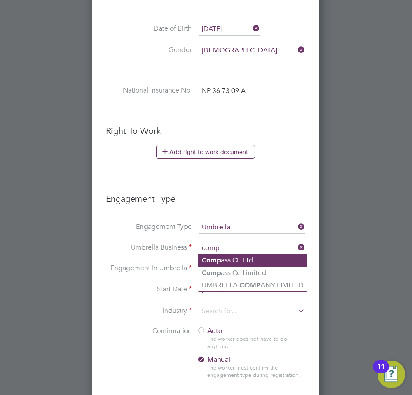
click at [240, 261] on li "Comp ass CE Ltd" at bounding box center [252, 260] width 109 height 12
type input "Compass CE Ltd"
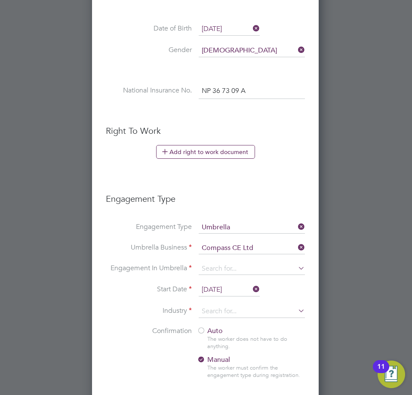
scroll to position [1673, 0]
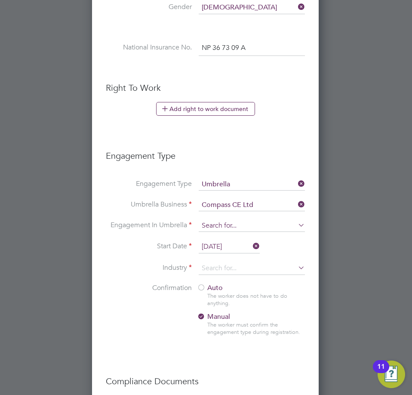
click at [231, 225] on input at bounding box center [252, 226] width 106 height 12
click at [229, 286] on li "PAYE Umbrella" at bounding box center [251, 288] width 107 height 12
type input "PAYE Umbrella"
click at [243, 267] on input at bounding box center [252, 268] width 106 height 13
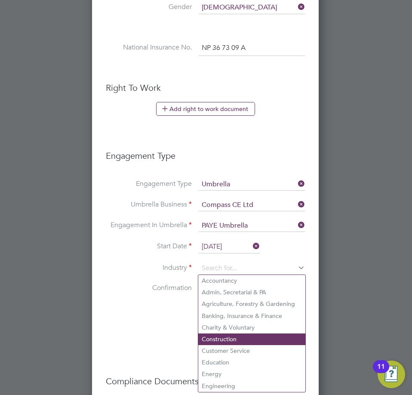
click at [229, 335] on li "Construction" at bounding box center [251, 340] width 107 height 12
type input "Construction"
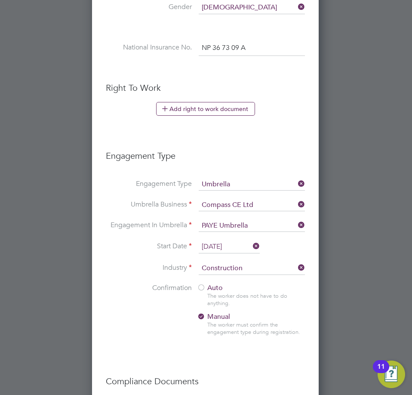
click at [206, 290] on span "Auto" at bounding box center [210, 288] width 26 height 9
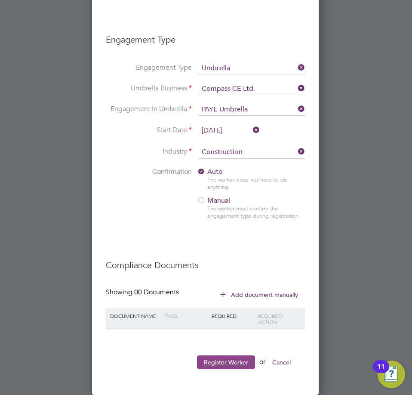
click at [224, 356] on button "Register Worker" at bounding box center [226, 363] width 58 height 14
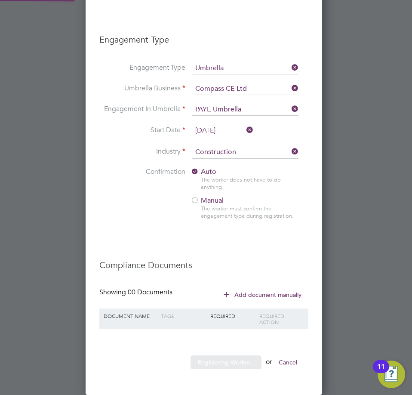
type input "John Ardern (458453)"
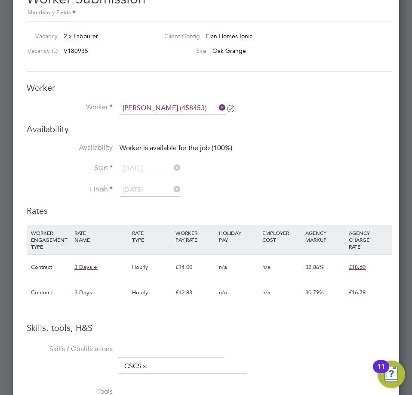
scroll to position [1217, 0]
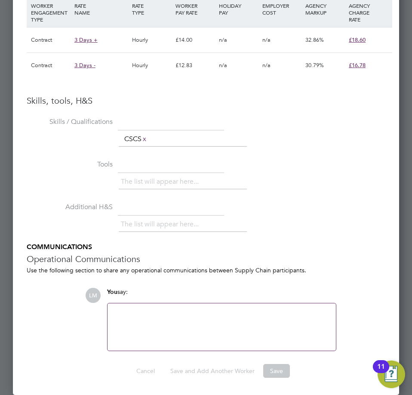
click at [210, 258] on h3 "Operational Communications" at bounding box center [210, 259] width 366 height 11
click at [203, 345] on div at bounding box center [222, 327] width 218 height 37
click at [284, 181] on div "The list will appear here..." at bounding box center [256, 182] width 274 height 17
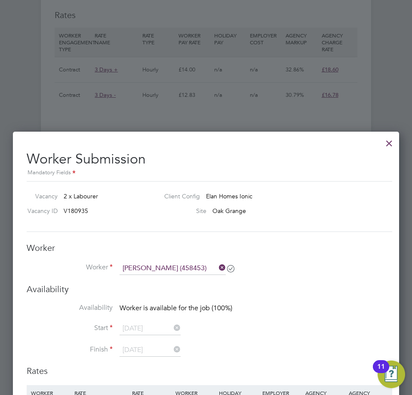
drag, startPoint x: 215, startPoint y: 237, endPoint x: 141, endPoint y: 291, distance: 92.0
click at [136, 292] on h3 "Availability" at bounding box center [210, 289] width 366 height 11
drag, startPoint x: 112, startPoint y: 344, endPoint x: 119, endPoint y: 336, distance: 10.7
click at [112, 343] on ul "Availability Worker is available for the job (100%) Start 22 Sep 2025 Finish 28…" at bounding box center [210, 334] width 366 height 62
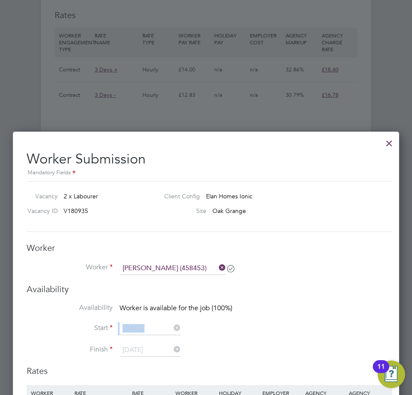
click at [396, 144] on div at bounding box center [389, 140] width 15 height 15
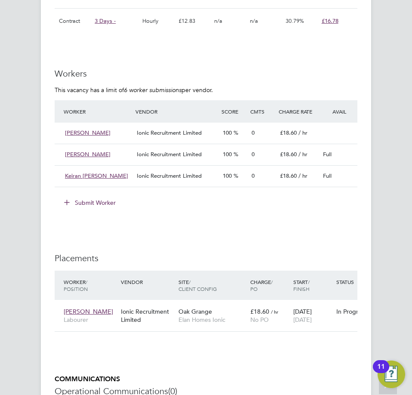
scroll to position [990, 0]
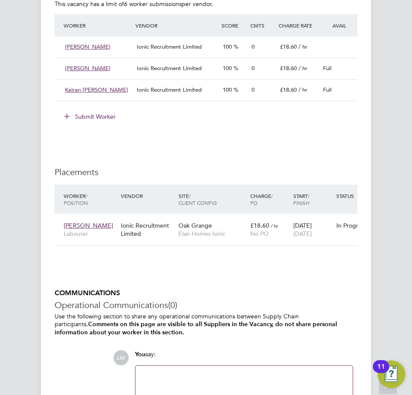
click at [93, 115] on button "Submit Worker" at bounding box center [90, 117] width 65 height 14
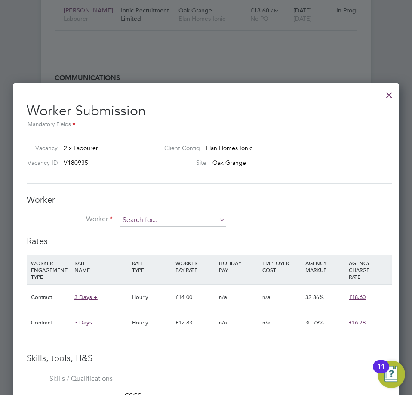
click at [183, 223] on input at bounding box center [173, 220] width 106 height 13
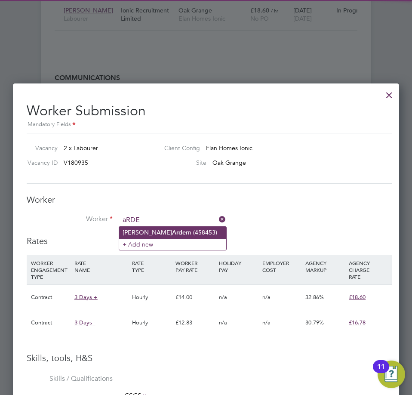
click at [178, 232] on li "John Arde rn (458453)" at bounding box center [172, 233] width 107 height 12
type input "John Ardern (458453)"
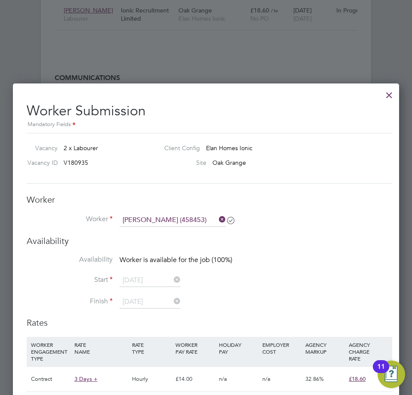
scroll to position [4, 4]
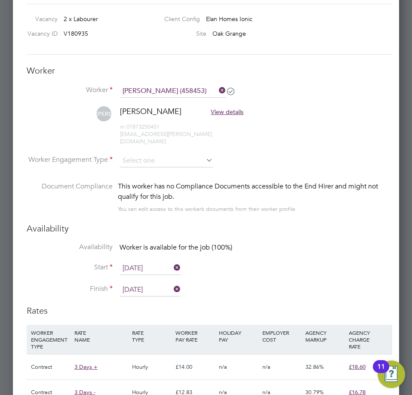
click at [152, 265] on input "[DATE]" at bounding box center [150, 268] width 61 height 13
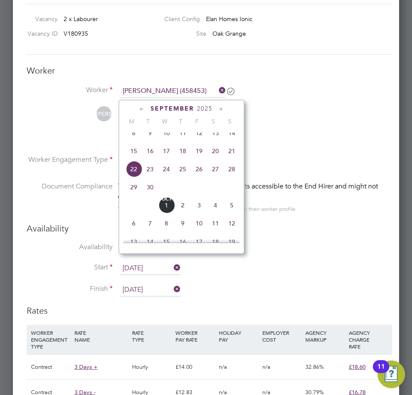
click at [166, 212] on span "Oct 1" at bounding box center [166, 205] width 16 height 16
type input "[DATE]"
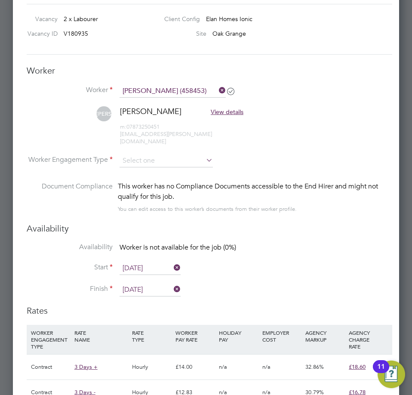
click at [140, 284] on input "28 Sep 2025" at bounding box center [150, 290] width 61 height 13
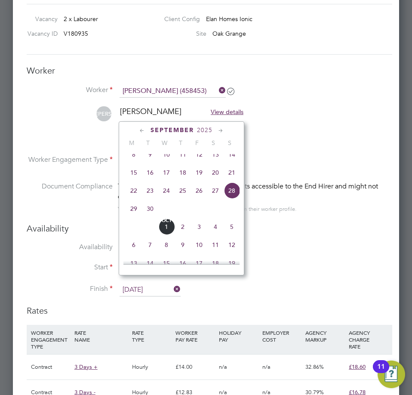
click at [200, 234] on span "3" at bounding box center [199, 227] width 16 height 16
type input "[DATE]"
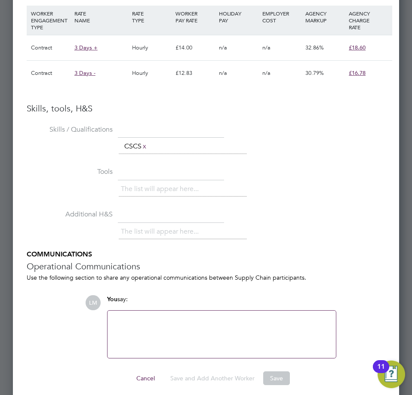
click at [336, 182] on div "The list will appear here..." at bounding box center [256, 190] width 274 height 17
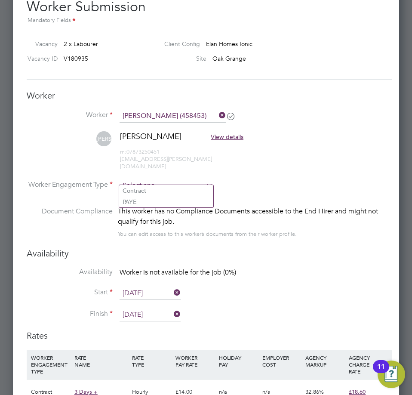
click at [161, 180] on input at bounding box center [166, 186] width 93 height 13
click at [162, 197] on li "PAYE" at bounding box center [166, 201] width 94 height 11
type input "PAYE"
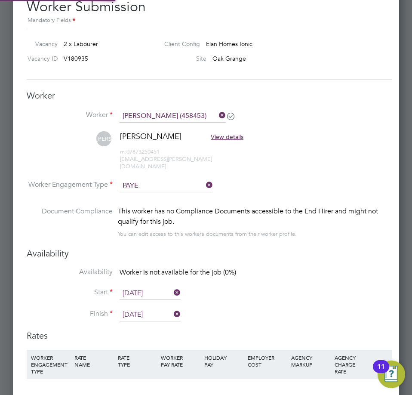
click at [167, 180] on input "PAYE" at bounding box center [166, 186] width 93 height 13
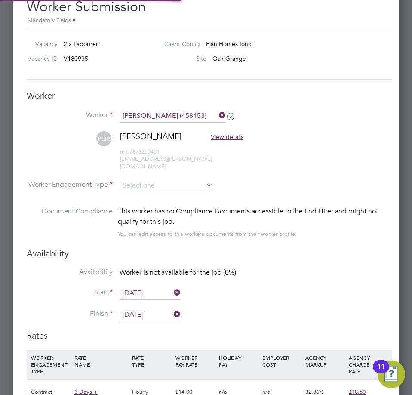
click at [165, 192] on li "Contract" at bounding box center [166, 190] width 94 height 11
type input "Contract"
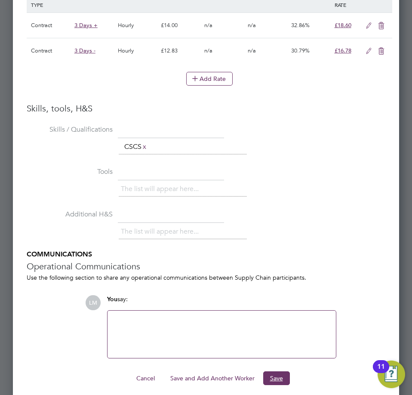
click at [281, 374] on button "Save" at bounding box center [276, 378] width 27 height 14
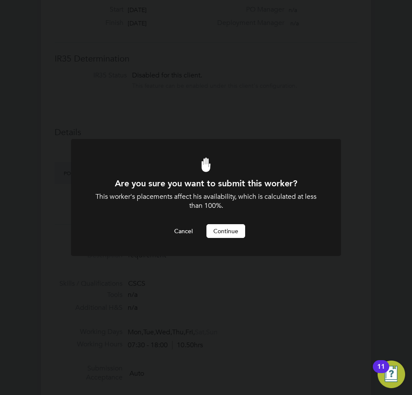
click at [238, 220] on div "Are you sure you want to submit this worker? This worker's placements affect hi…" at bounding box center [206, 208] width 224 height 60
click at [238, 227] on button "Continue" at bounding box center [226, 231] width 39 height 14
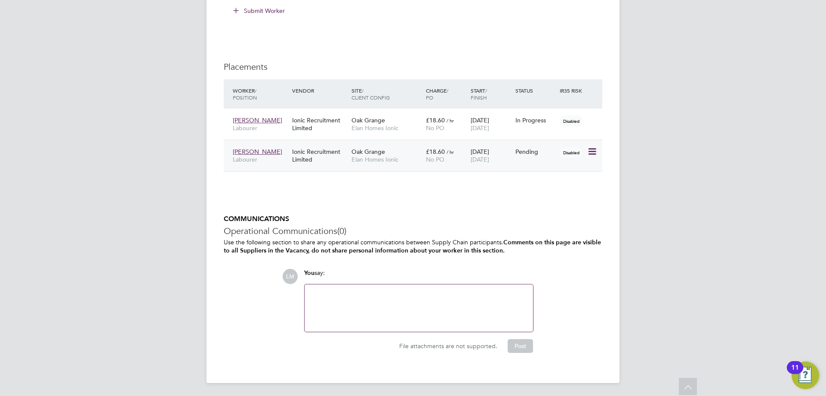
click at [592, 149] on icon at bounding box center [592, 151] width 9 height 10
click at [519, 204] on li "Start" at bounding box center [553, 205] width 88 height 12
type input "[PERSON_NAME]"
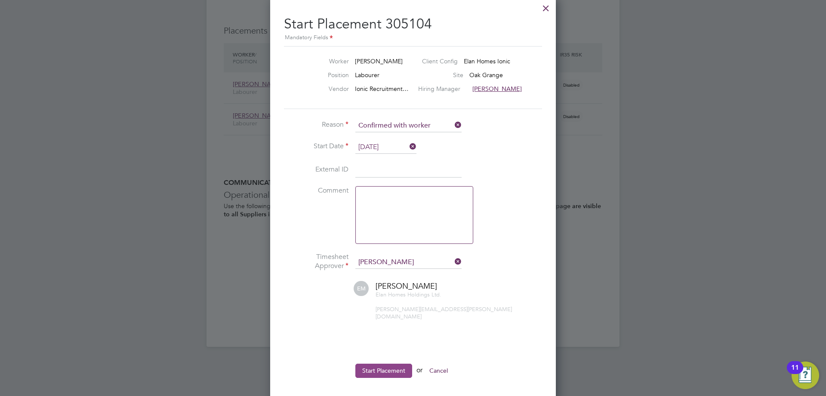
click at [379, 367] on button "Start Placement" at bounding box center [384, 370] width 57 height 14
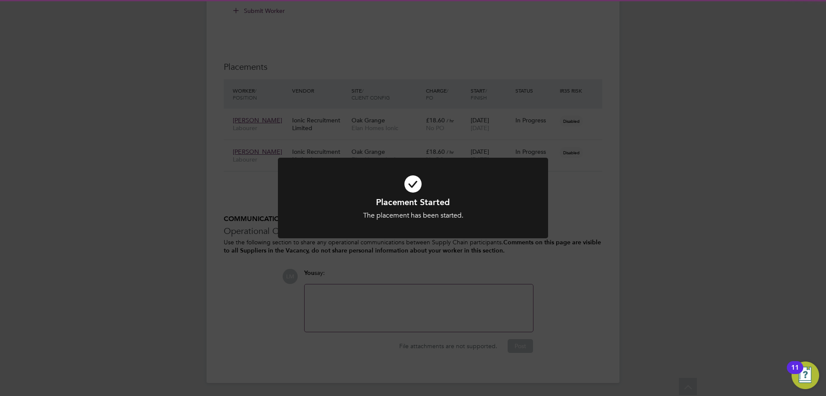
click at [412, 289] on div "Placement Started The placement has been started. Cancel Okay" at bounding box center [413, 198] width 826 height 396
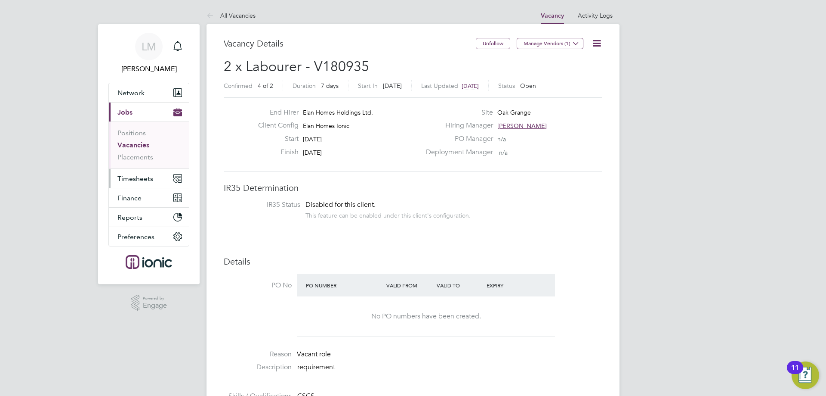
drag, startPoint x: 140, startPoint y: 175, endPoint x: 137, endPoint y: 169, distance: 7.0
click at [139, 175] on span "Timesheets" at bounding box center [136, 178] width 36 height 8
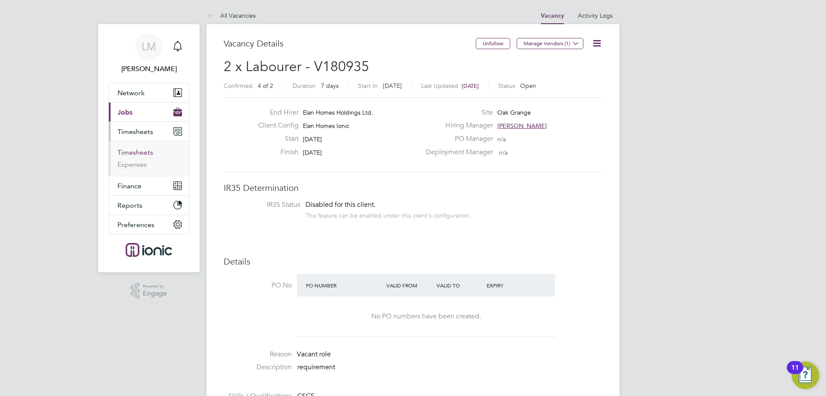
click at [140, 149] on link "Timesheets" at bounding box center [136, 152] width 36 height 8
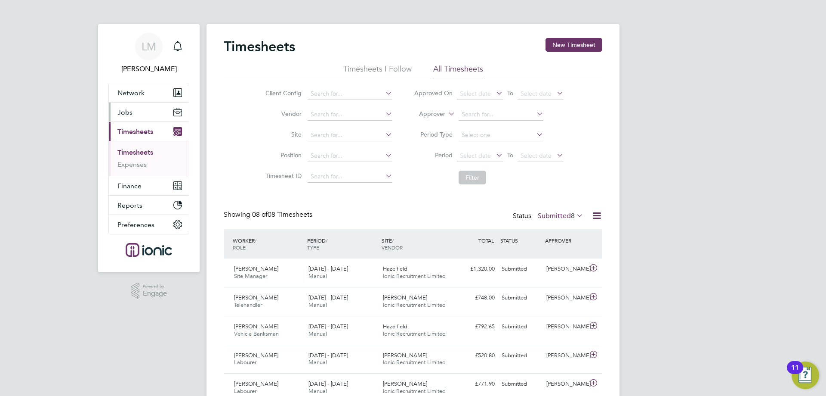
click at [136, 115] on button "Jobs" at bounding box center [149, 111] width 80 height 19
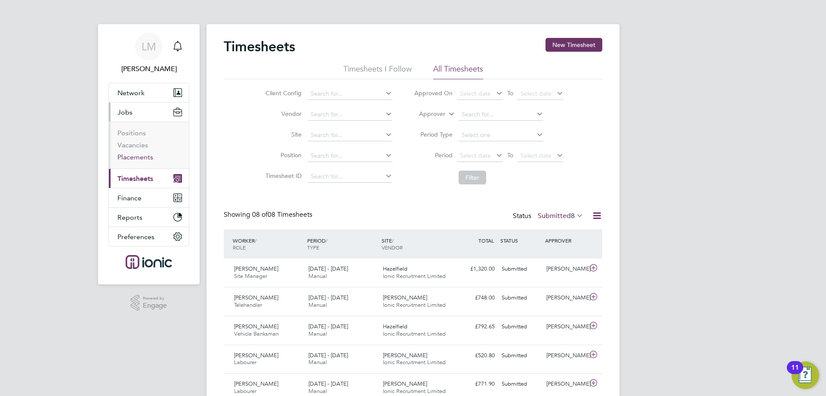
click at [136, 154] on link "Placements" at bounding box center [136, 157] width 36 height 8
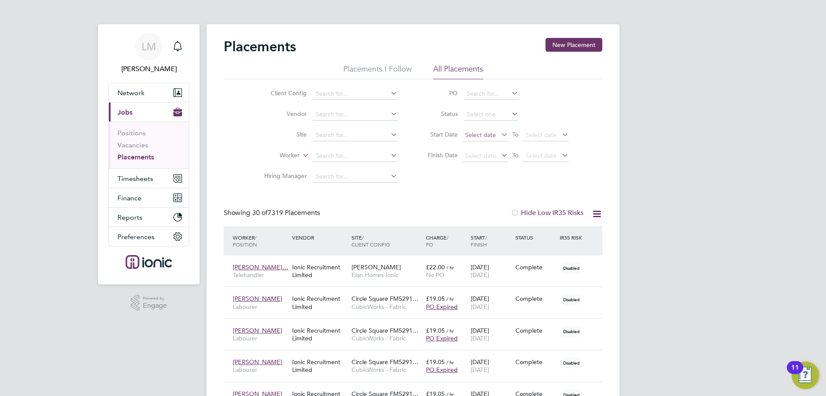
click at [491, 134] on span "Select date" at bounding box center [480, 135] width 31 height 8
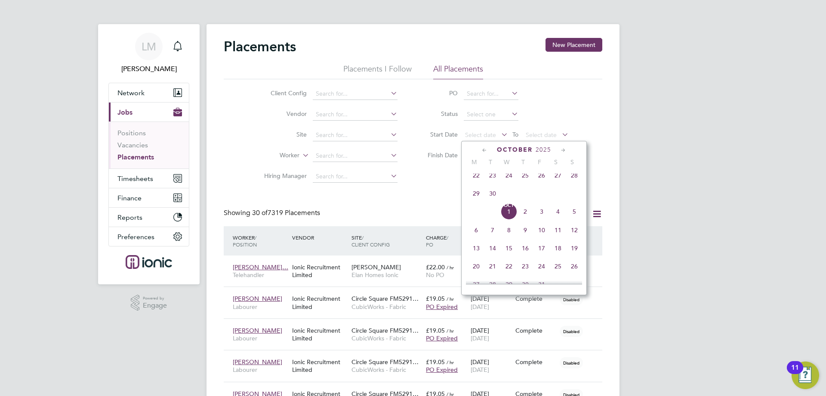
drag, startPoint x: 474, startPoint y: 181, endPoint x: 431, endPoint y: 199, distance: 45.7
click at [474, 181] on span "22" at bounding box center [476, 175] width 16 height 16
